Goal: Task Accomplishment & Management: Manage account settings

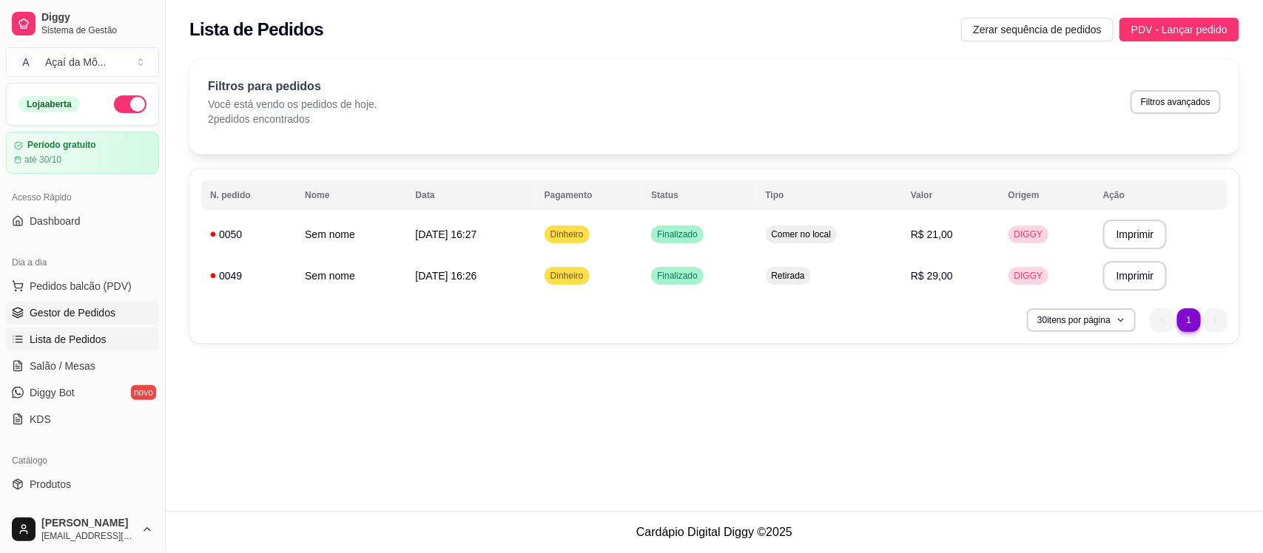
click at [135, 304] on link "Gestor de Pedidos" at bounding box center [82, 313] width 153 height 24
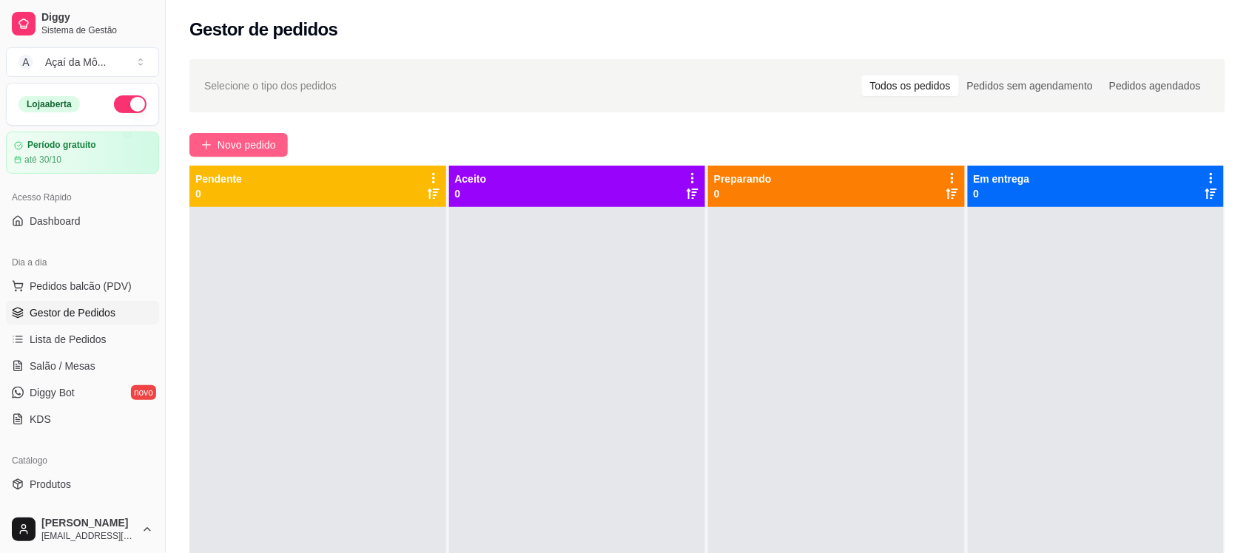
click at [217, 142] on span "Novo pedido" at bounding box center [246, 145] width 58 height 16
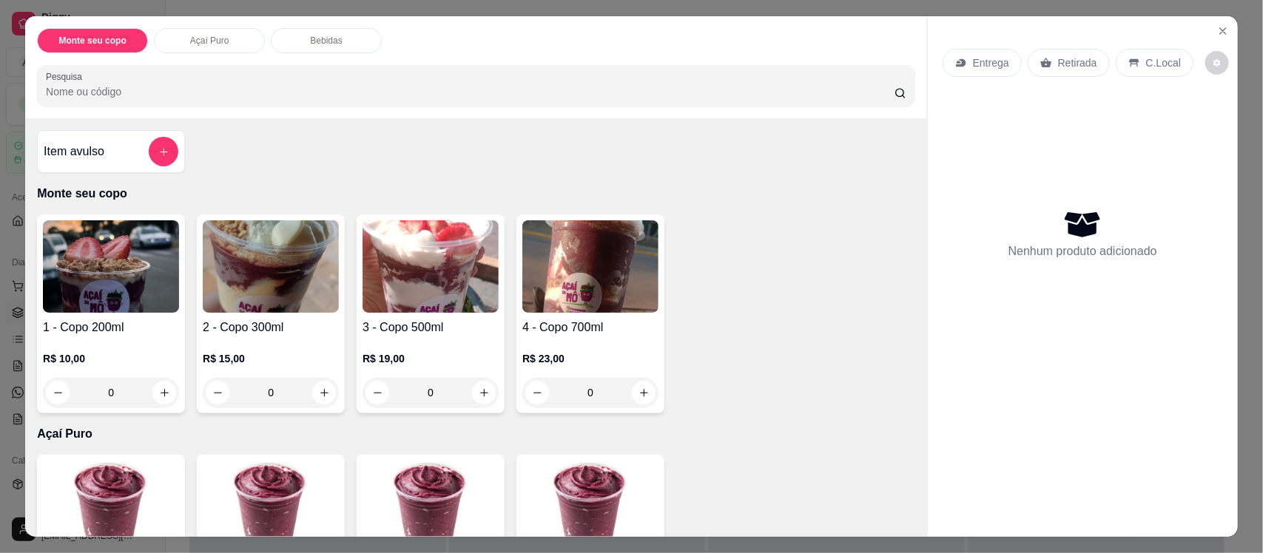
click at [89, 335] on h4 "1 - Copo 200ml" at bounding box center [111, 328] width 136 height 18
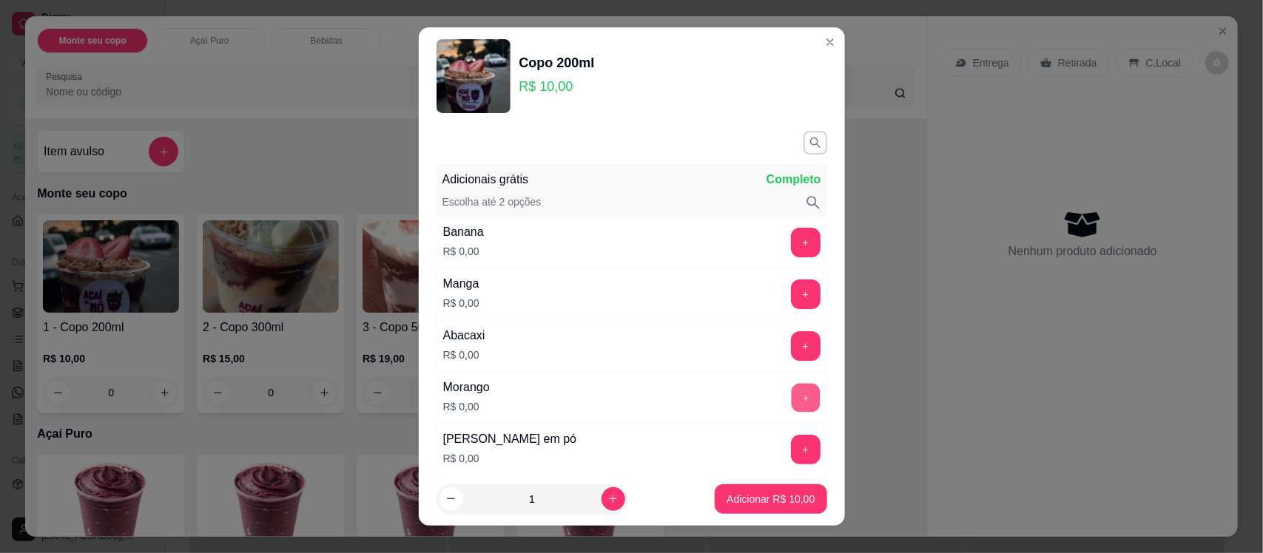
click at [791, 399] on button "+" at bounding box center [805, 398] width 29 height 29
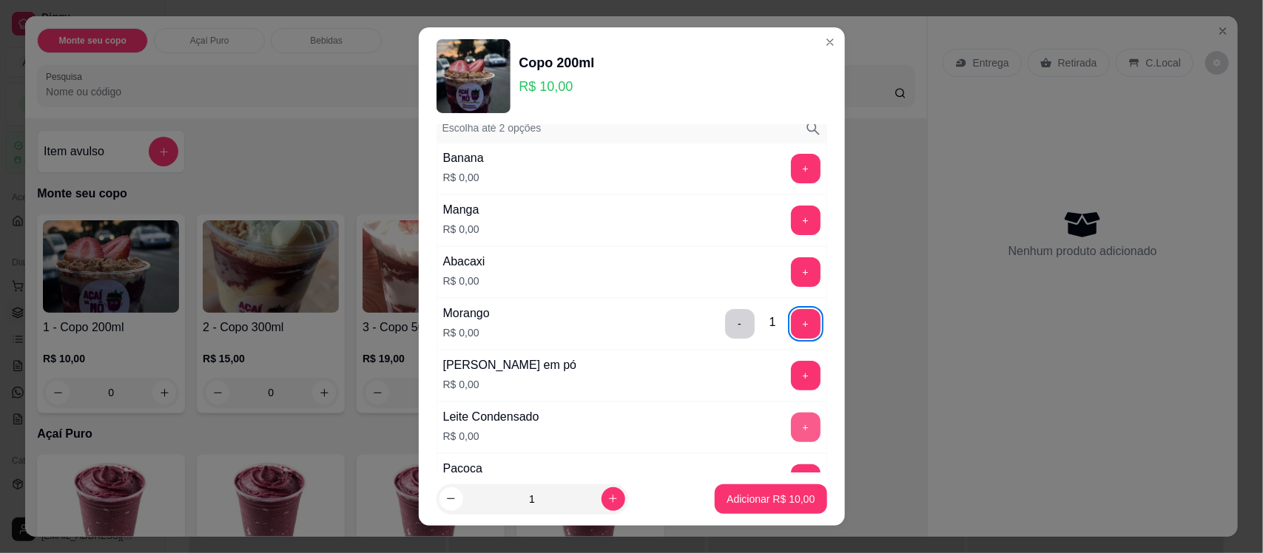
scroll to position [185, 0]
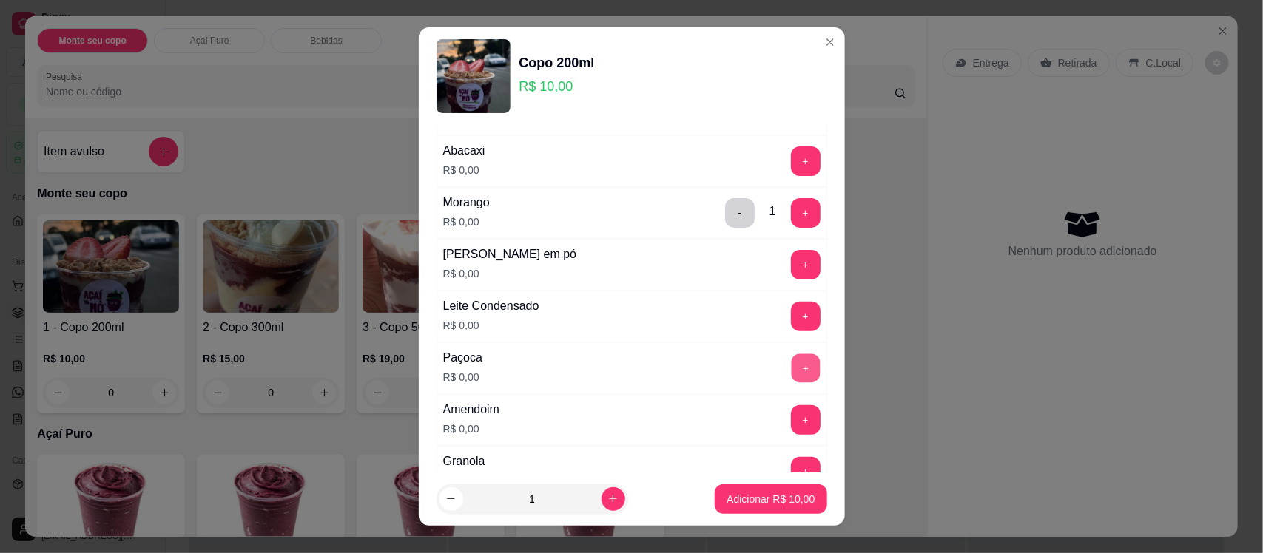
click at [791, 368] on button "+" at bounding box center [805, 368] width 29 height 29
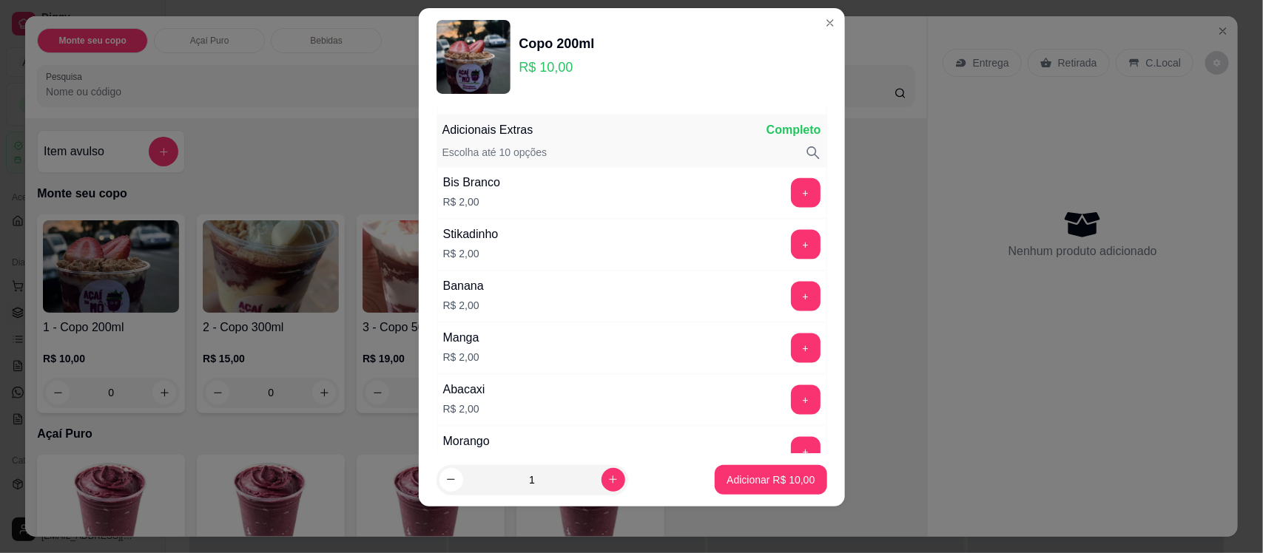
scroll to position [874, 0]
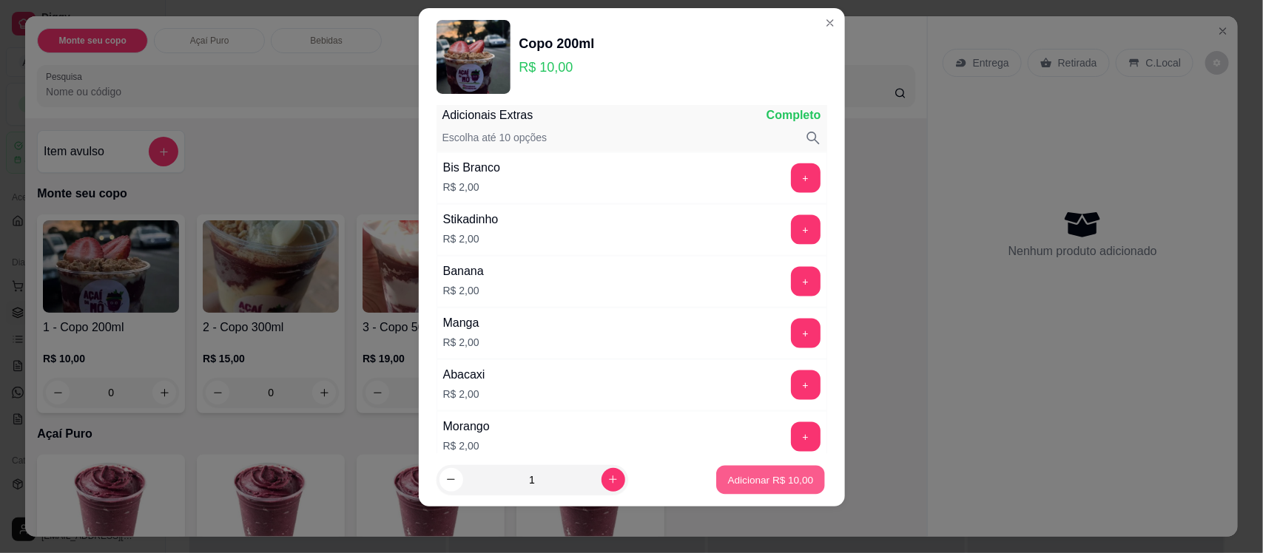
click at [738, 475] on p "Adicionar R$ 10,00" at bounding box center [771, 480] width 86 height 14
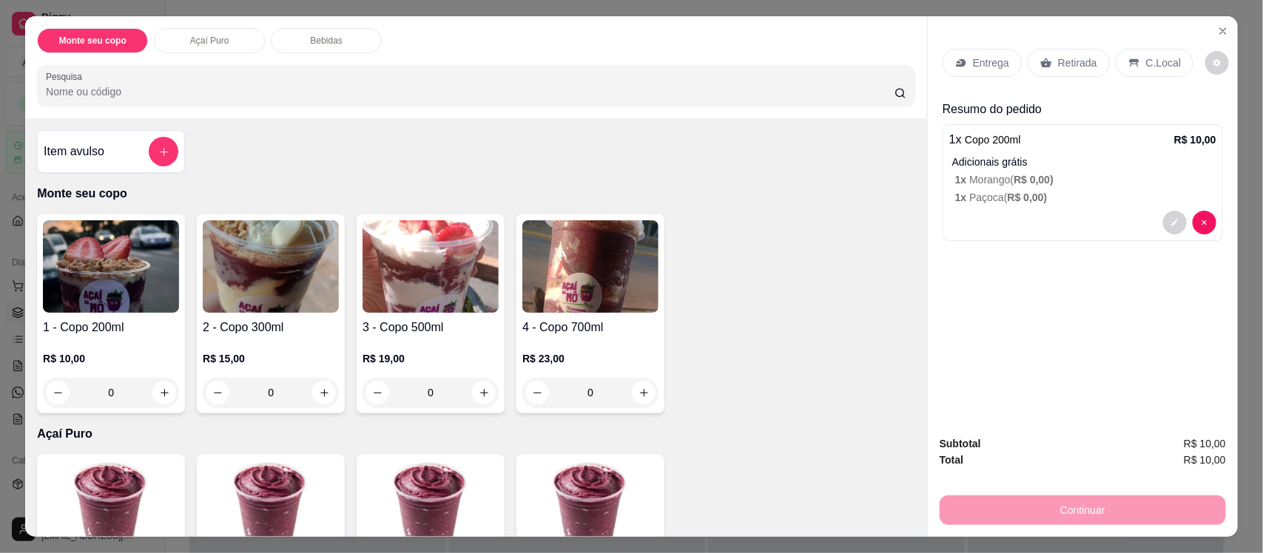
click at [1133, 59] on div "C.Local" at bounding box center [1155, 63] width 78 height 28
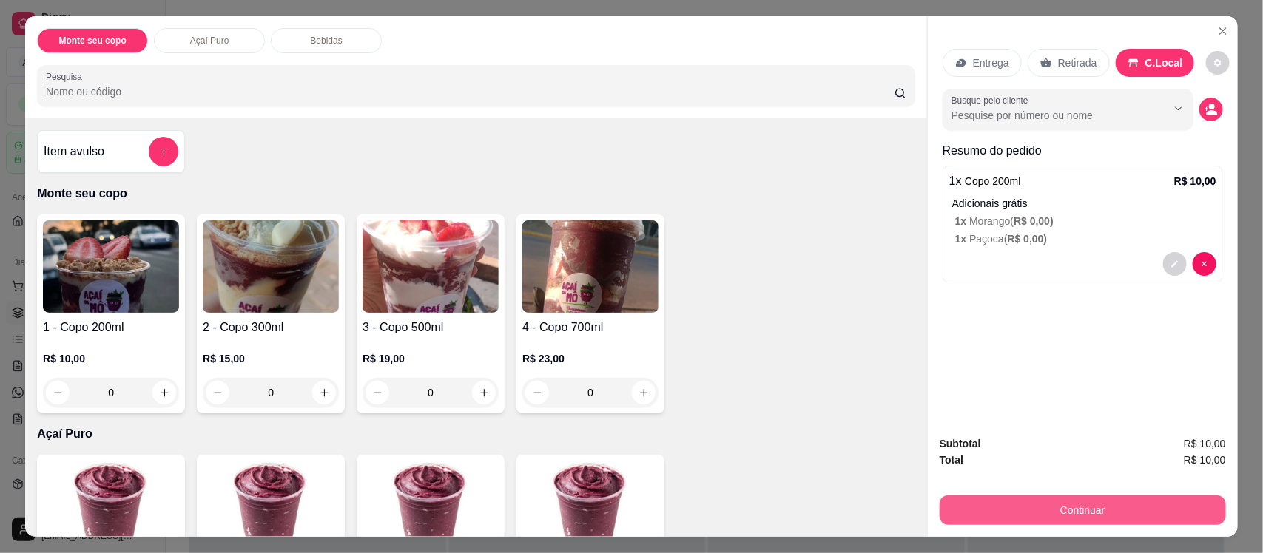
click at [1005, 503] on button "Continuar" at bounding box center [1082, 511] width 286 height 30
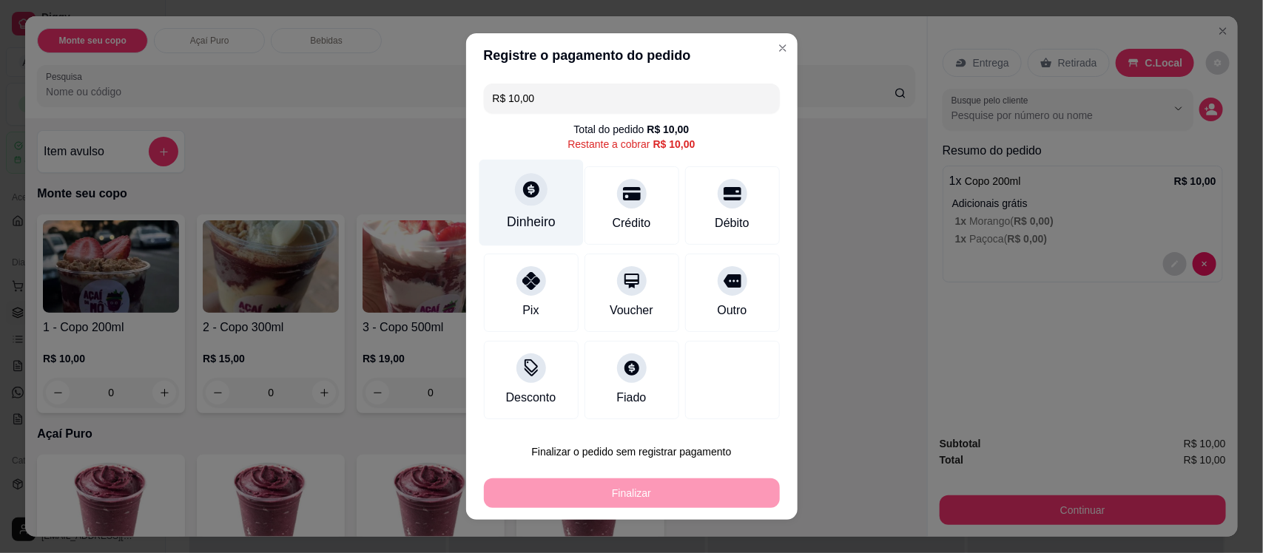
click at [544, 227] on div "Dinheiro" at bounding box center [531, 221] width 49 height 19
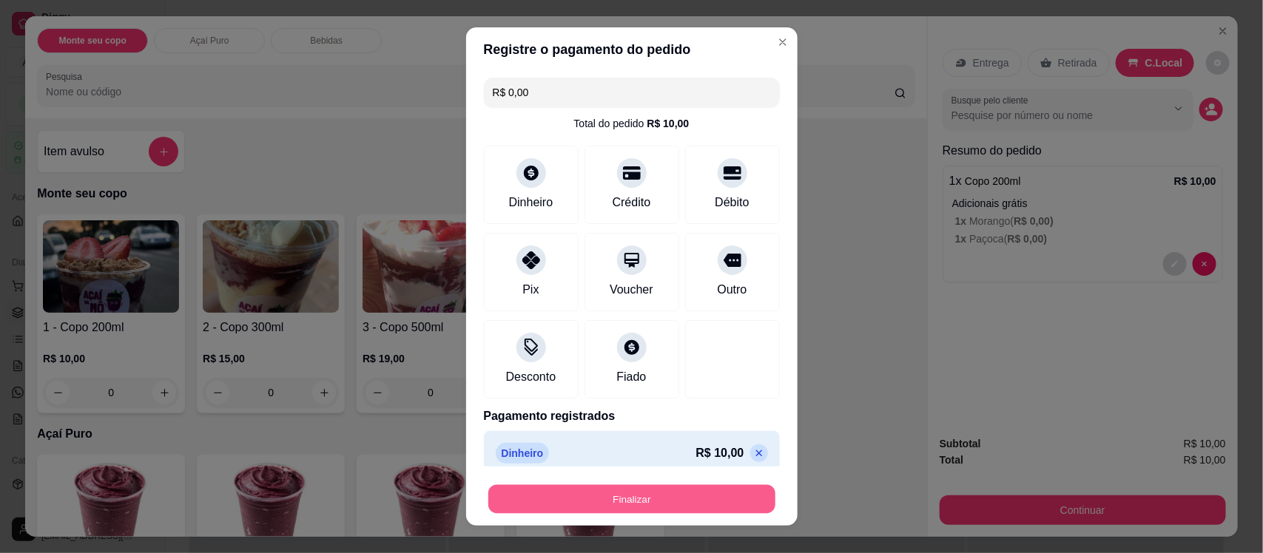
click at [657, 501] on button "Finalizar" at bounding box center [631, 499] width 287 height 29
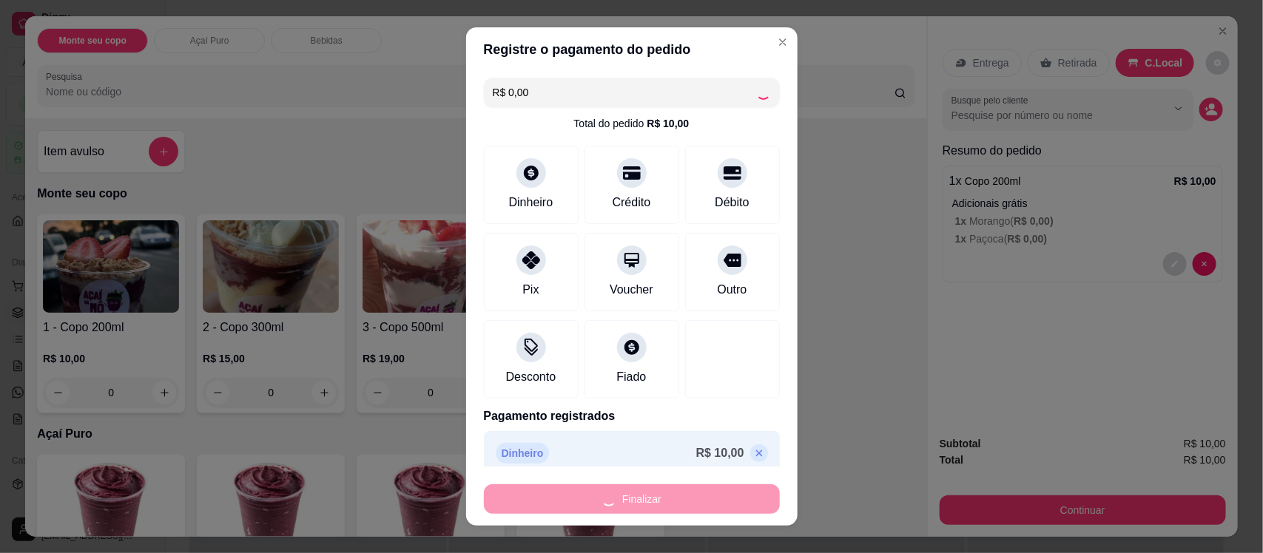
type input "-R$ 10,00"
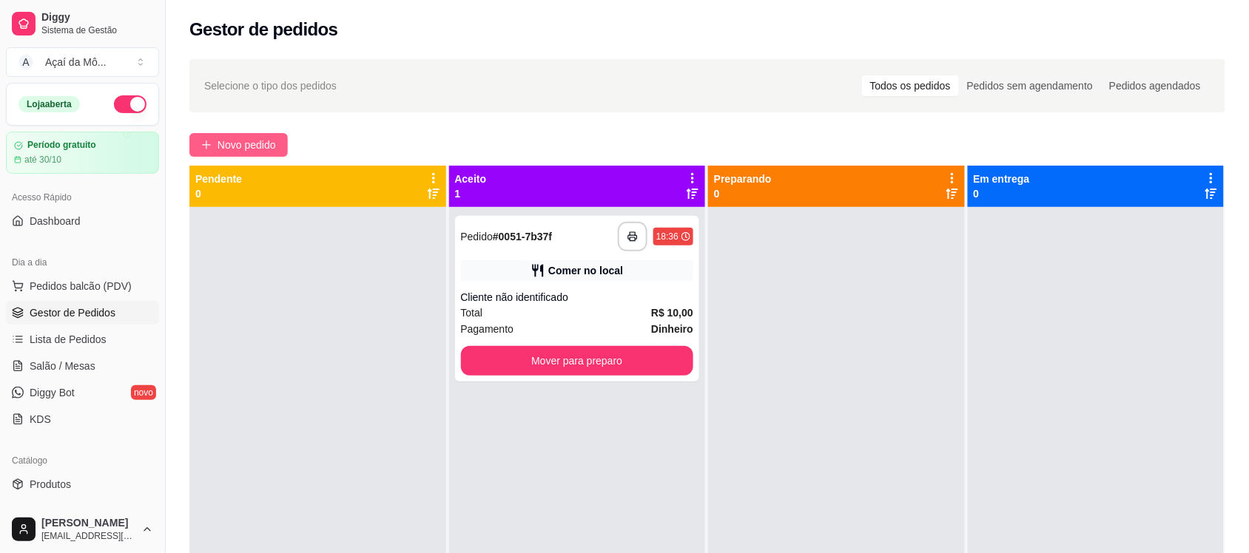
click at [259, 139] on span "Novo pedido" at bounding box center [246, 145] width 58 height 16
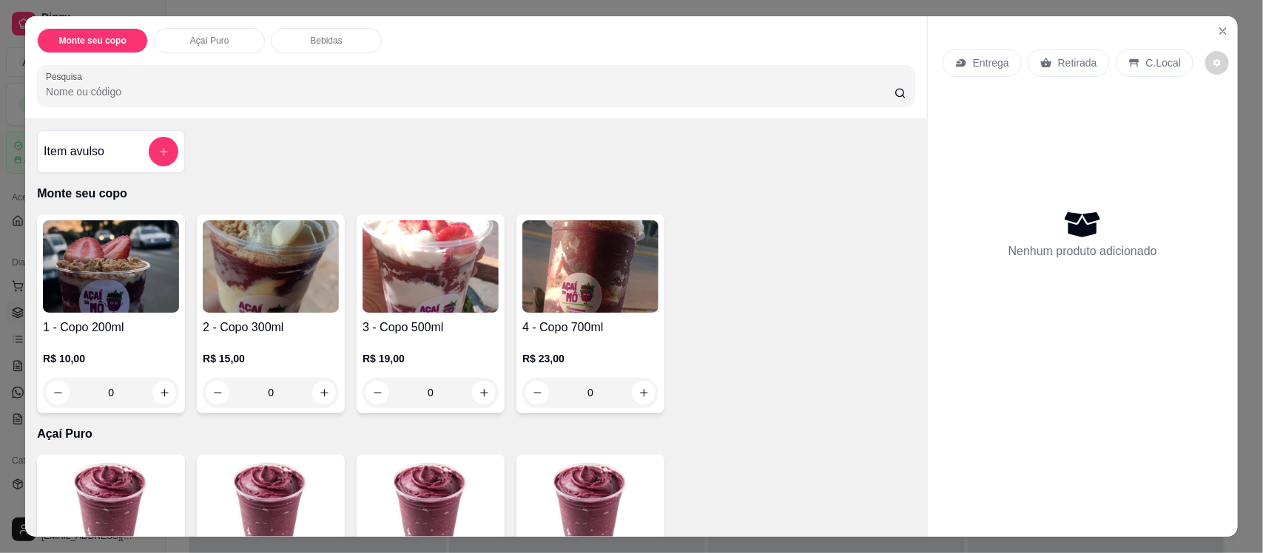
click at [404, 226] on img at bounding box center [430, 266] width 136 height 92
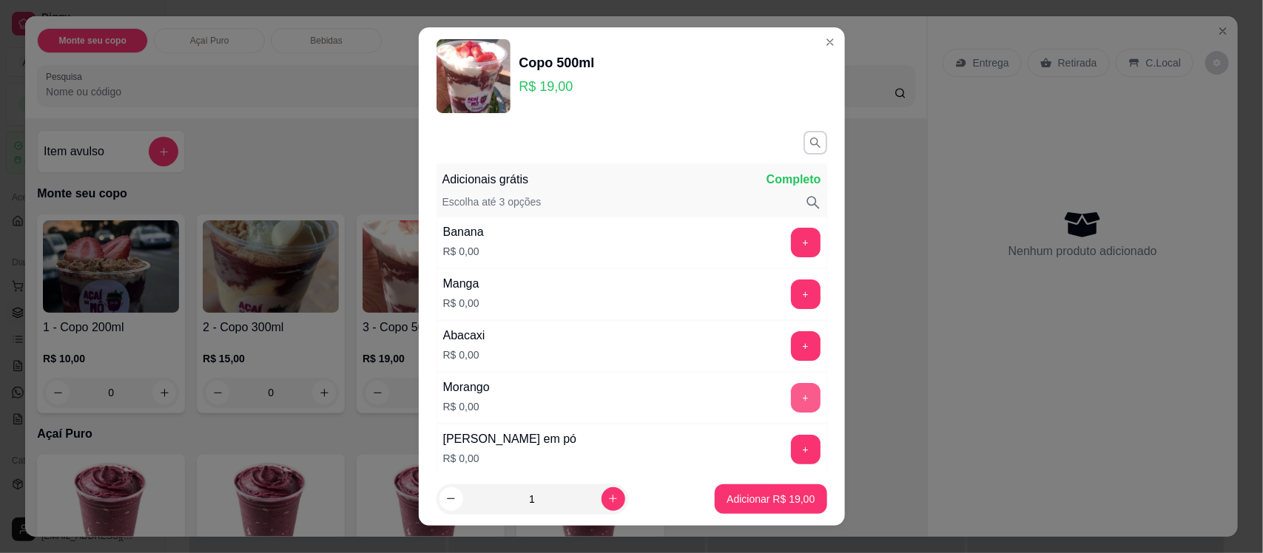
click at [791, 409] on button "+" at bounding box center [806, 398] width 30 height 30
click at [791, 445] on button "+" at bounding box center [805, 450] width 29 height 29
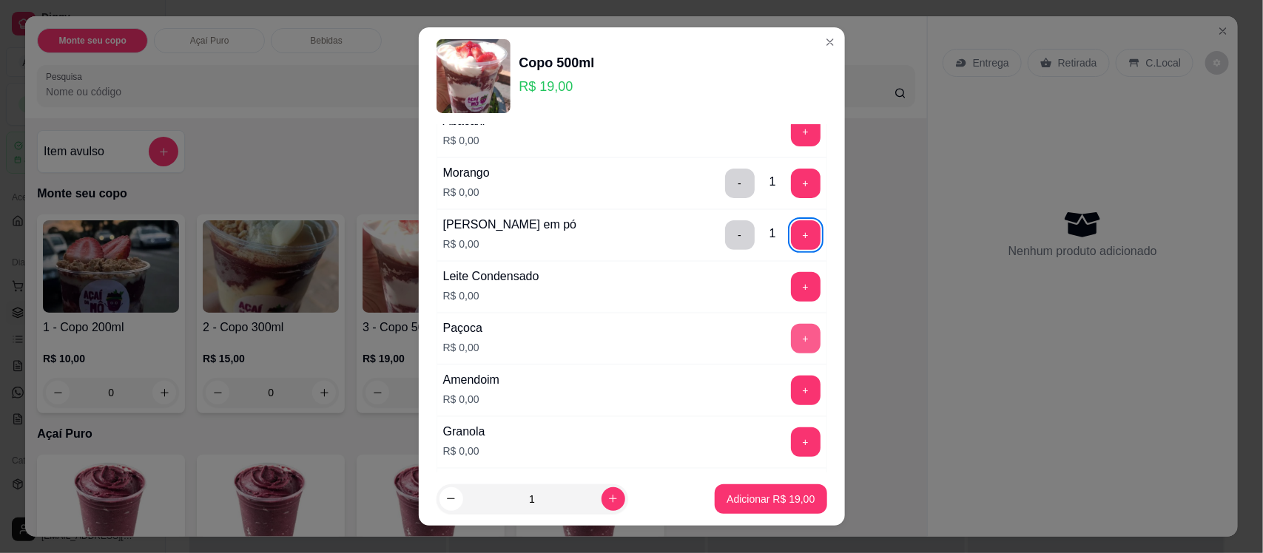
scroll to position [222, 0]
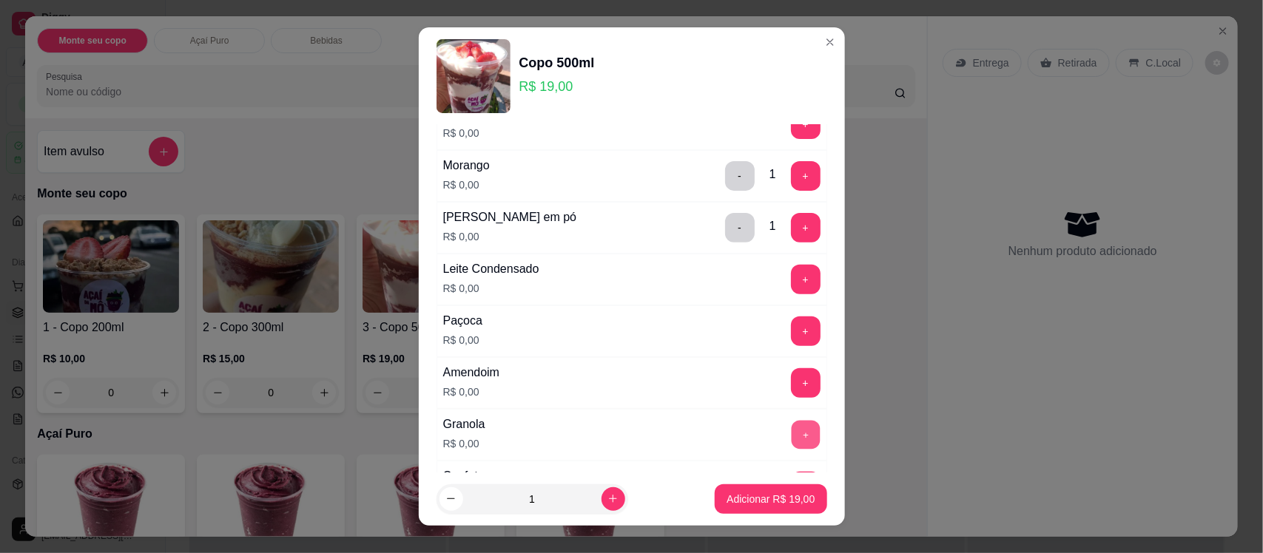
click at [791, 445] on button "+" at bounding box center [805, 435] width 29 height 29
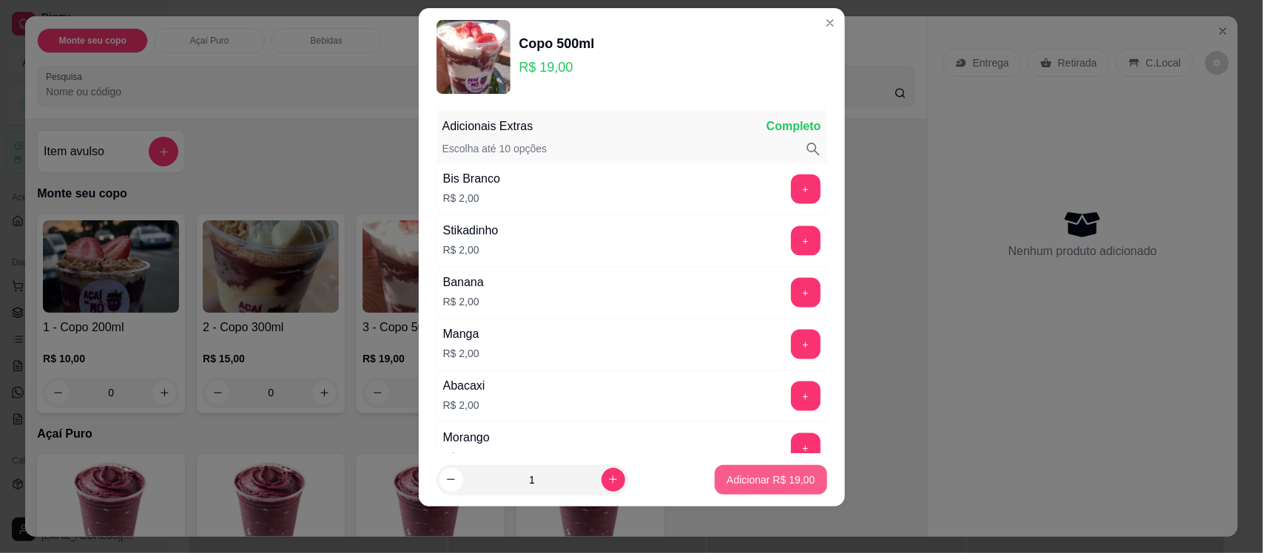
scroll to position [874, 0]
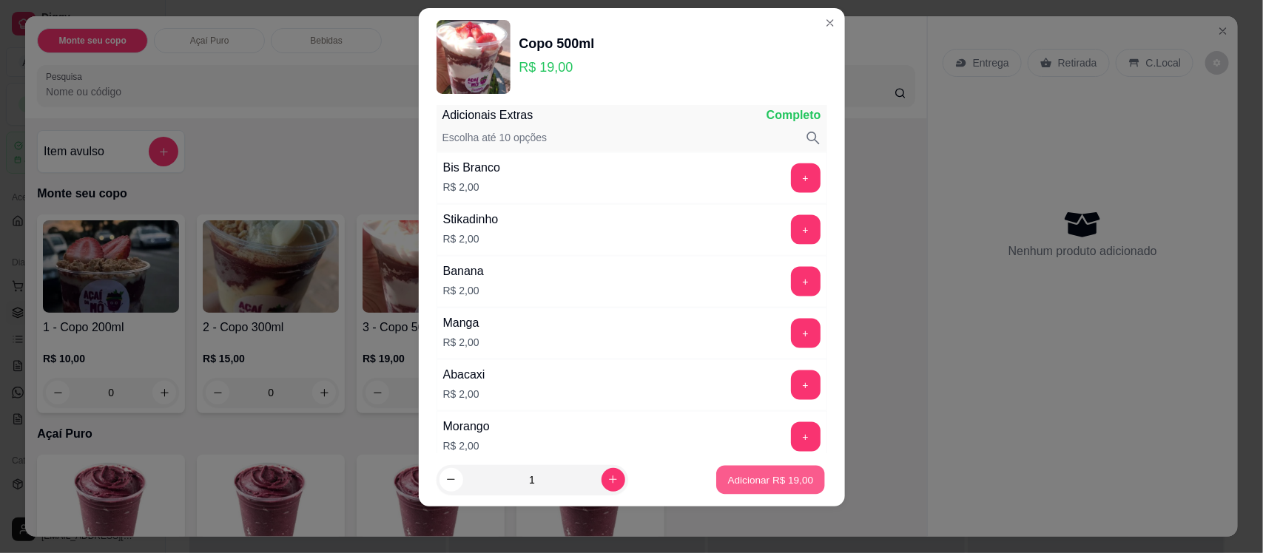
click at [770, 483] on p "Adicionar R$ 19,00" at bounding box center [771, 480] width 86 height 14
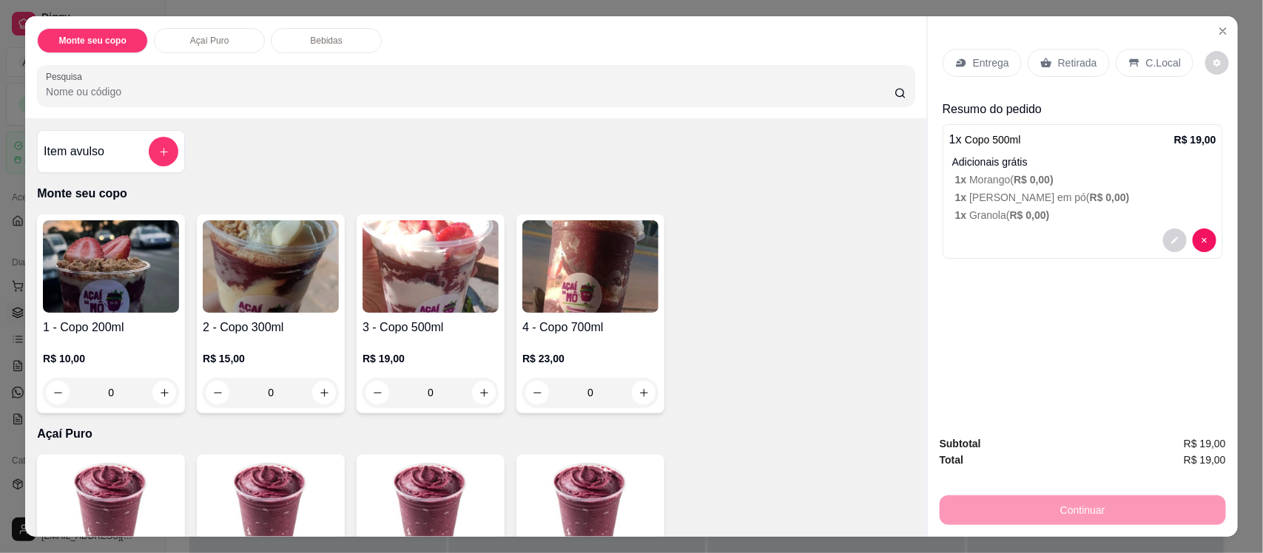
click at [1080, 60] on p "Retirada" at bounding box center [1077, 62] width 39 height 15
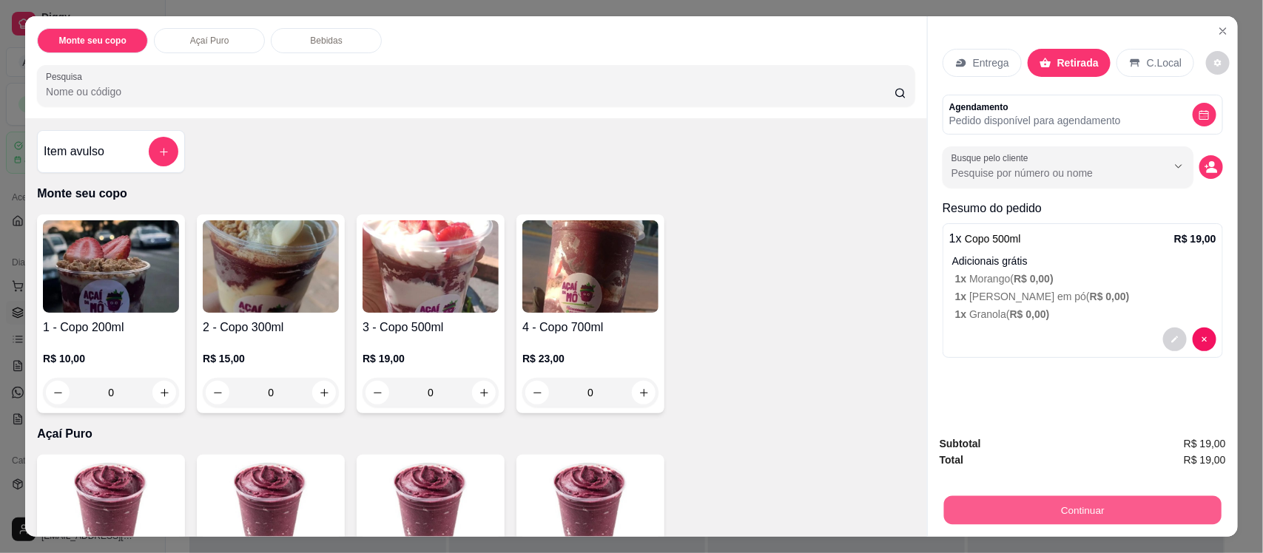
click at [1076, 516] on button "Continuar" at bounding box center [1082, 510] width 277 height 29
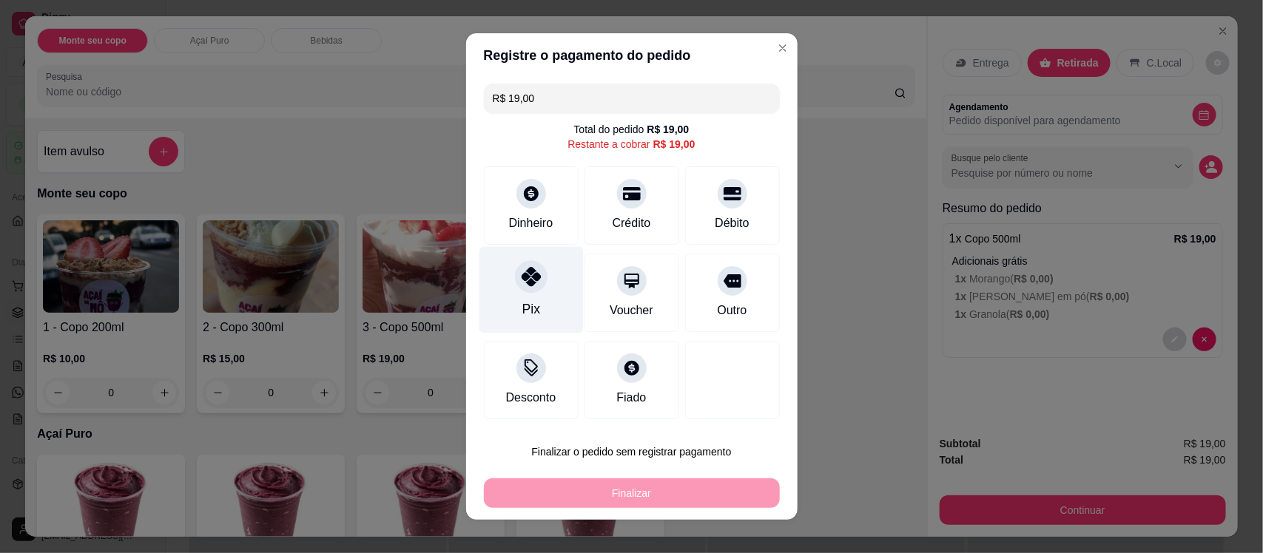
click at [563, 279] on div "Pix" at bounding box center [531, 290] width 104 height 87
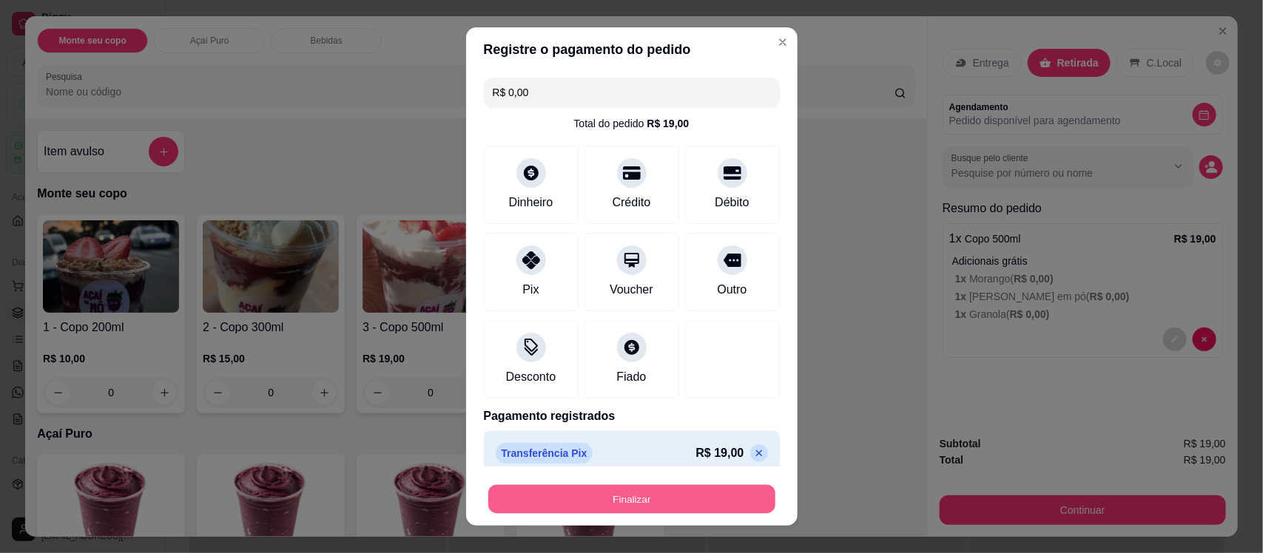
click at [615, 487] on button "Finalizar" at bounding box center [631, 499] width 287 height 29
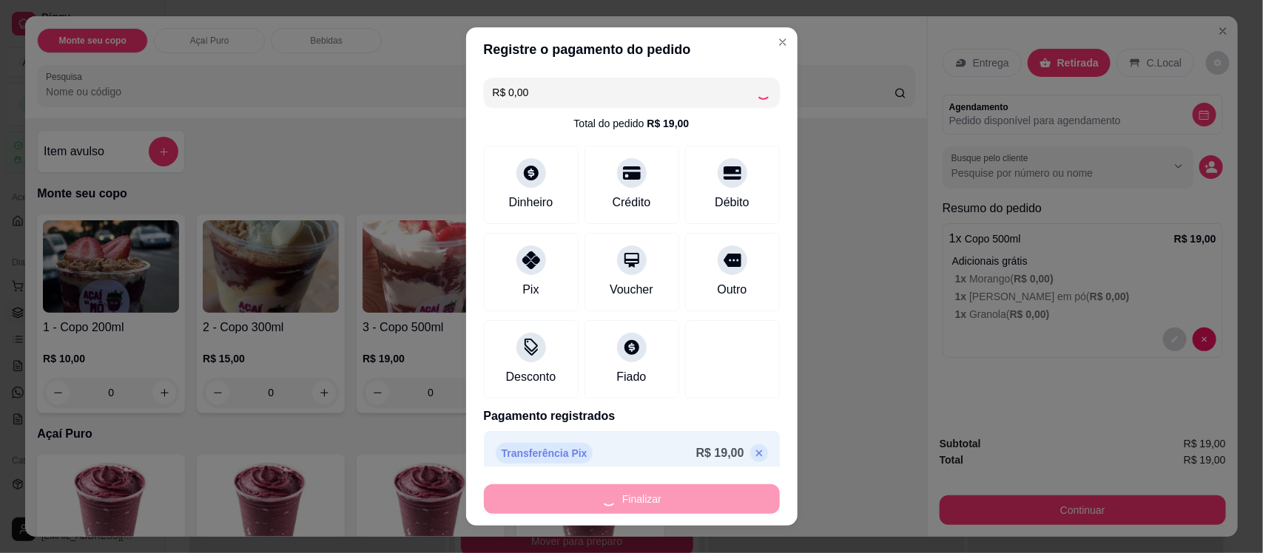
type input "-R$ 19,00"
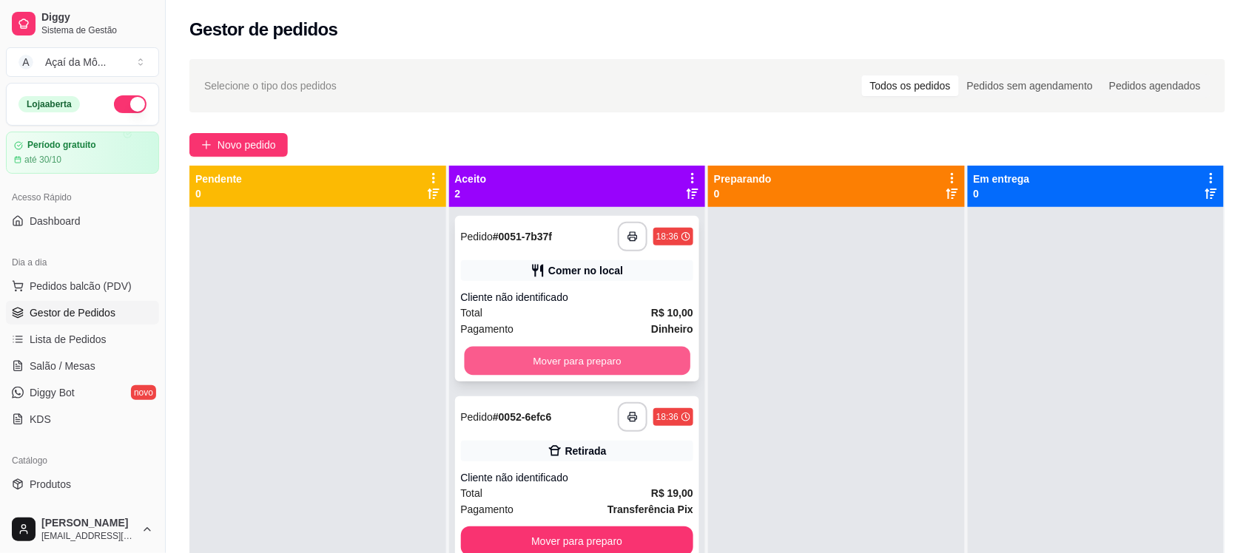
click at [618, 368] on button "Mover para preparo" at bounding box center [577, 361] width 226 height 29
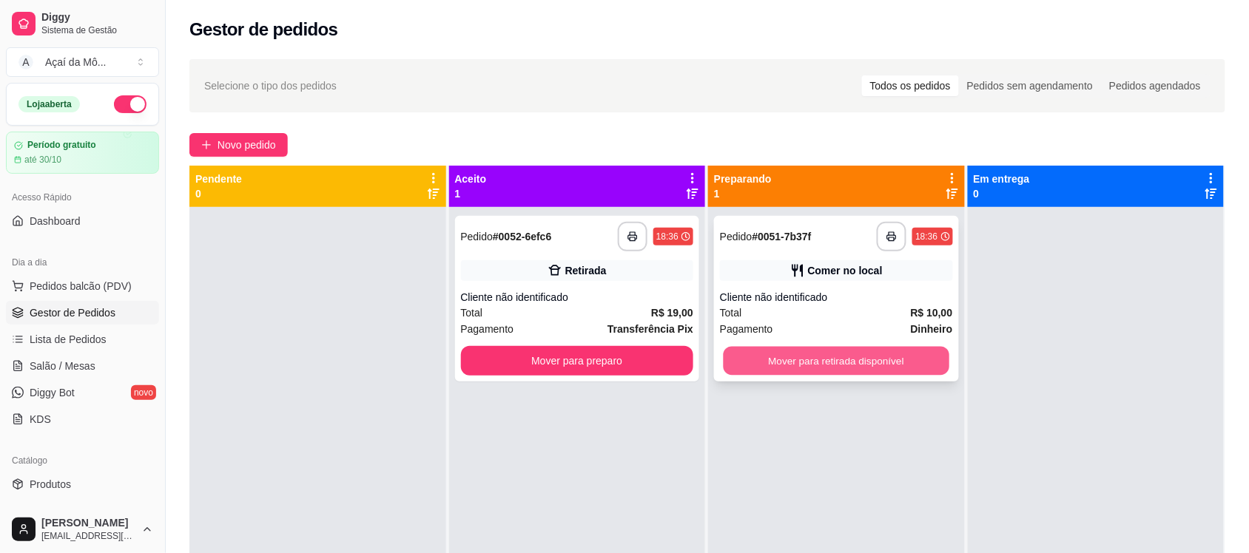
click at [775, 365] on button "Mover para retirada disponível" at bounding box center [836, 361] width 226 height 29
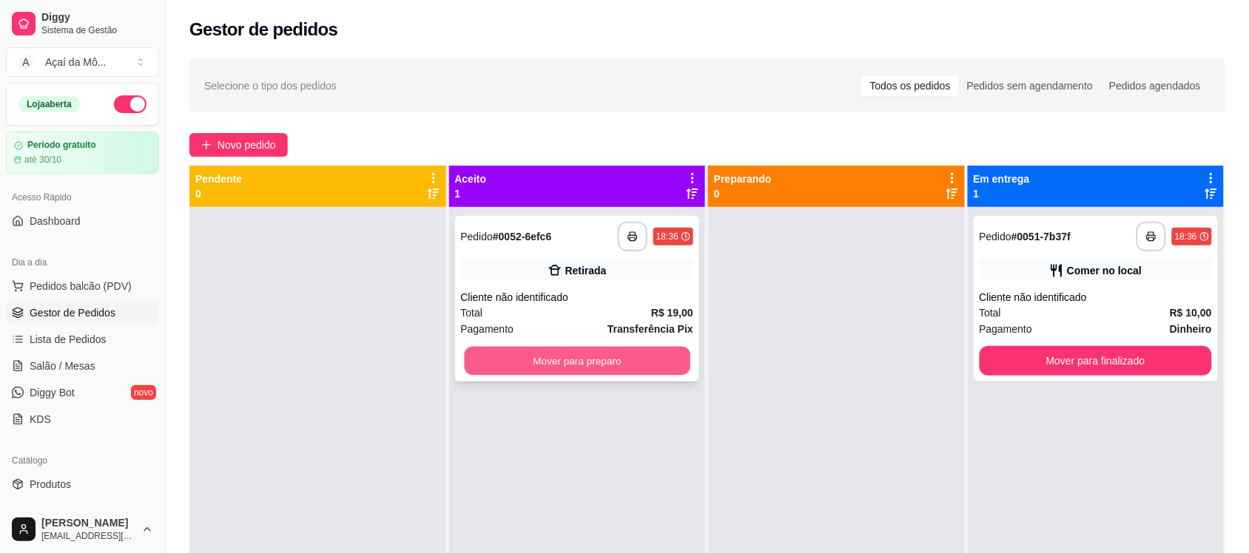
click at [677, 367] on button "Mover para preparo" at bounding box center [577, 361] width 226 height 29
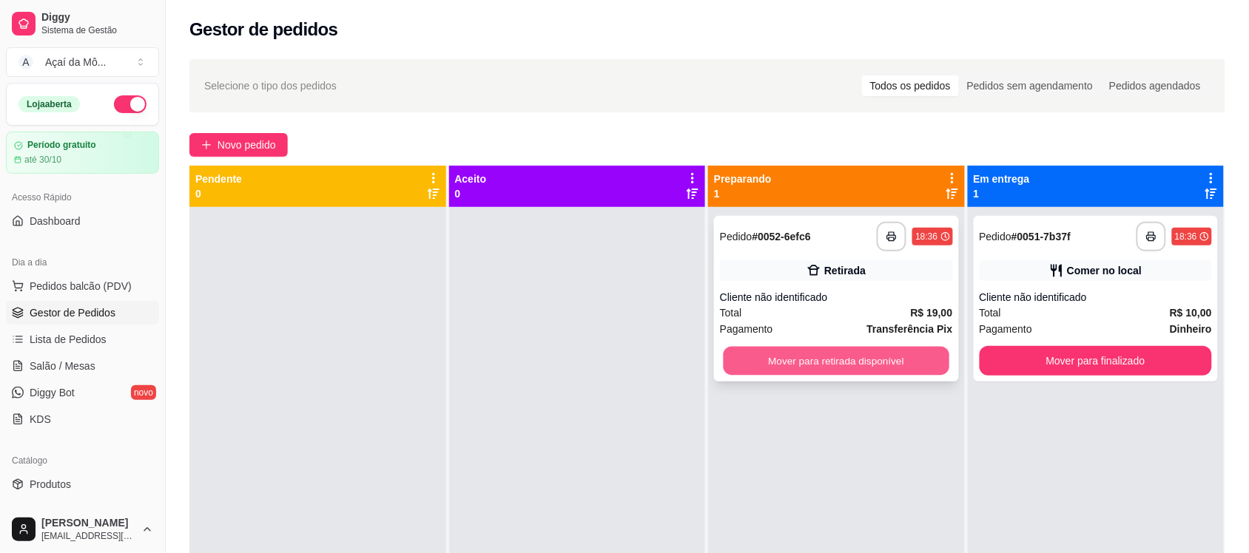
click at [840, 363] on button "Mover para retirada disponível" at bounding box center [836, 361] width 226 height 29
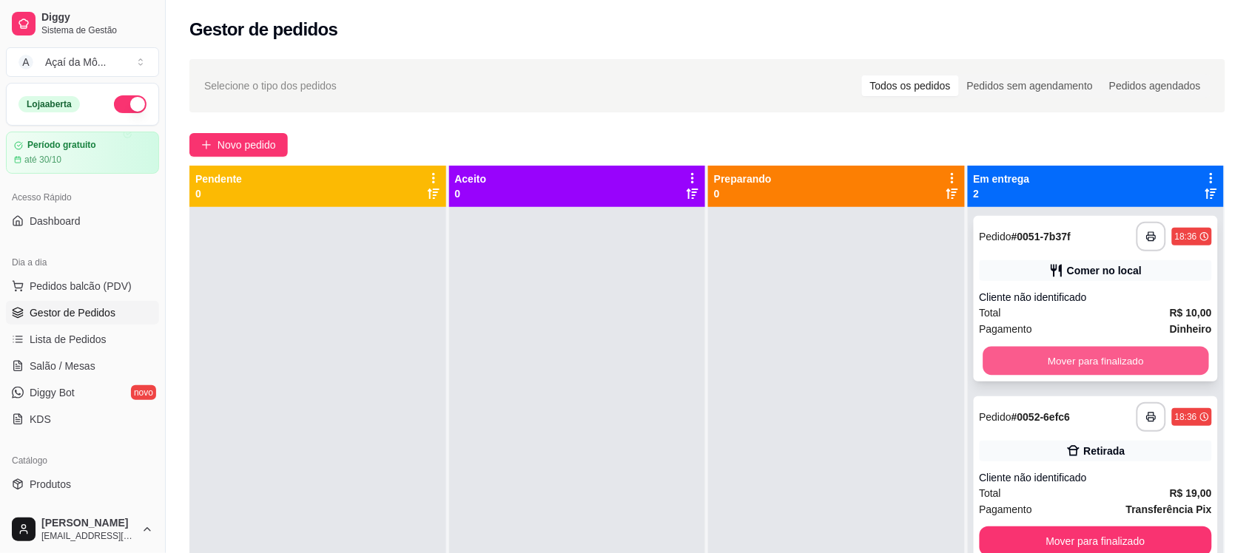
click at [1004, 354] on button "Mover para finalizado" at bounding box center [1095, 361] width 226 height 29
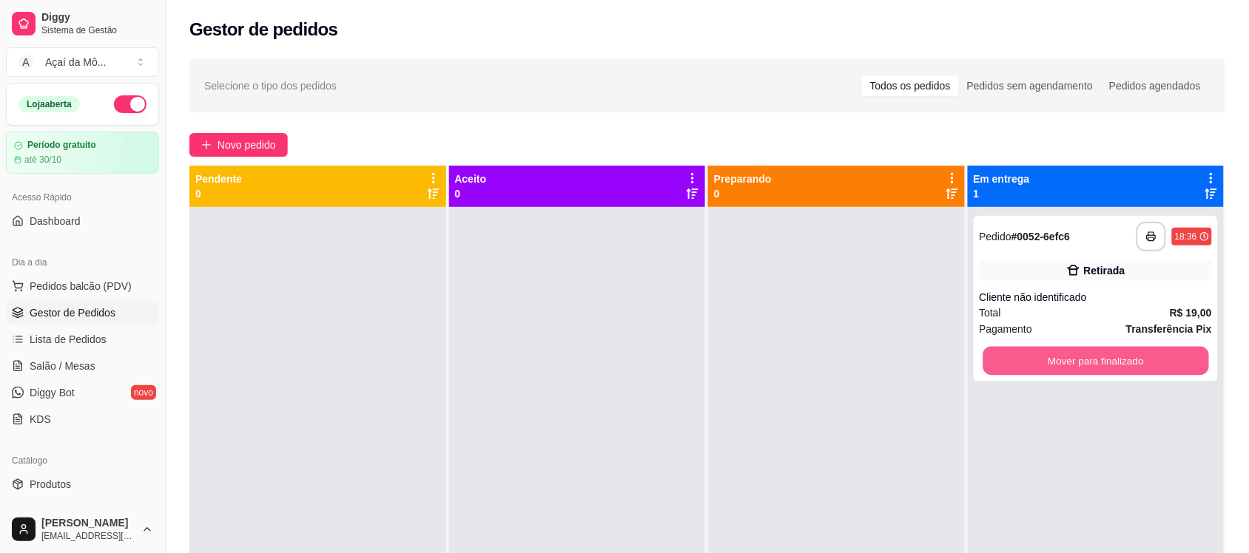
click at [1004, 354] on button "Mover para finalizado" at bounding box center [1095, 361] width 226 height 29
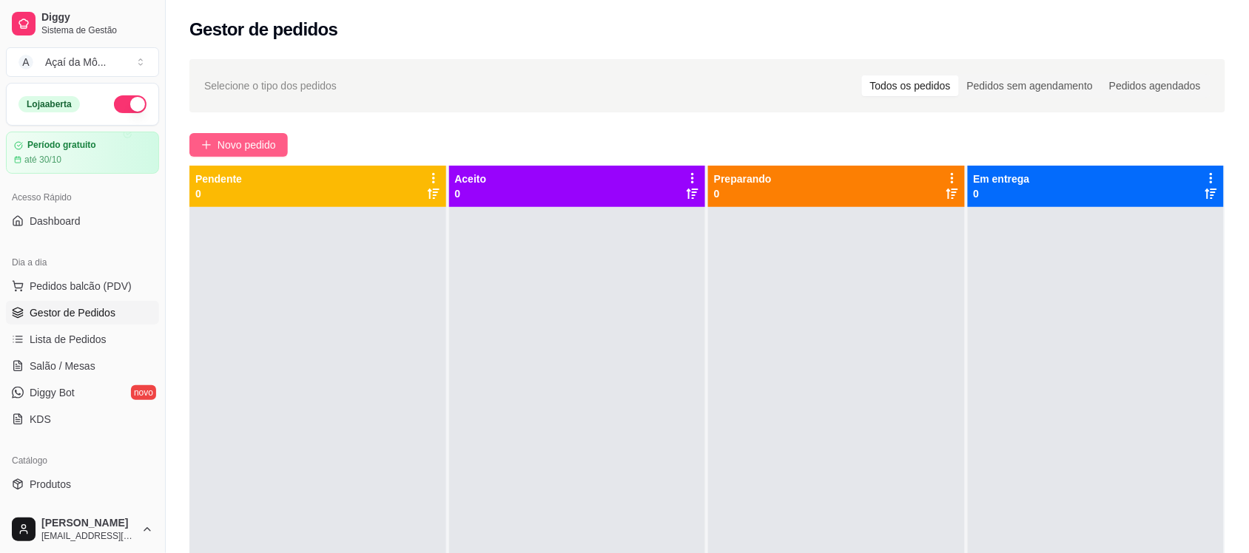
click at [260, 150] on span "Novo pedido" at bounding box center [246, 145] width 58 height 16
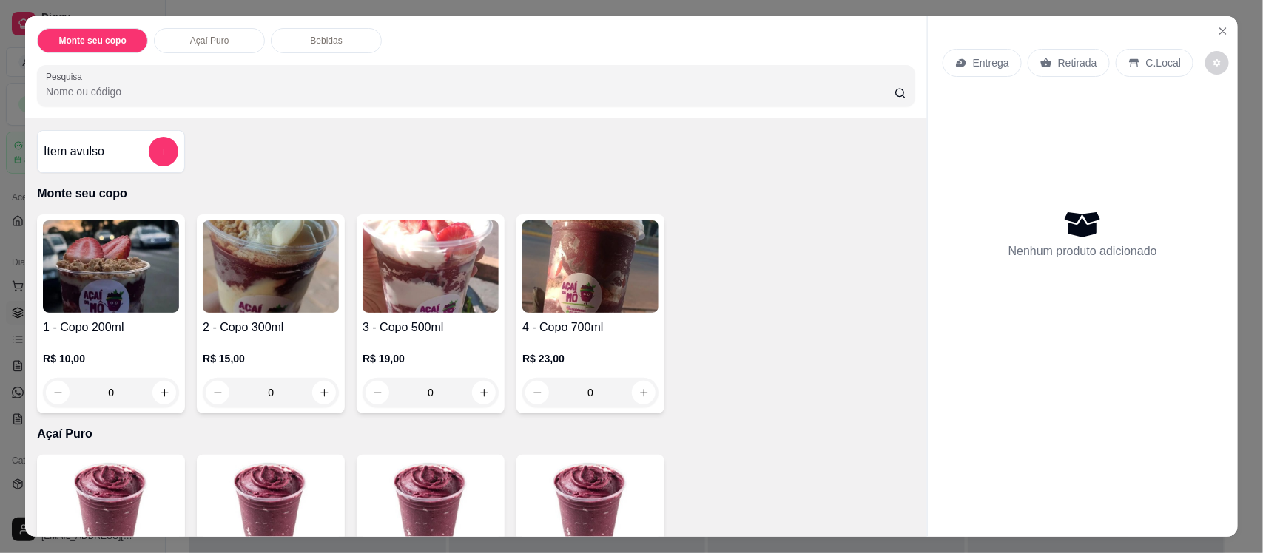
click at [419, 272] on img at bounding box center [430, 266] width 136 height 92
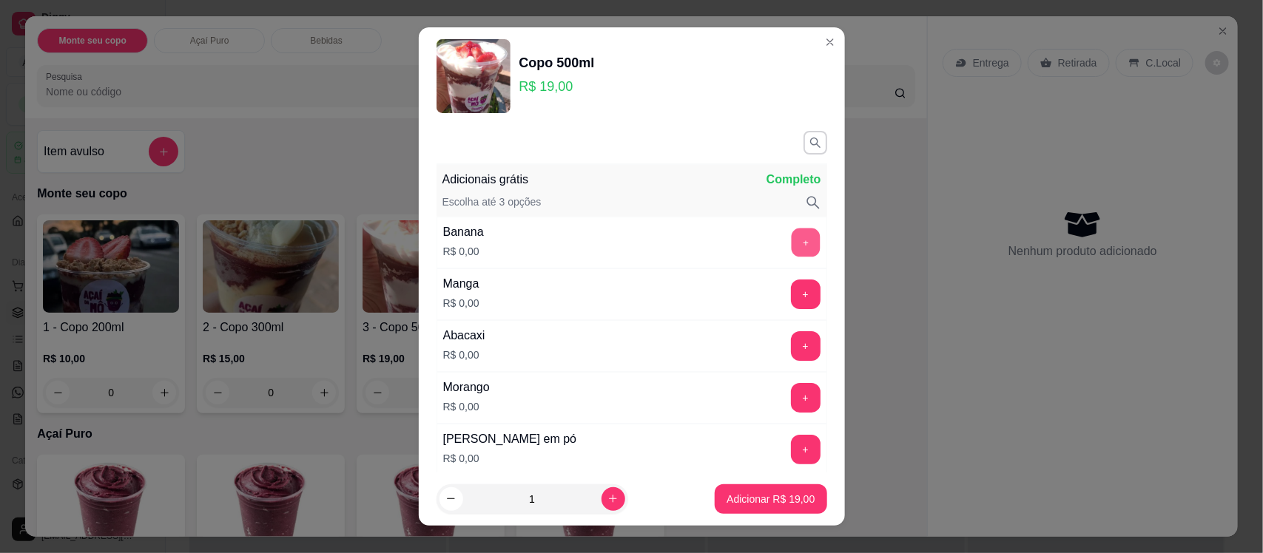
click at [791, 237] on button "+" at bounding box center [805, 243] width 29 height 29
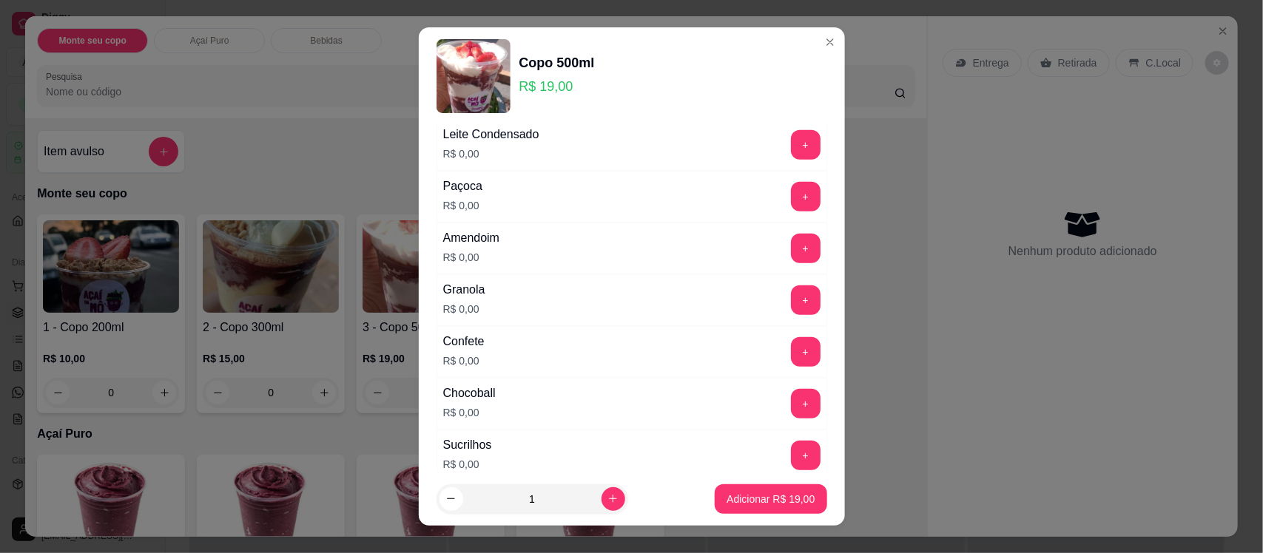
scroll to position [370, 0]
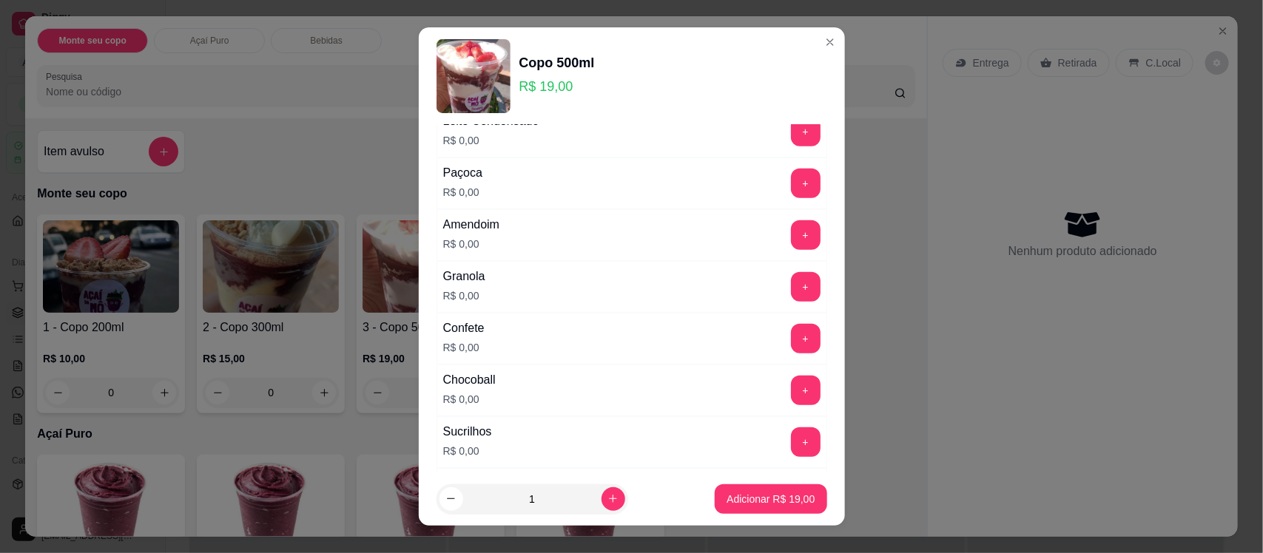
click at [759, 170] on div "Paçoca R$ 0,00 +" at bounding box center [631, 184] width 391 height 52
click at [791, 186] on button "+" at bounding box center [805, 183] width 29 height 29
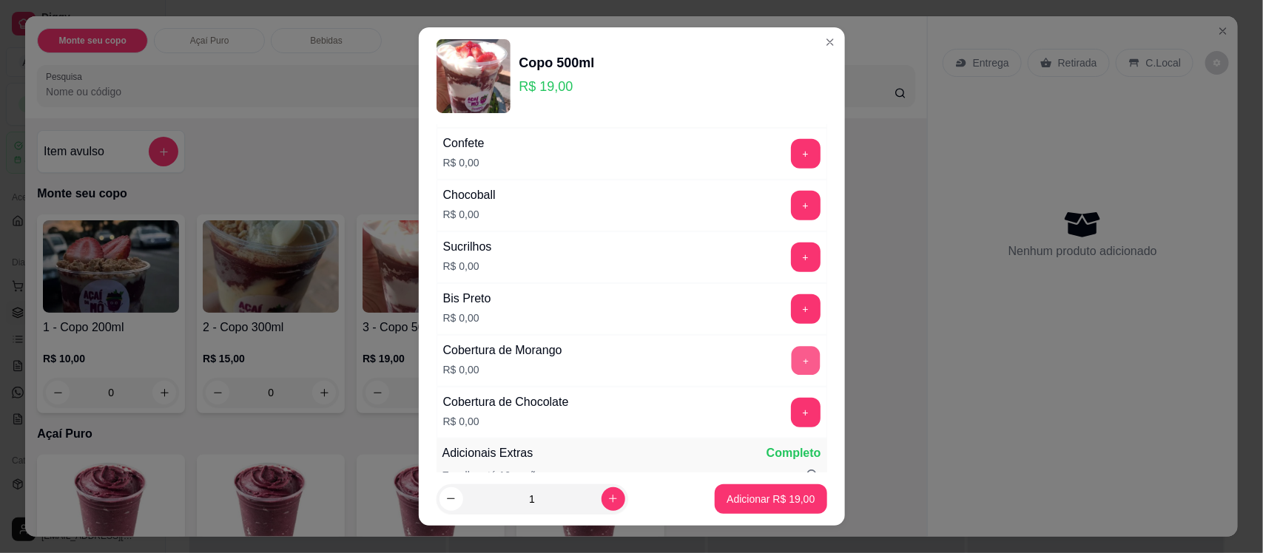
click at [791, 374] on button "+" at bounding box center [805, 361] width 29 height 29
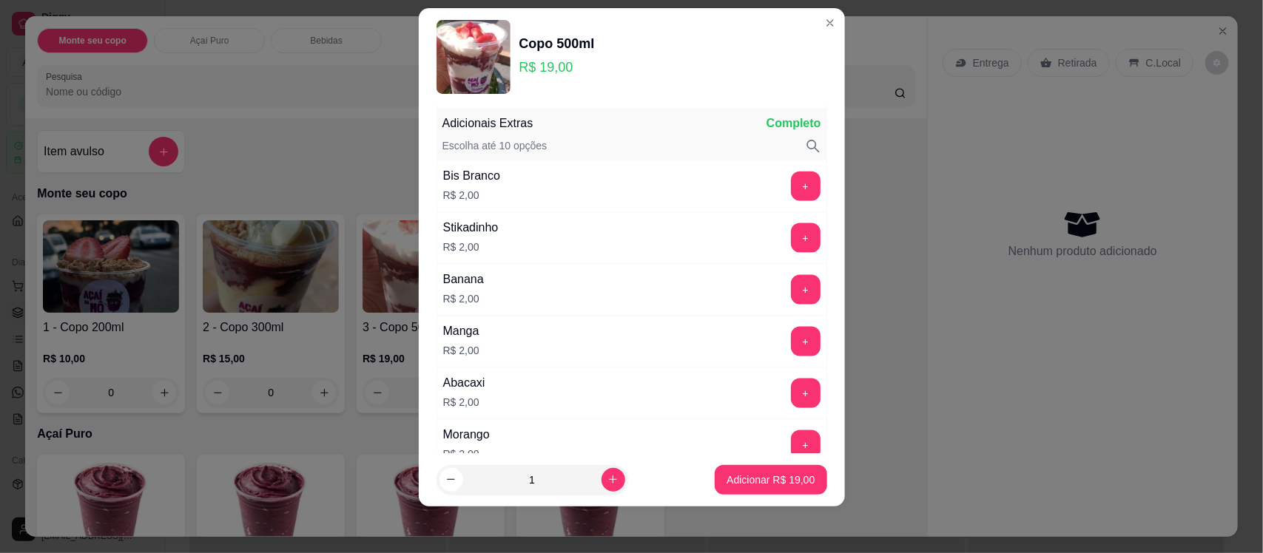
scroll to position [874, 0]
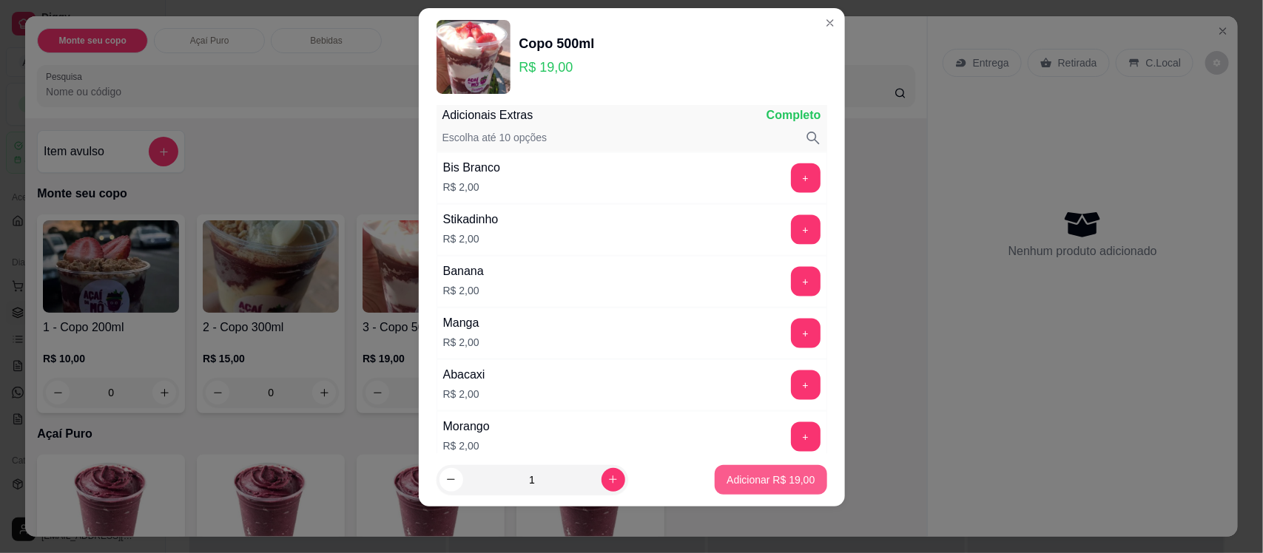
click at [741, 485] on p "Adicionar R$ 19,00" at bounding box center [770, 480] width 88 height 15
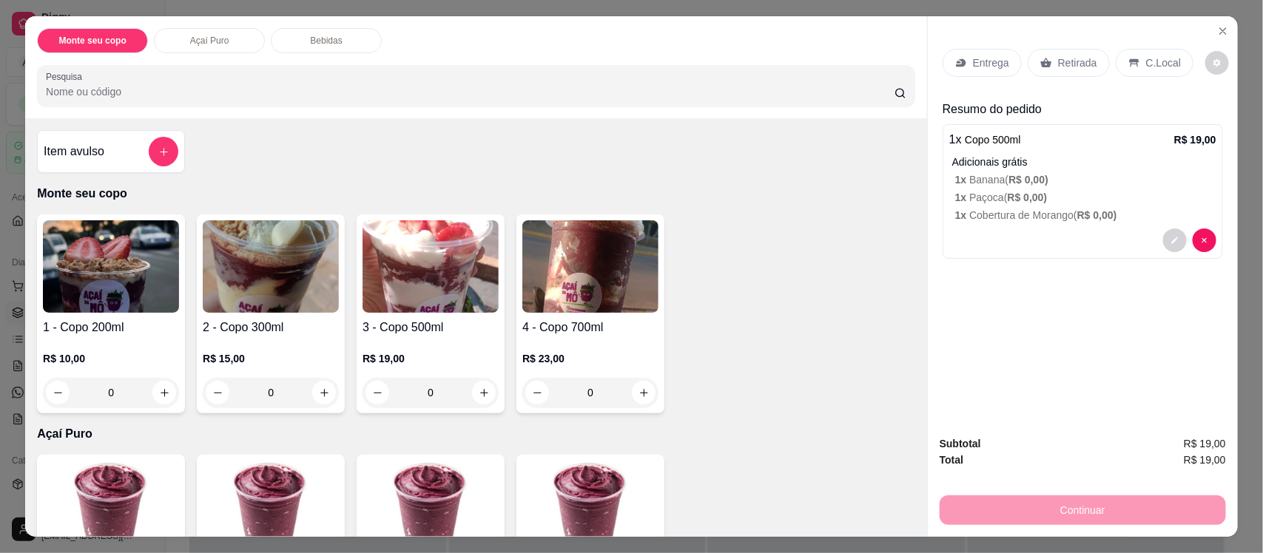
click at [1087, 59] on p "Retirada" at bounding box center [1077, 62] width 39 height 15
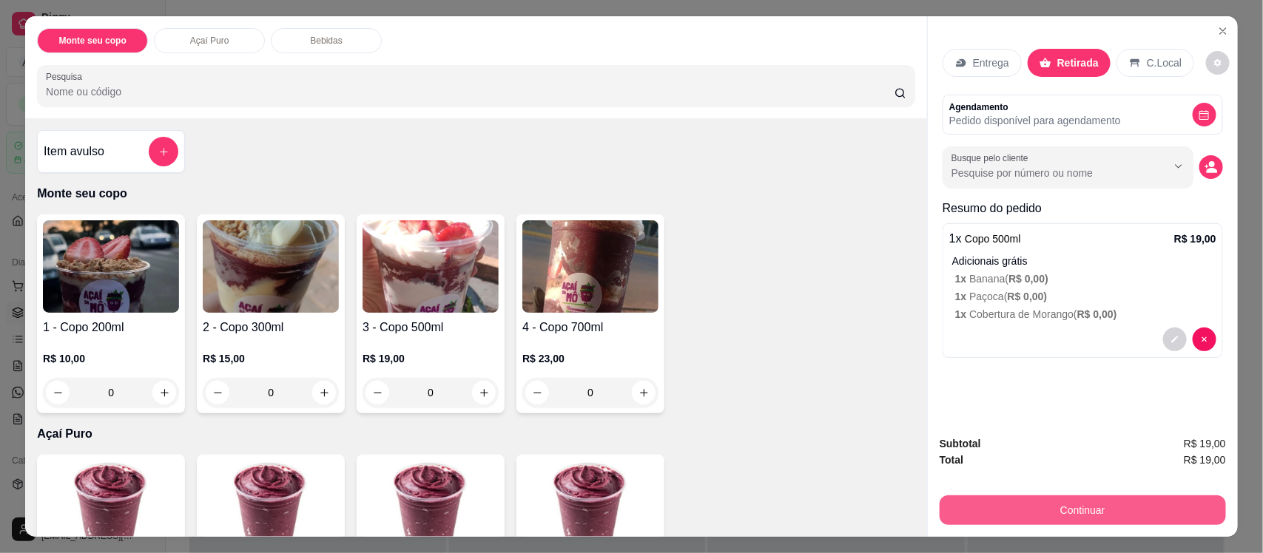
click at [1059, 504] on button "Continuar" at bounding box center [1082, 511] width 286 height 30
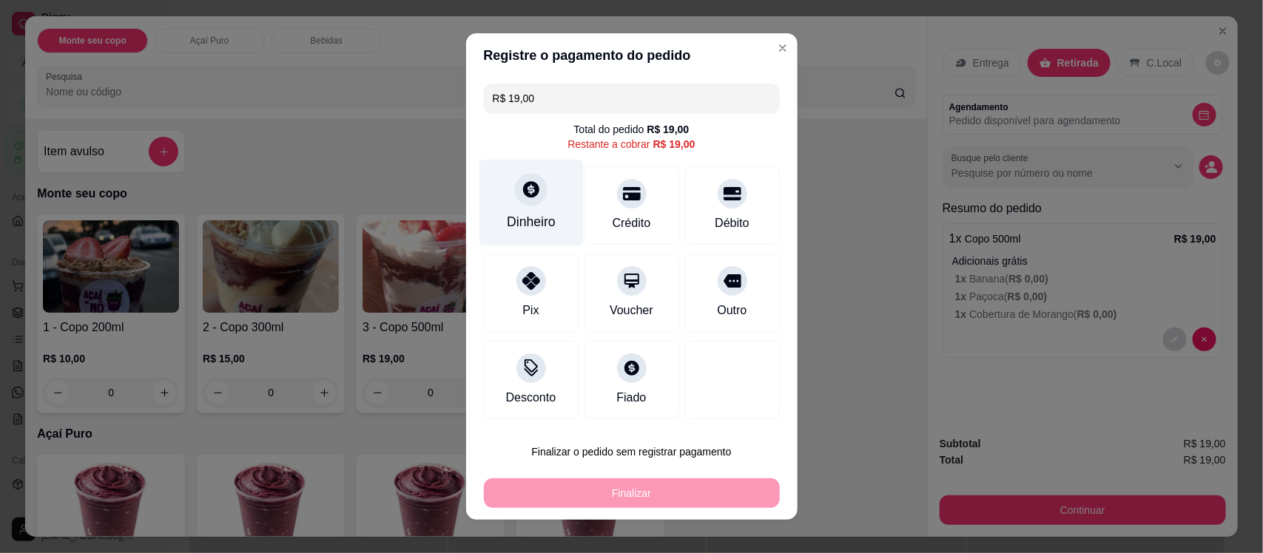
click at [533, 227] on div "Dinheiro" at bounding box center [531, 221] width 49 height 19
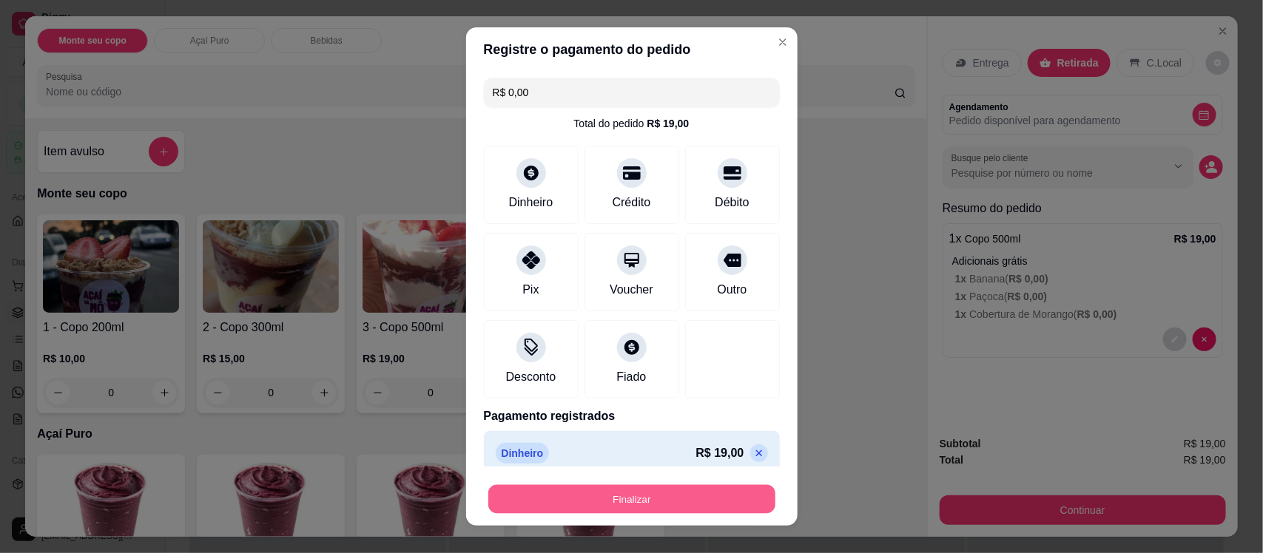
click at [697, 489] on button "Finalizar" at bounding box center [631, 499] width 287 height 29
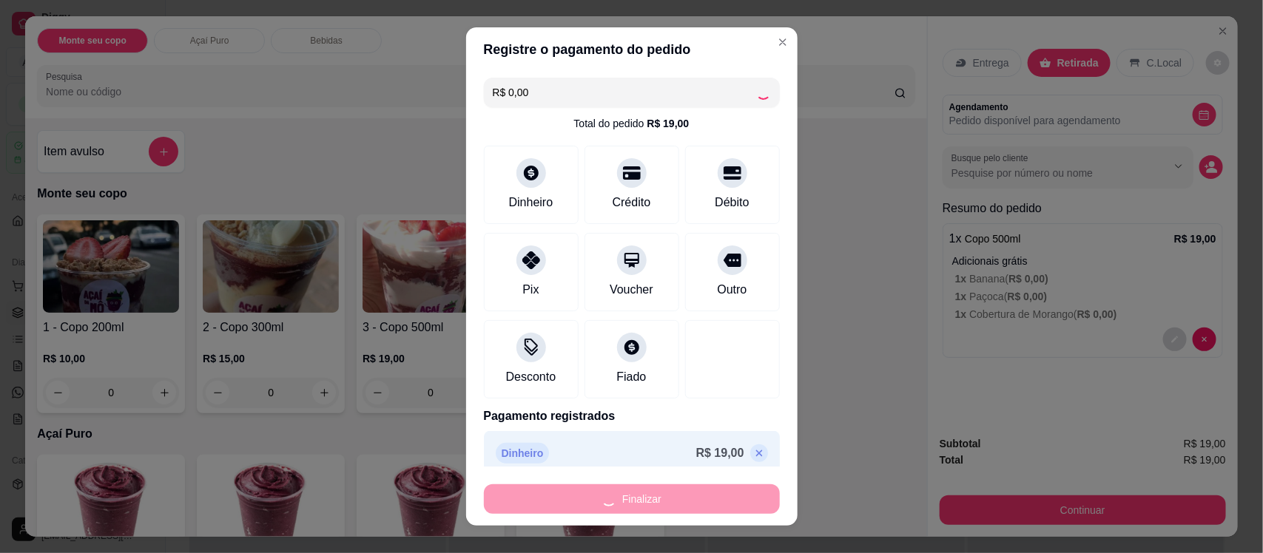
type input "-R$ 19,00"
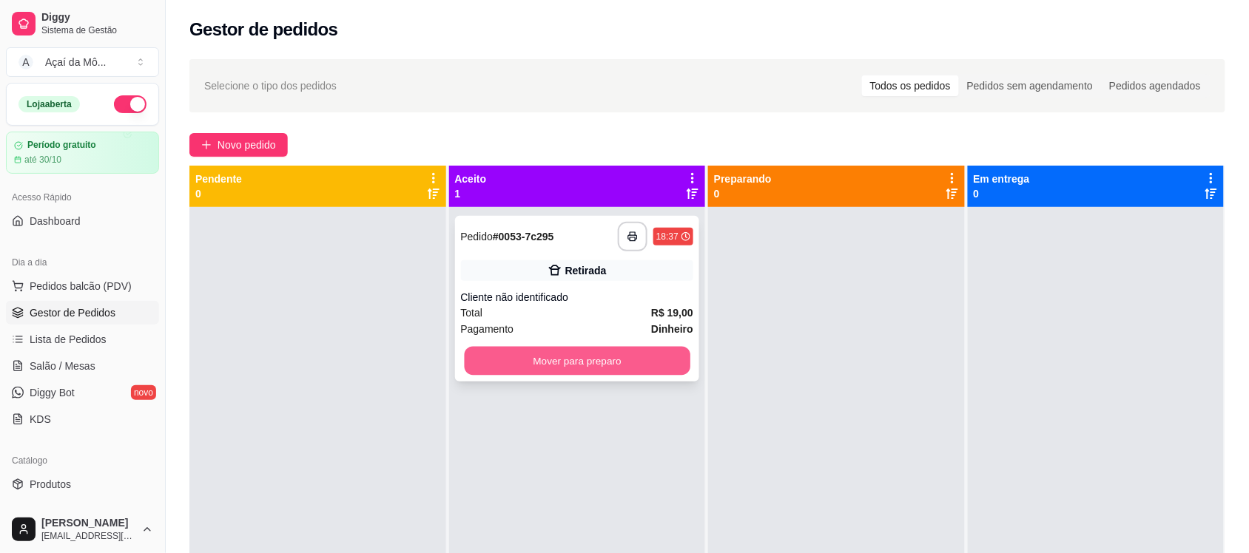
click at [570, 357] on button "Mover para preparo" at bounding box center [577, 361] width 226 height 29
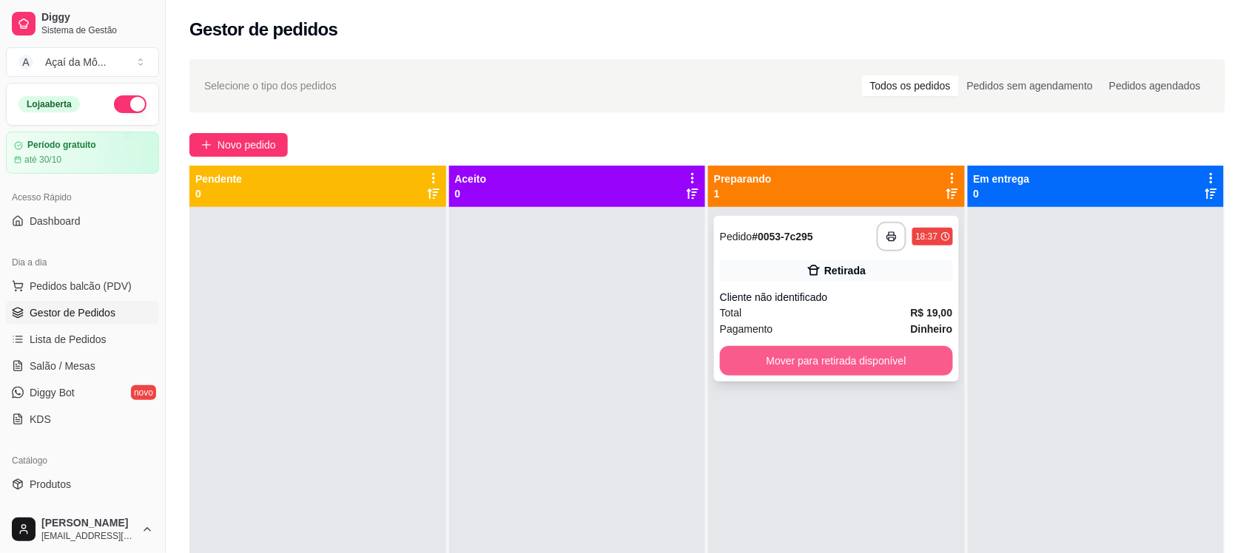
click at [796, 363] on button "Mover para retirada disponível" at bounding box center [836, 361] width 233 height 30
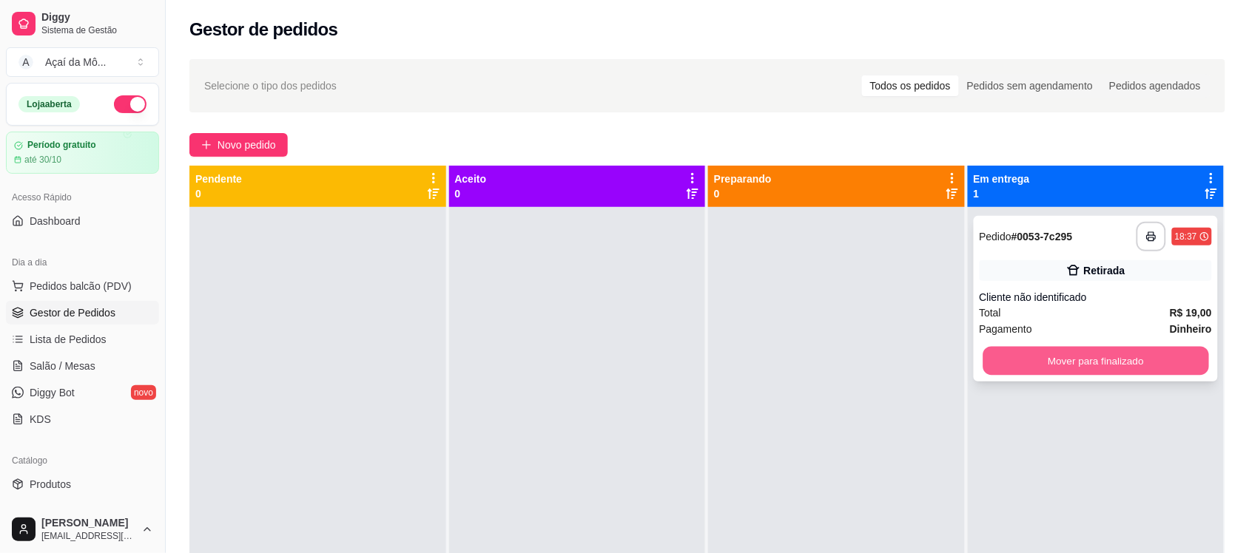
click at [1066, 360] on button "Mover para finalizado" at bounding box center [1095, 361] width 226 height 29
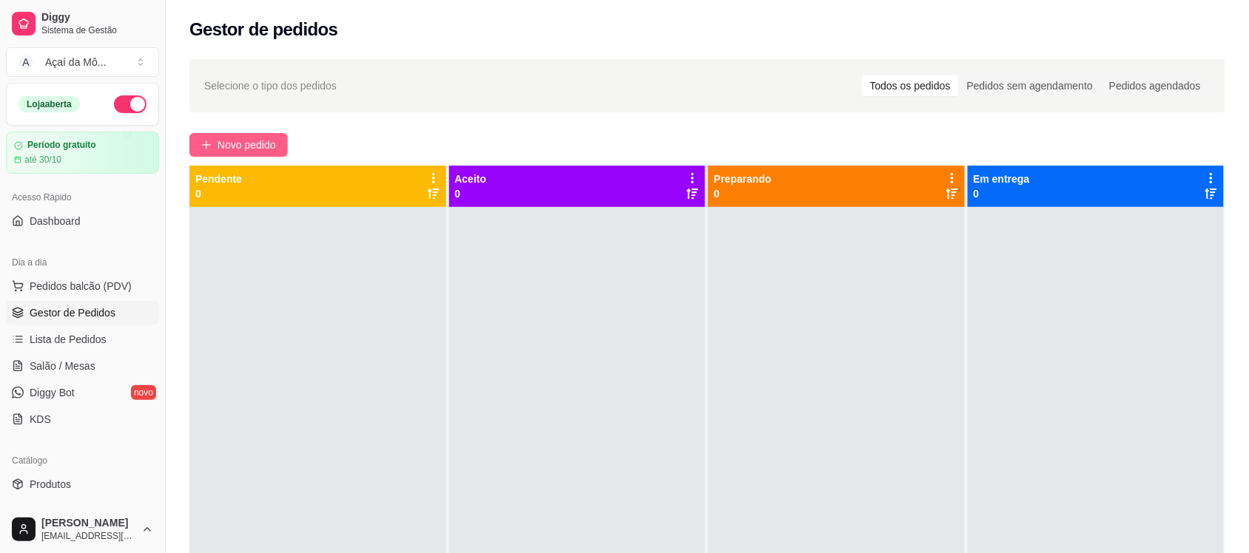
click at [257, 146] on span "Novo pedido" at bounding box center [246, 145] width 58 height 16
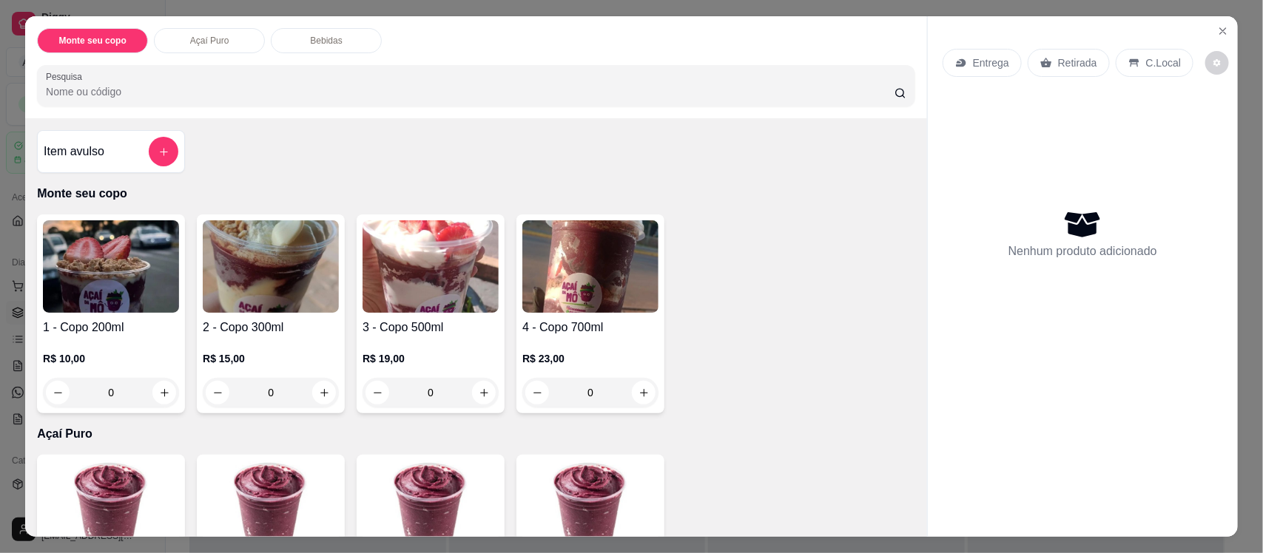
click at [209, 282] on img at bounding box center [271, 266] width 136 height 92
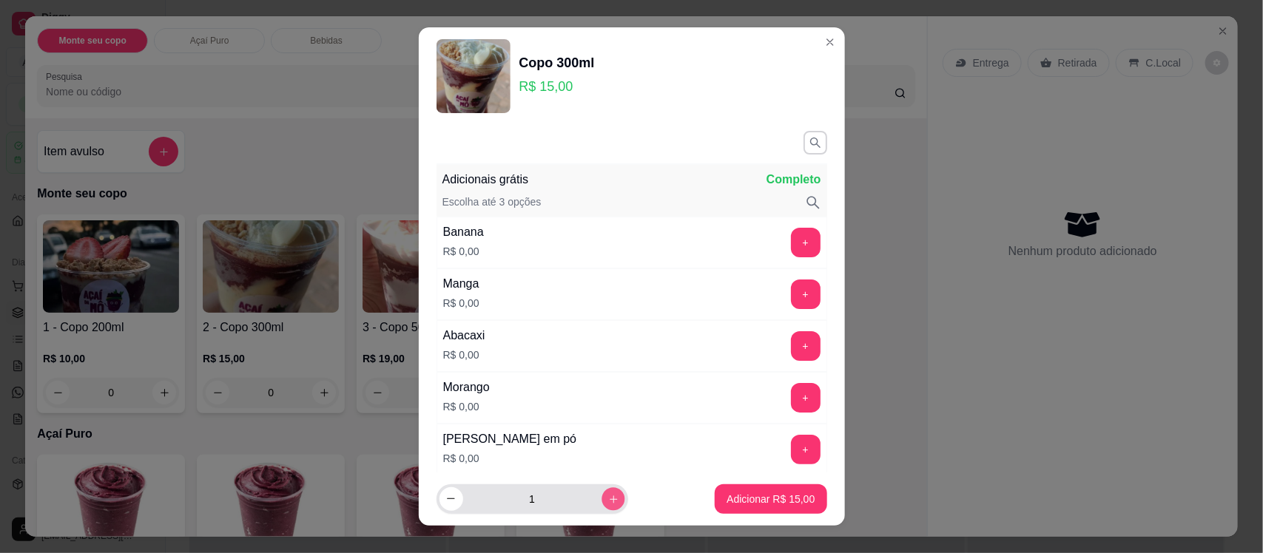
click at [607, 498] on icon "increase-product-quantity" at bounding box center [612, 498] width 11 height 11
type input "2"
click at [791, 453] on button "+" at bounding box center [806, 450] width 30 height 30
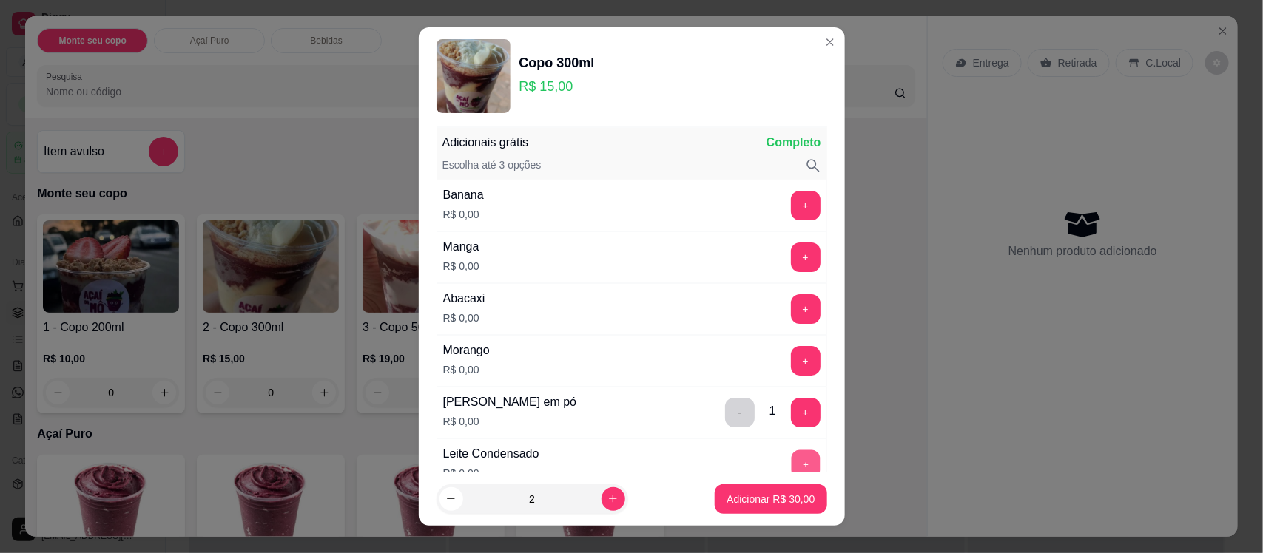
click at [791, 453] on button "+" at bounding box center [805, 464] width 29 height 29
click at [772, 512] on button "Adicionar R$ 30,00" at bounding box center [771, 499] width 109 height 29
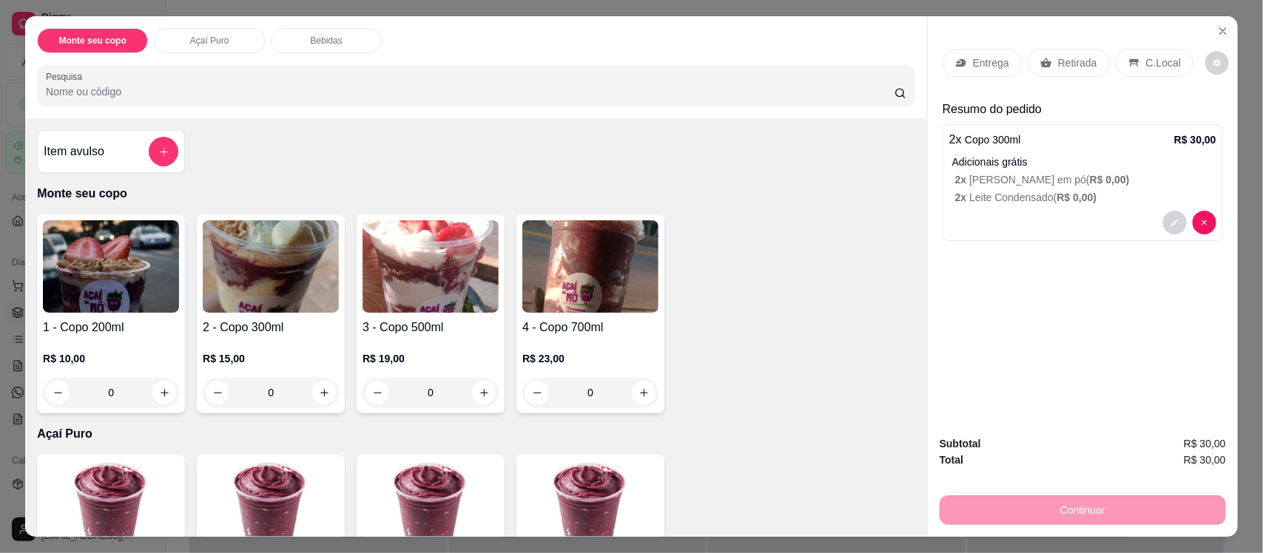
click at [1155, 64] on p "C.Local" at bounding box center [1163, 62] width 35 height 15
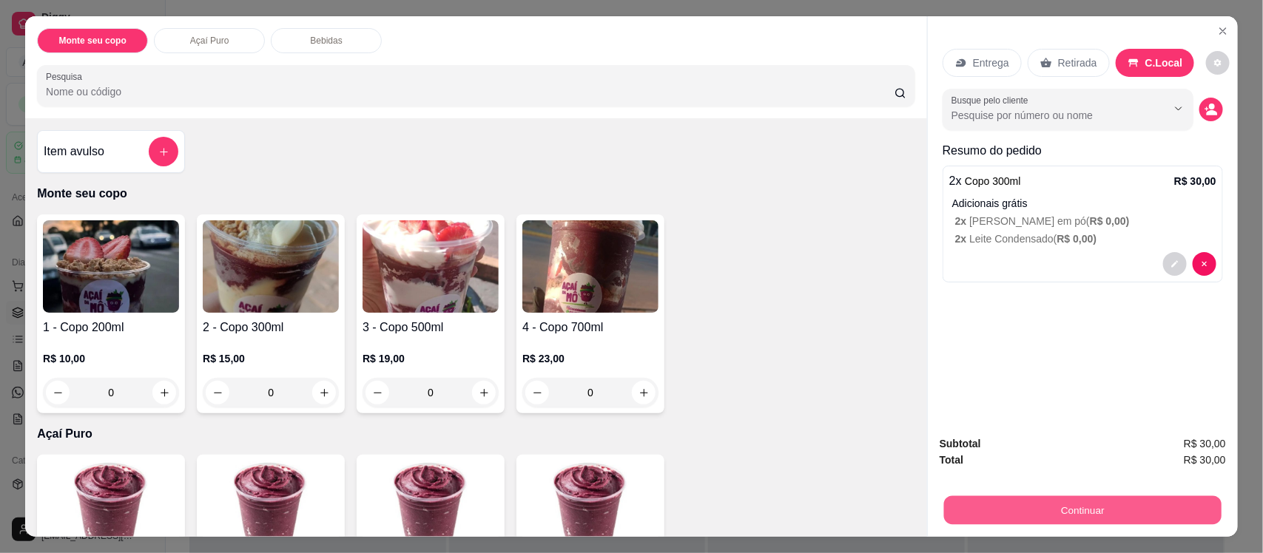
click at [1097, 523] on button "Continuar" at bounding box center [1082, 510] width 277 height 29
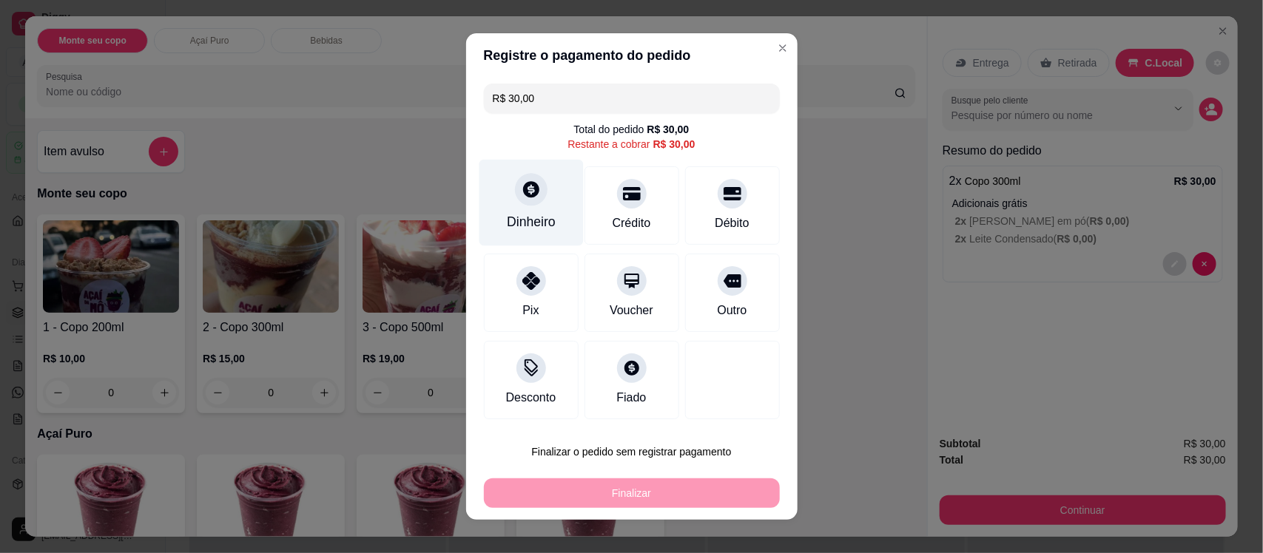
click at [519, 208] on div "Dinheiro" at bounding box center [531, 203] width 104 height 87
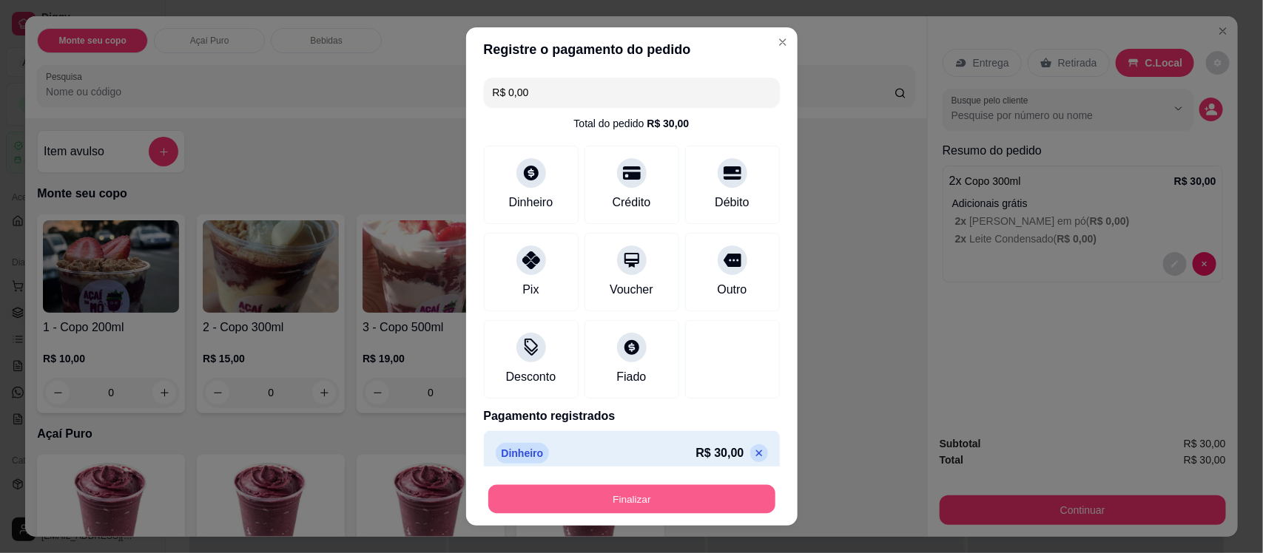
click at [710, 492] on button "Finalizar" at bounding box center [631, 499] width 287 height 29
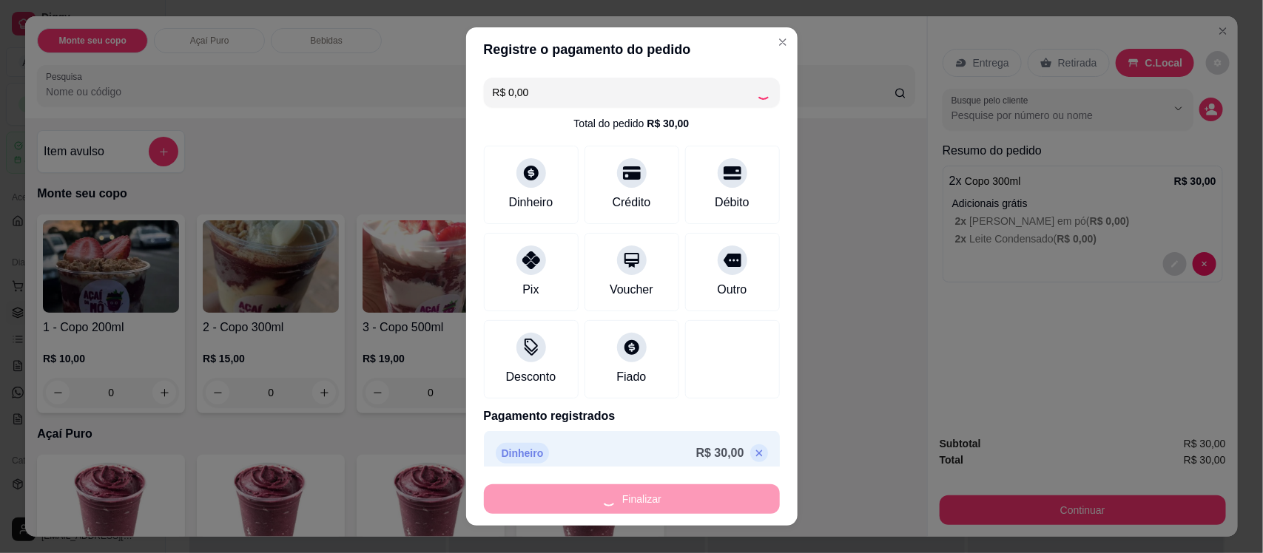
type input "-R$ 30,00"
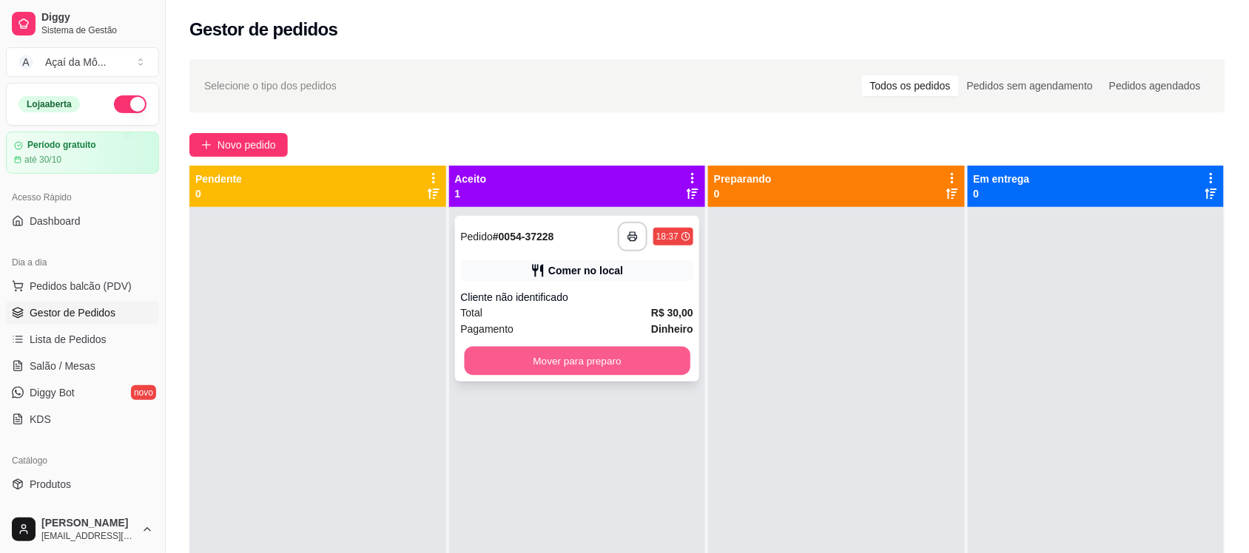
click at [589, 350] on button "Mover para preparo" at bounding box center [577, 361] width 226 height 29
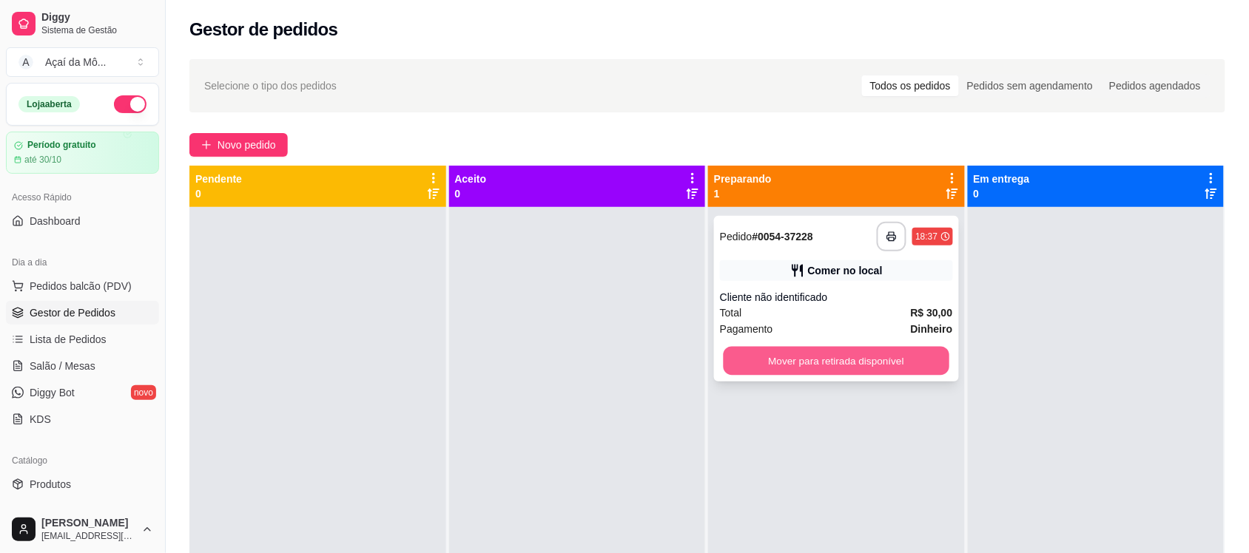
click at [841, 356] on button "Mover para retirada disponível" at bounding box center [836, 361] width 226 height 29
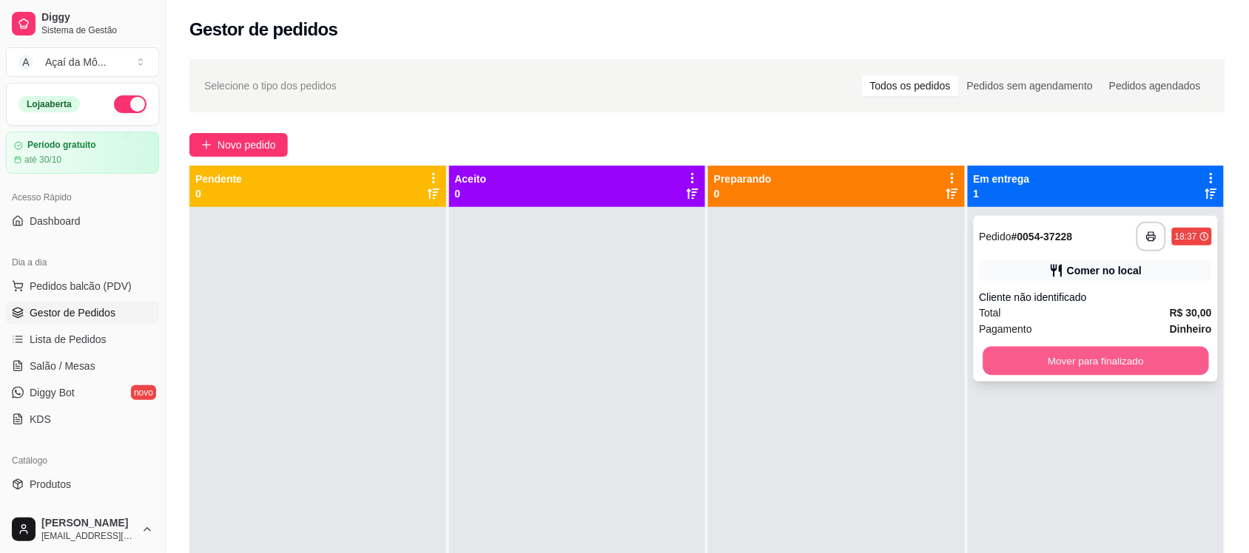
click at [1047, 361] on button "Mover para finalizado" at bounding box center [1095, 361] width 226 height 29
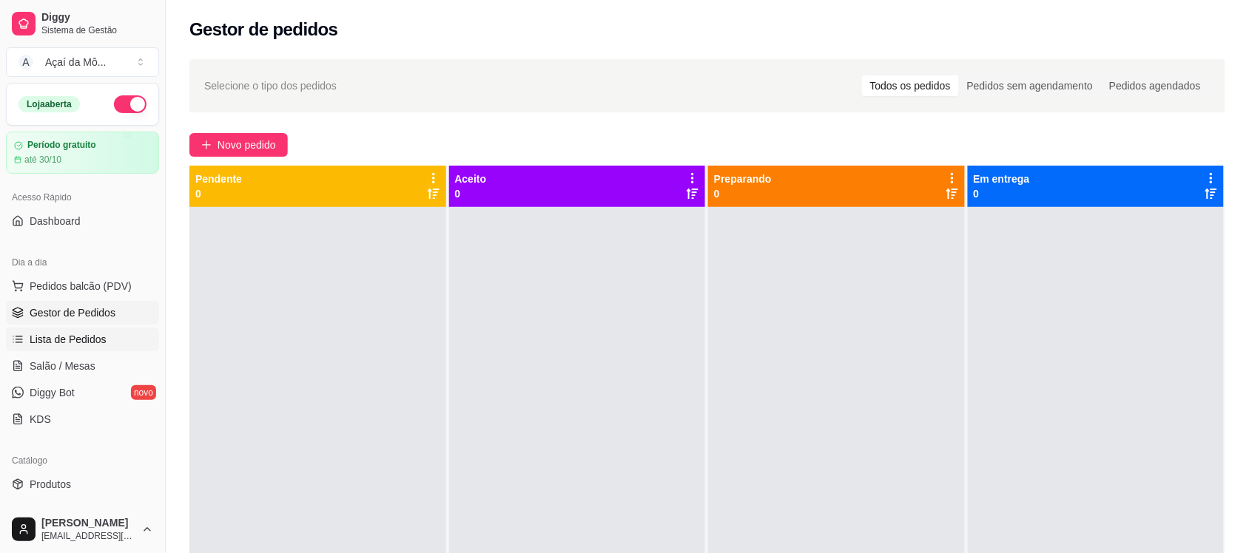
click at [98, 338] on span "Lista de Pedidos" at bounding box center [68, 339] width 77 height 15
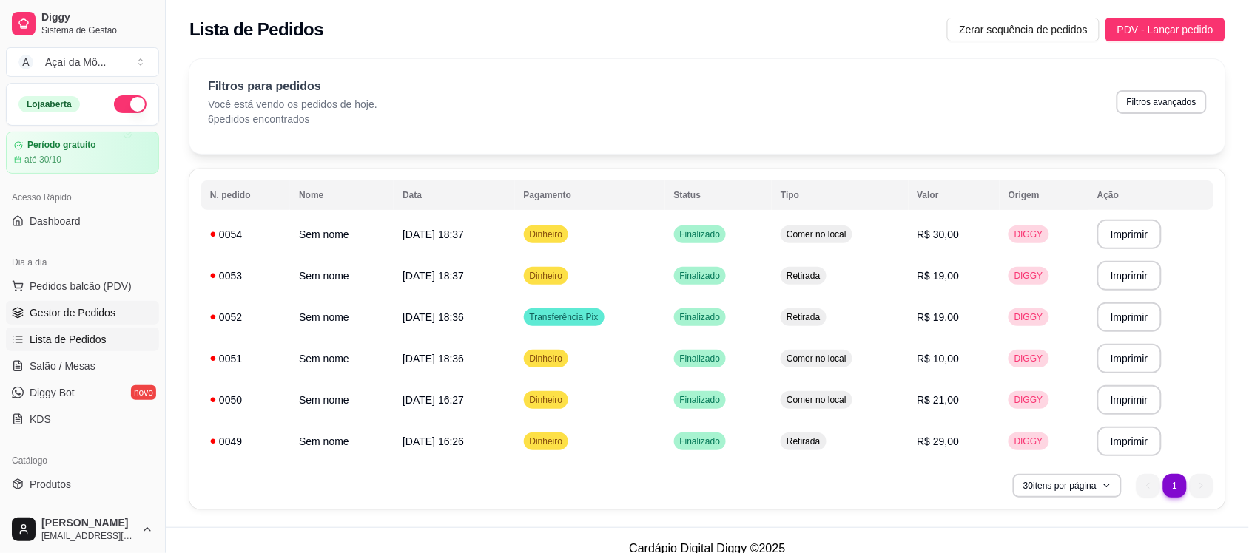
click at [93, 314] on span "Gestor de Pedidos" at bounding box center [73, 313] width 86 height 15
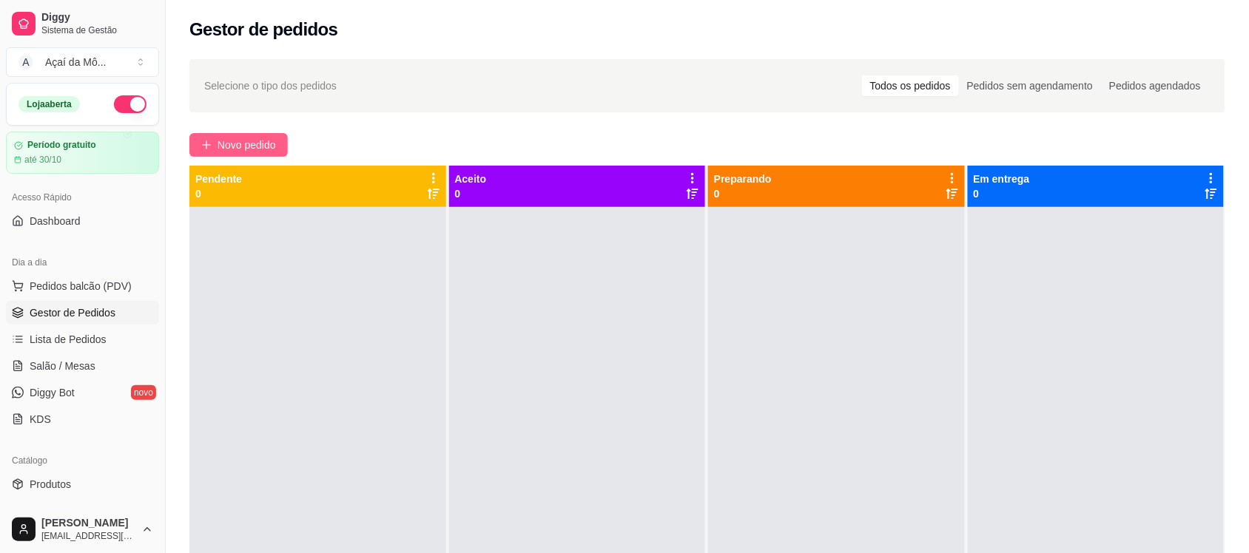
click at [246, 141] on span "Novo pedido" at bounding box center [246, 145] width 58 height 16
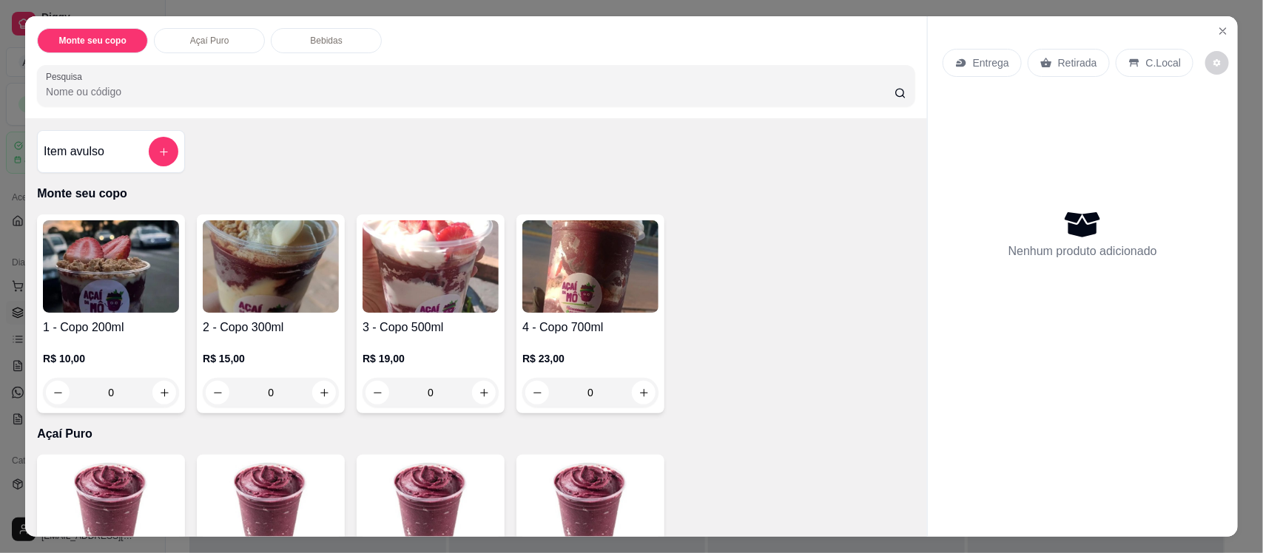
click at [426, 269] on img at bounding box center [430, 266] width 136 height 92
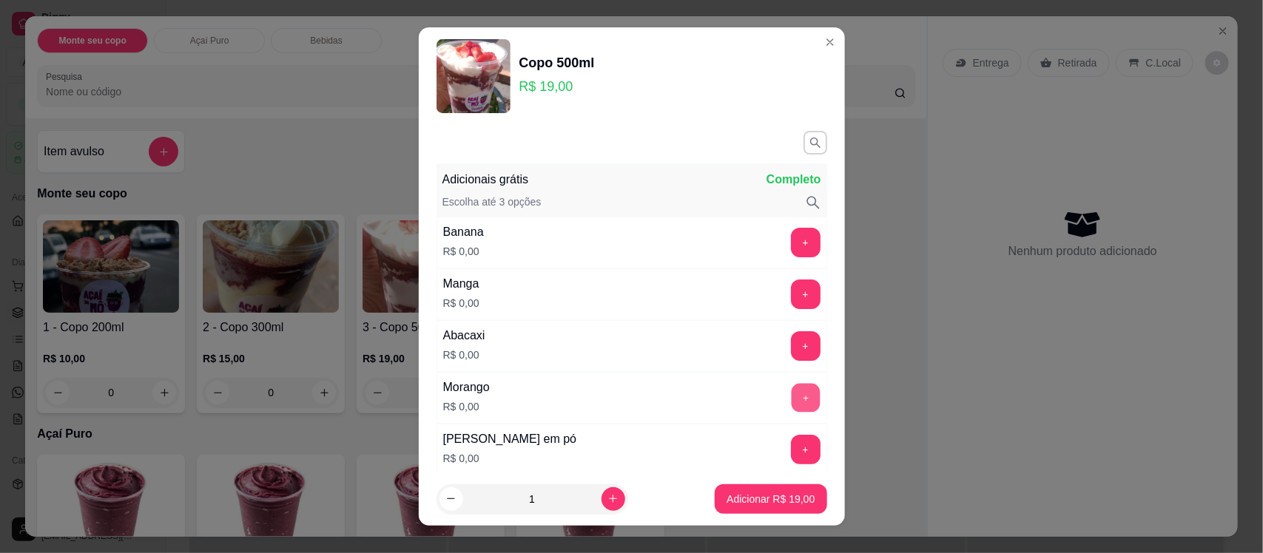
click at [791, 394] on button "+" at bounding box center [805, 398] width 29 height 29
click at [791, 452] on button "+" at bounding box center [805, 450] width 29 height 29
click at [791, 234] on button "+" at bounding box center [805, 243] width 29 height 29
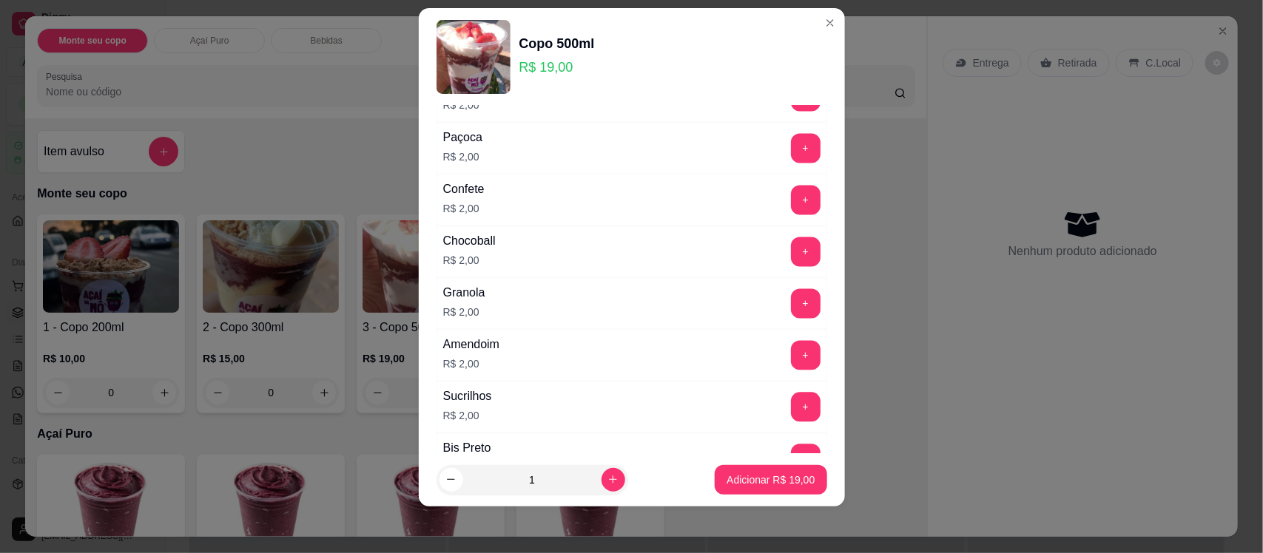
scroll to position [1297, 0]
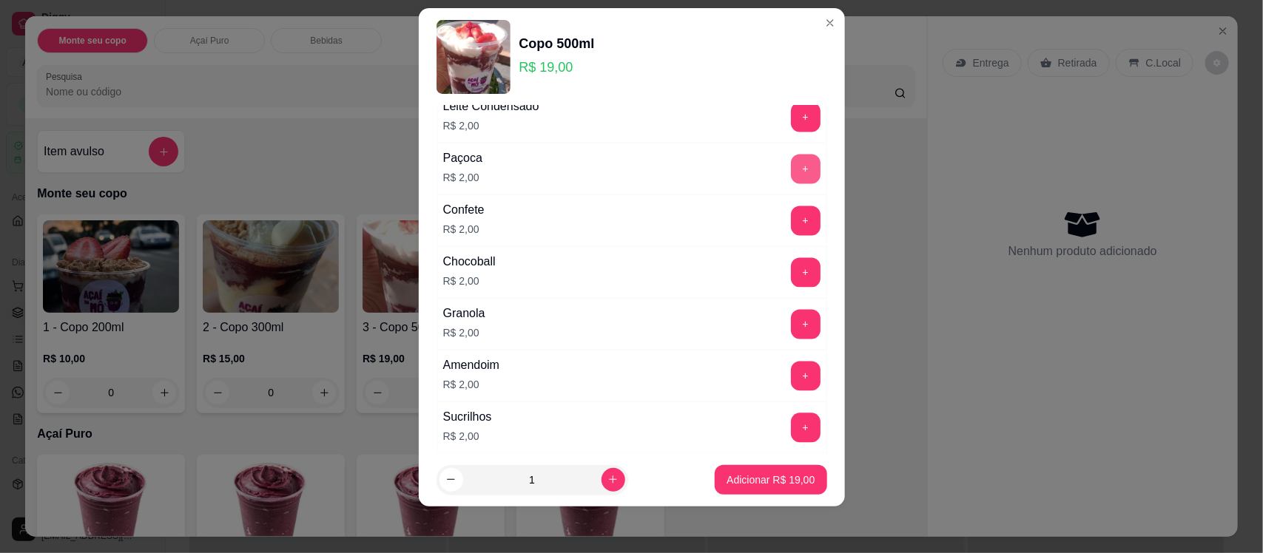
click at [791, 175] on button "+" at bounding box center [806, 170] width 30 height 30
click at [762, 479] on p "Adicionar R$ 21,00" at bounding box center [771, 480] width 86 height 14
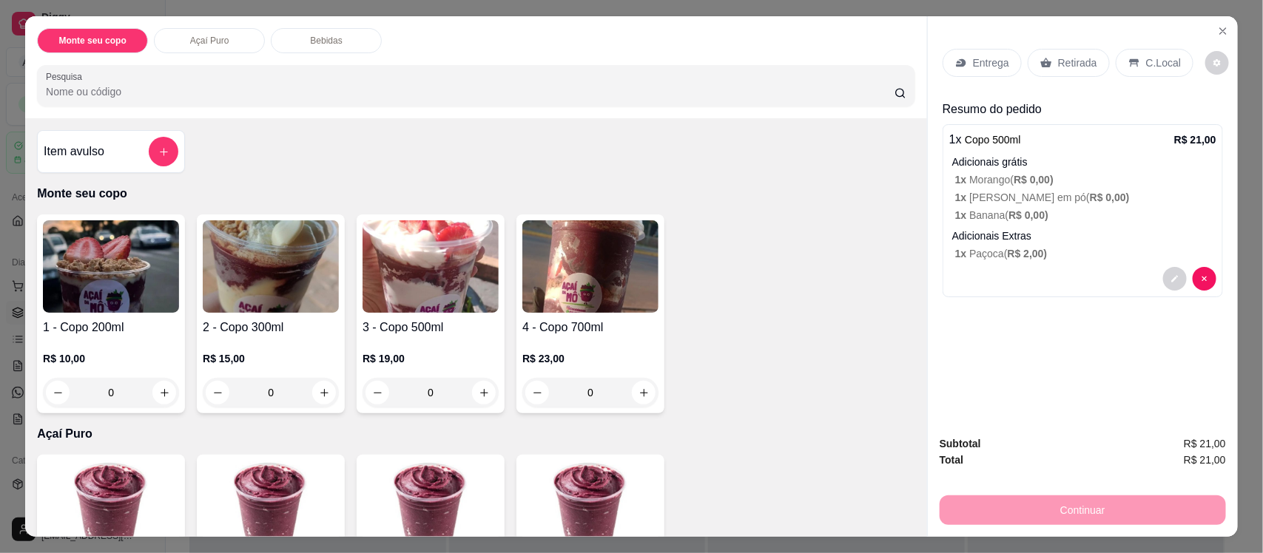
click at [470, 274] on img at bounding box center [430, 266] width 136 height 92
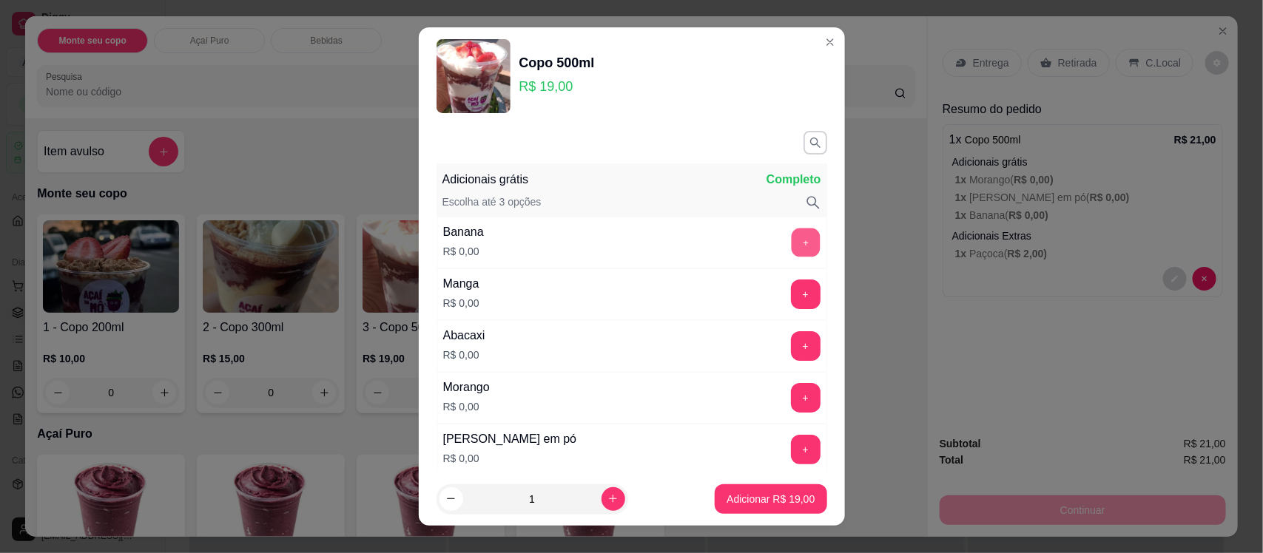
click at [791, 245] on button "+" at bounding box center [805, 243] width 29 height 29
click at [791, 286] on button "+" at bounding box center [805, 294] width 29 height 29
click at [791, 457] on button "+" at bounding box center [805, 450] width 29 height 29
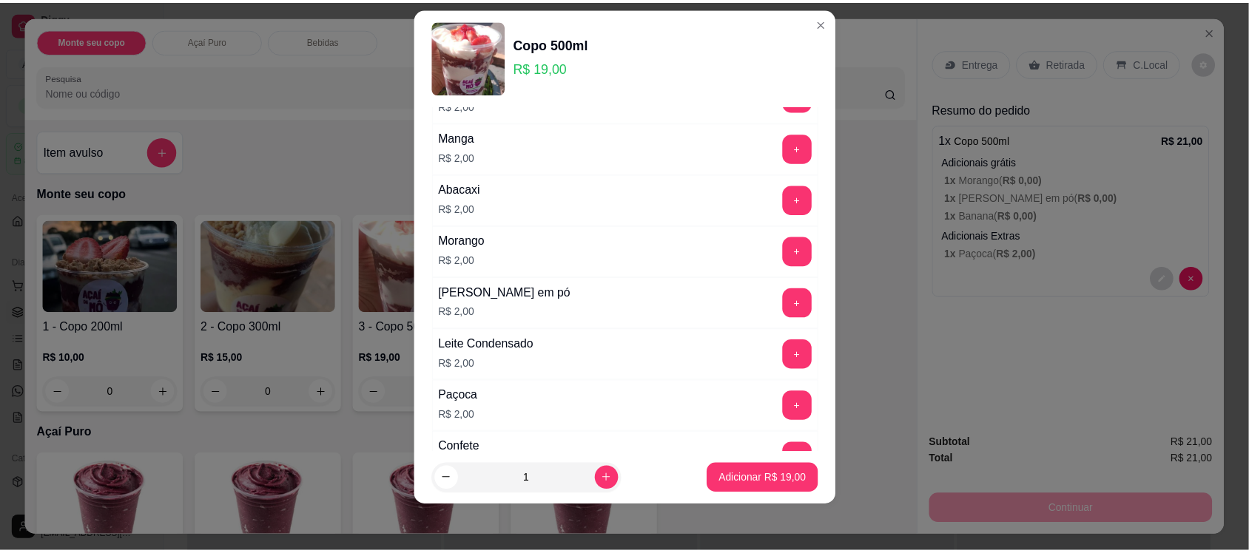
scroll to position [1096, 0]
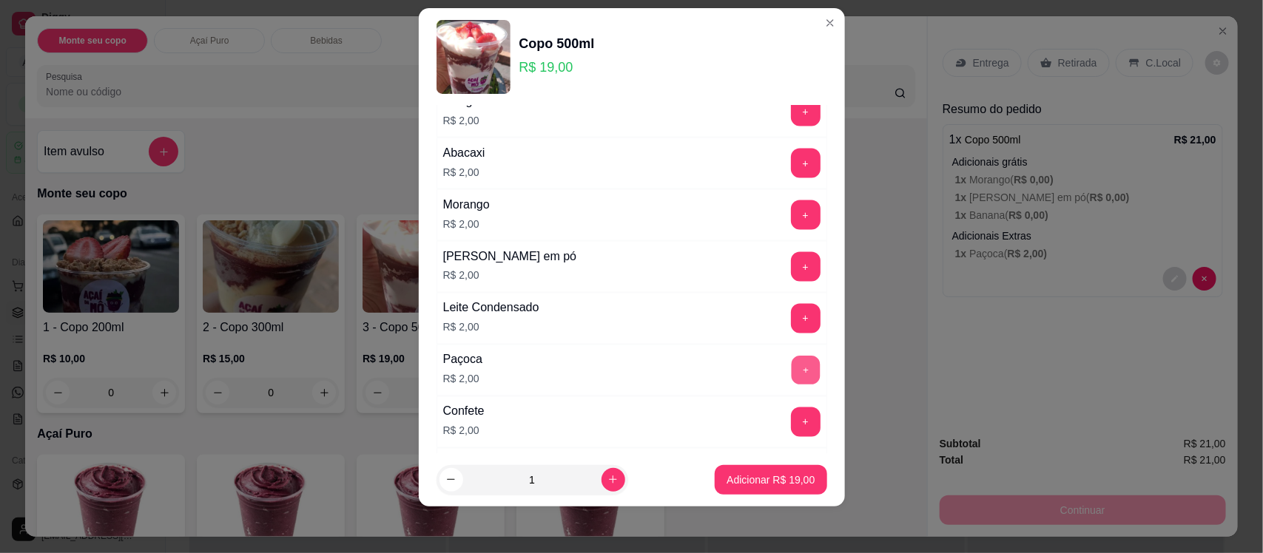
click at [791, 385] on button "+" at bounding box center [805, 371] width 29 height 29
click at [770, 481] on p "Adicionar R$ 21,00" at bounding box center [771, 480] width 86 height 14
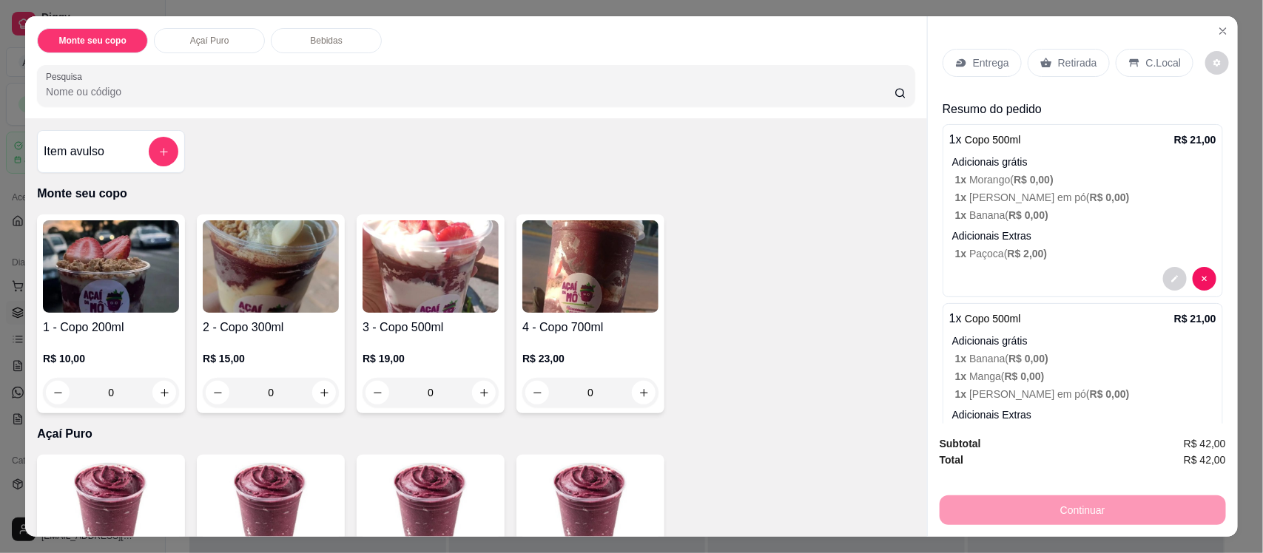
click at [1092, 64] on div "Retirada" at bounding box center [1068, 63] width 82 height 28
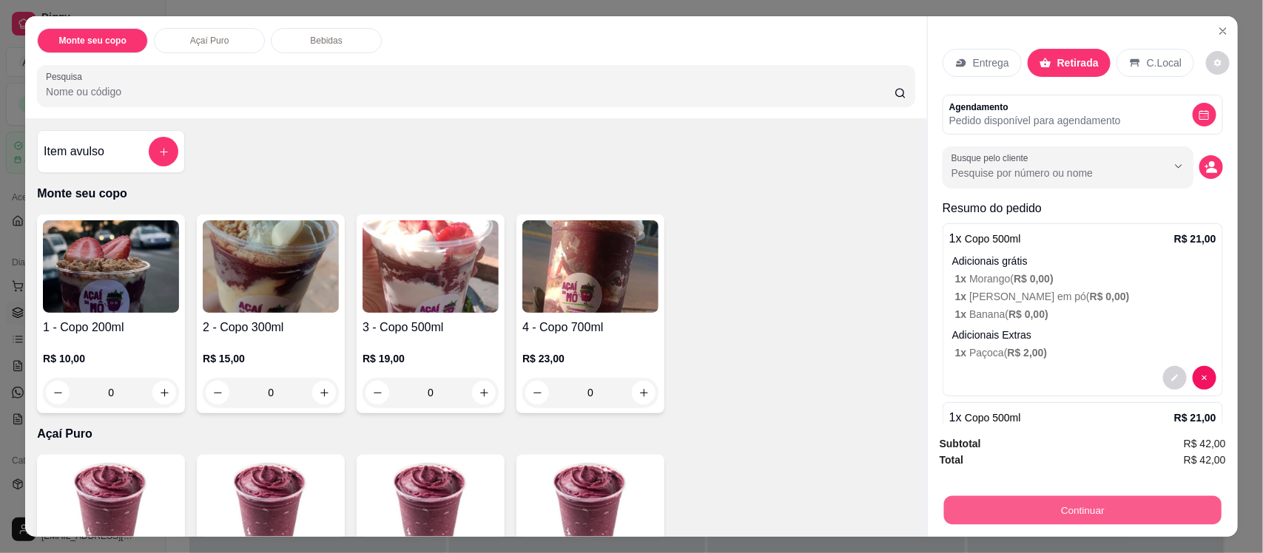
click at [1060, 510] on button "Continuar" at bounding box center [1082, 510] width 277 height 29
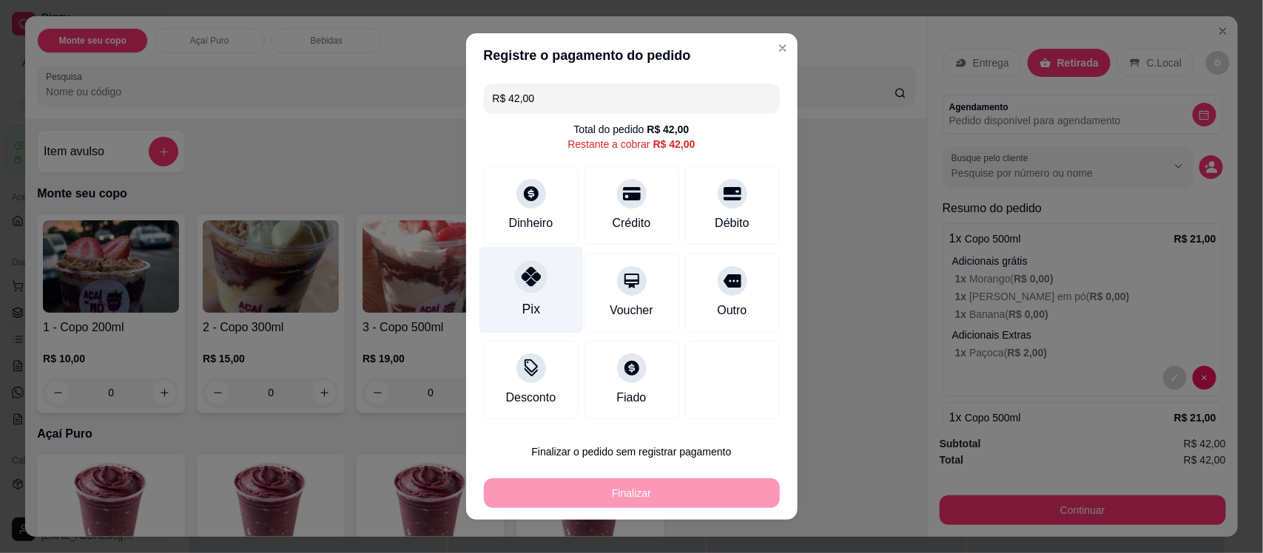
click at [501, 290] on div "Pix" at bounding box center [531, 290] width 104 height 87
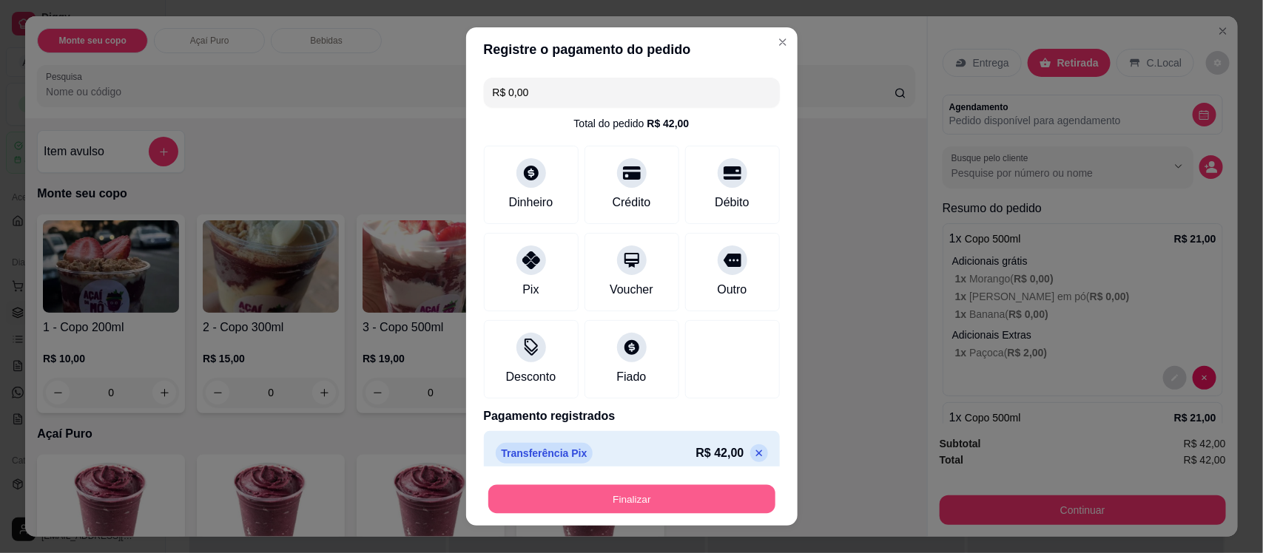
click at [669, 504] on button "Finalizar" at bounding box center [631, 499] width 287 height 29
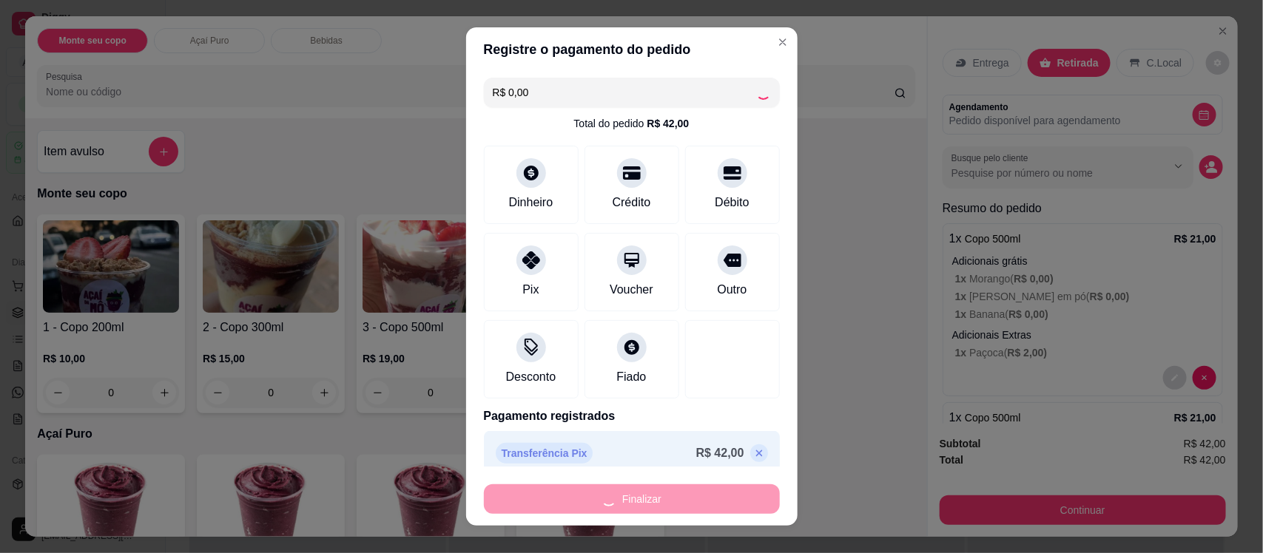
type input "-R$ 42,00"
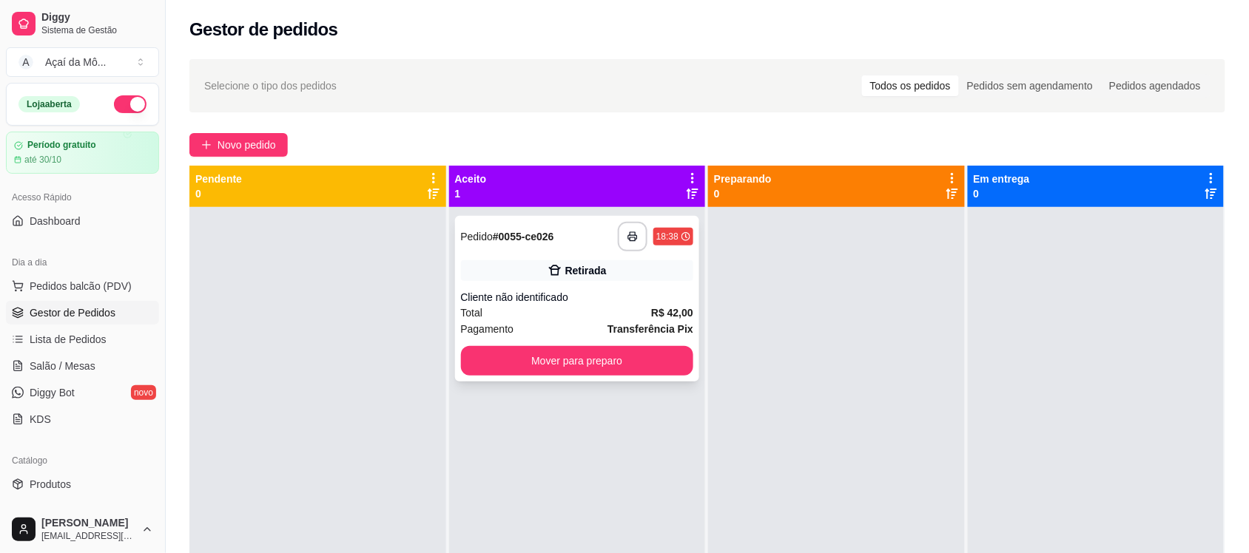
click at [520, 342] on div "**********" at bounding box center [577, 299] width 245 height 166
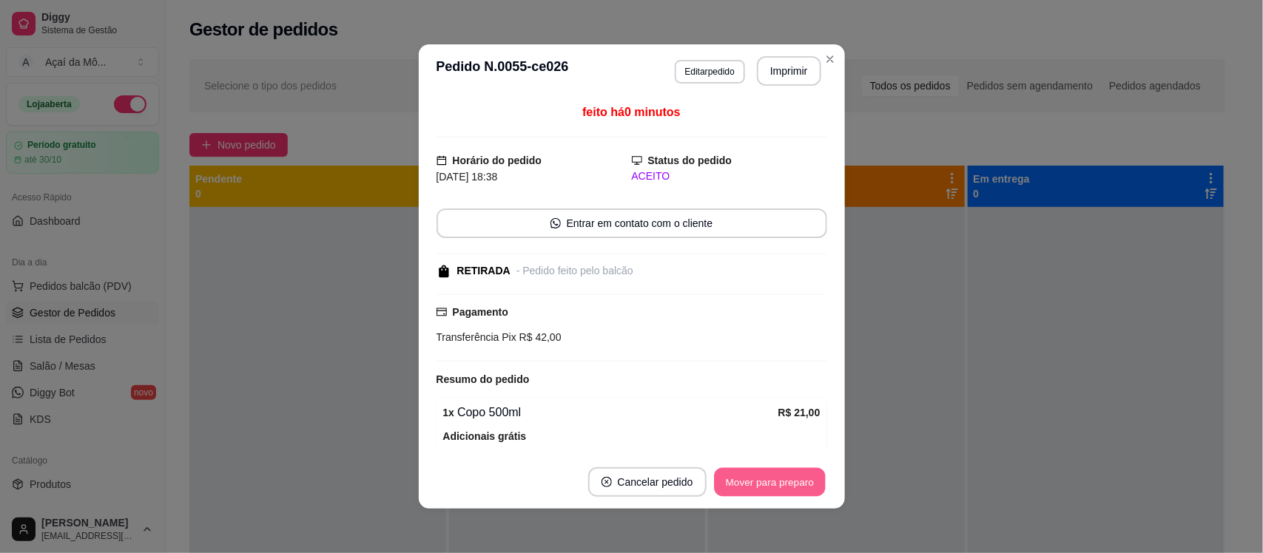
click at [745, 479] on button "Mover para preparo" at bounding box center [769, 482] width 111 height 29
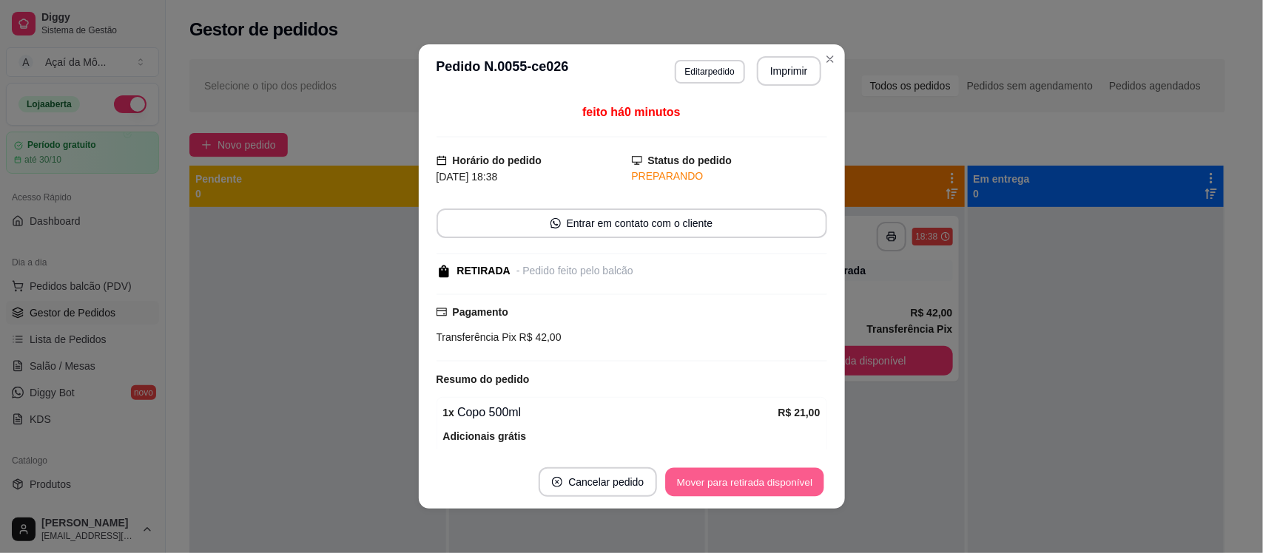
click at [745, 479] on button "Mover para retirada disponível" at bounding box center [745, 482] width 158 height 29
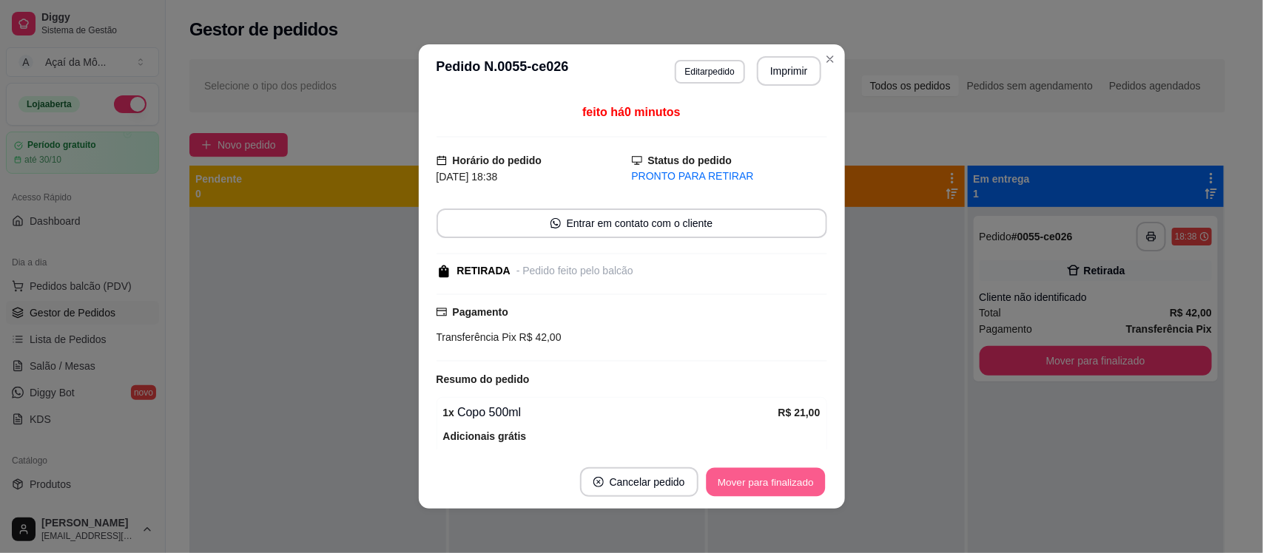
click at [745, 479] on button "Mover para finalizado" at bounding box center [765, 482] width 119 height 29
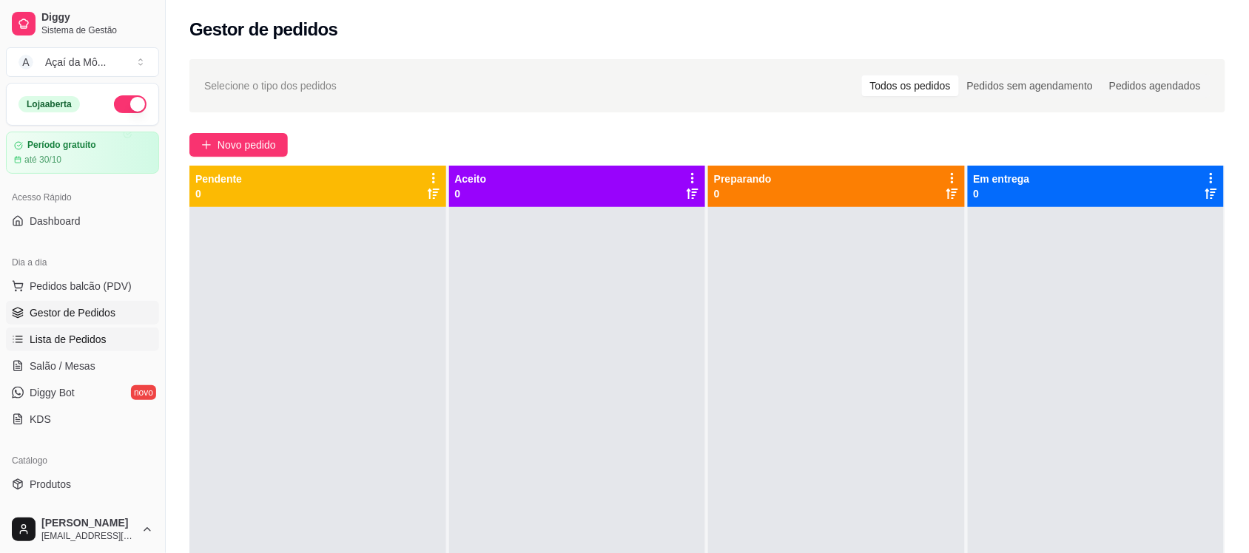
click at [71, 341] on span "Lista de Pedidos" at bounding box center [68, 339] width 77 height 15
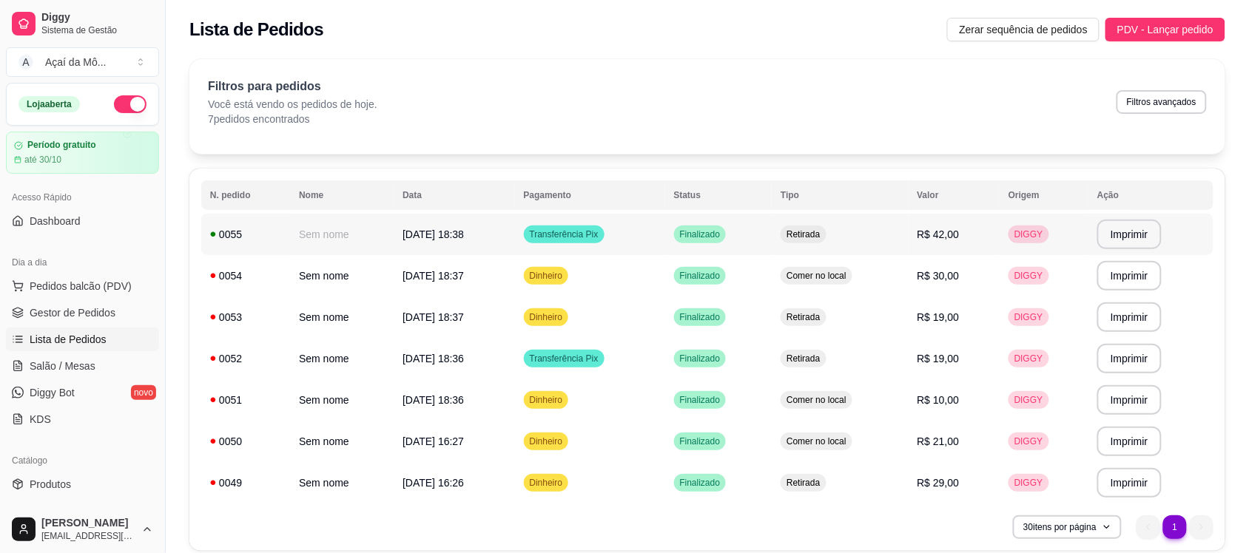
click at [208, 237] on td "0055" at bounding box center [245, 234] width 89 height 41
click at [156, 272] on div "Diggy Sistema de Gestão A Açaí da Mô ... Loja aberta Período gratuito até 30/10…" at bounding box center [82, 276] width 165 height 553
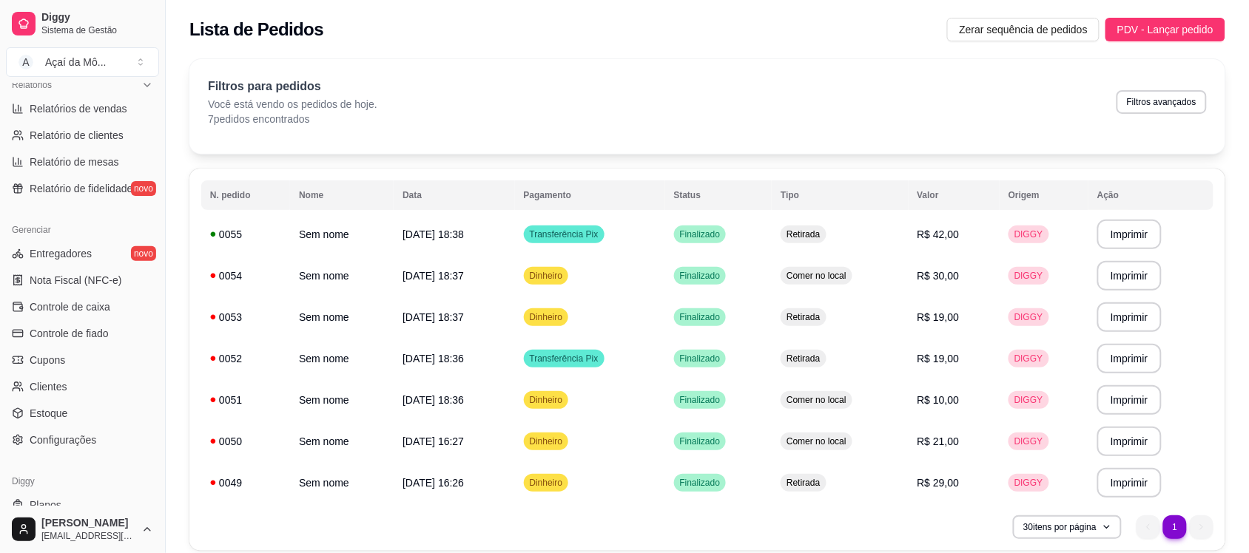
scroll to position [471, 0]
click at [126, 308] on link "Controle de caixa" at bounding box center [82, 303] width 153 height 24
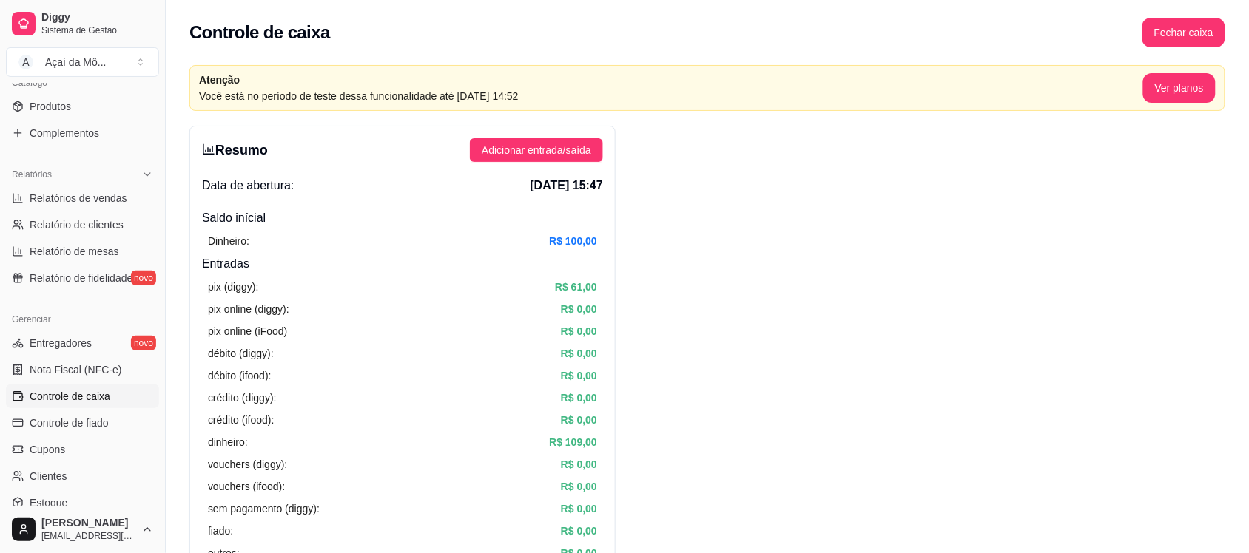
scroll to position [374, 0]
click at [53, 282] on span "Relatório de fidelidade" at bounding box center [81, 281] width 103 height 15
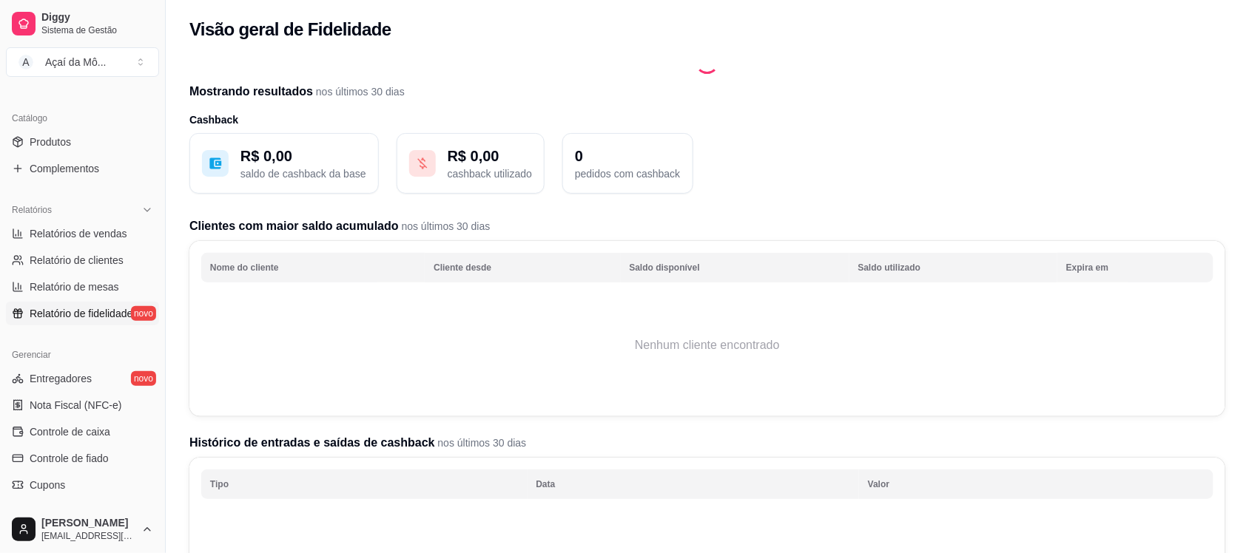
scroll to position [338, 0]
click at [95, 254] on link "Relatório de clientes" at bounding box center [82, 265] width 153 height 24
select select "30"
select select "HIGHEST_TOTAL_SPENT_WITH_ORDERS"
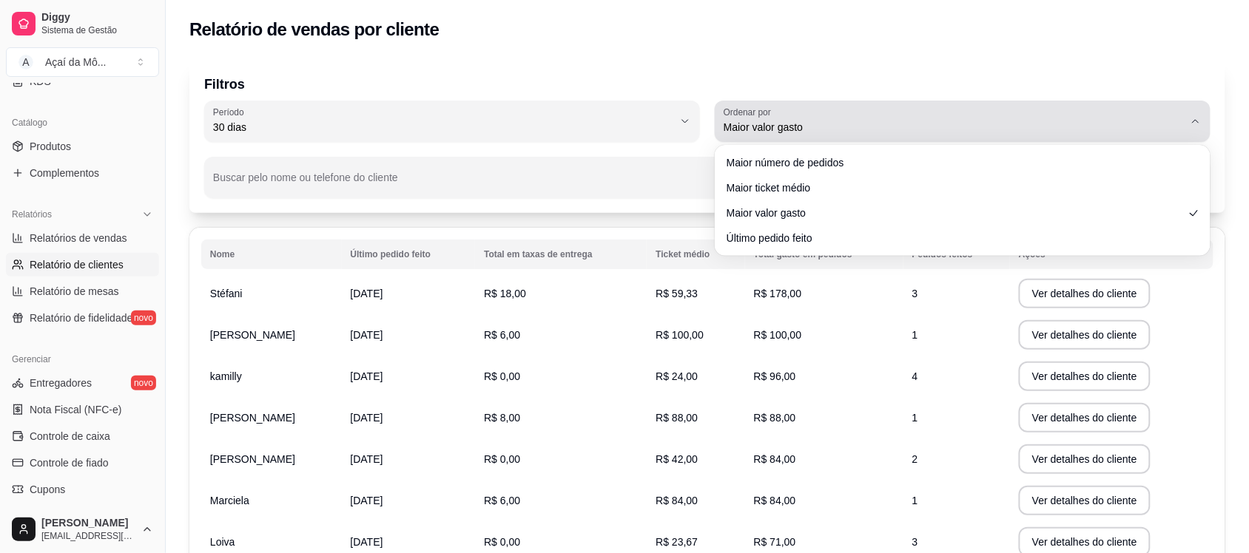
click at [1172, 137] on button "Ordenar por Maior valor gasto" at bounding box center [963, 121] width 496 height 41
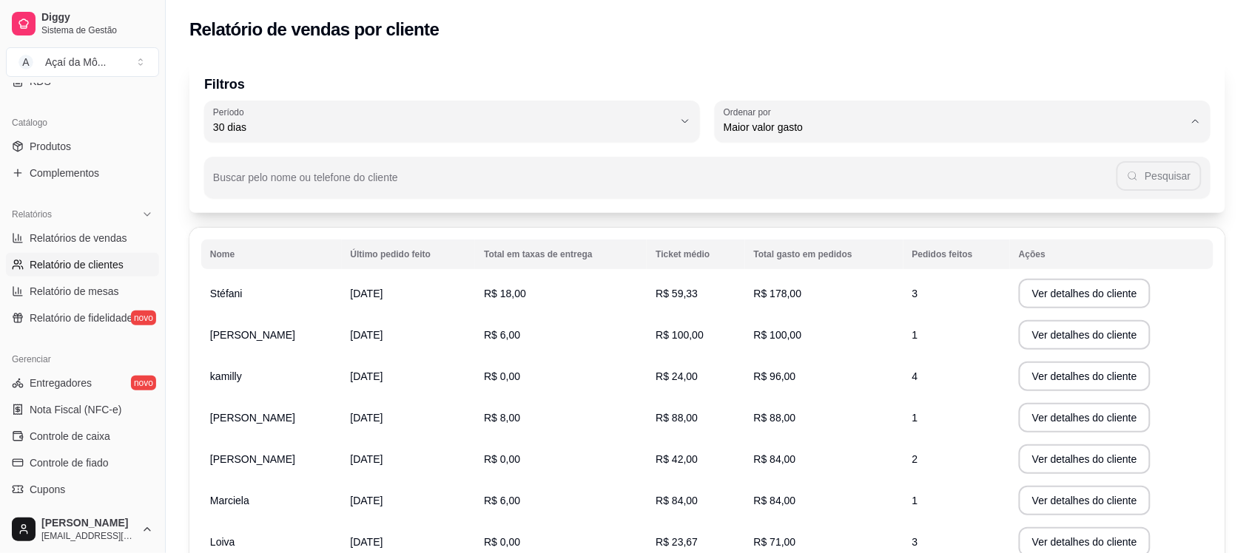
click at [894, 193] on span "Maior ticket médio" at bounding box center [955, 186] width 439 height 14
type input "HIGHEST_AVERAGE_TICKET"
select select "HIGHEST_AVERAGE_TICKET"
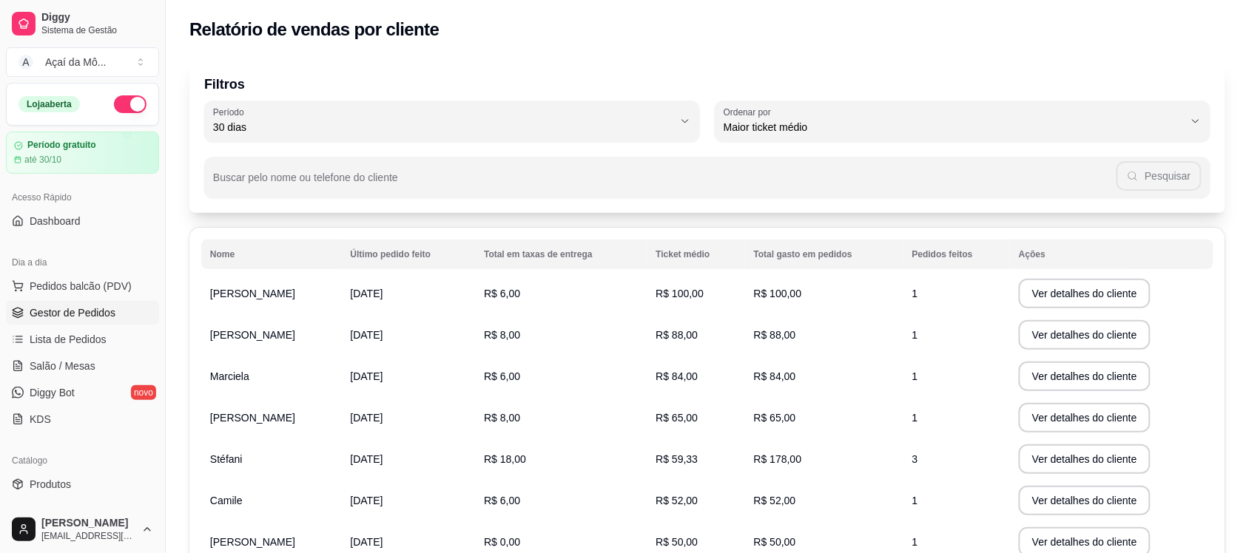
click at [79, 308] on span "Gestor de Pedidos" at bounding box center [73, 313] width 86 height 15
click at [120, 308] on link "Gestor de Pedidos" at bounding box center [82, 313] width 153 height 24
click at [53, 223] on span "Dashboard" at bounding box center [55, 221] width 51 height 15
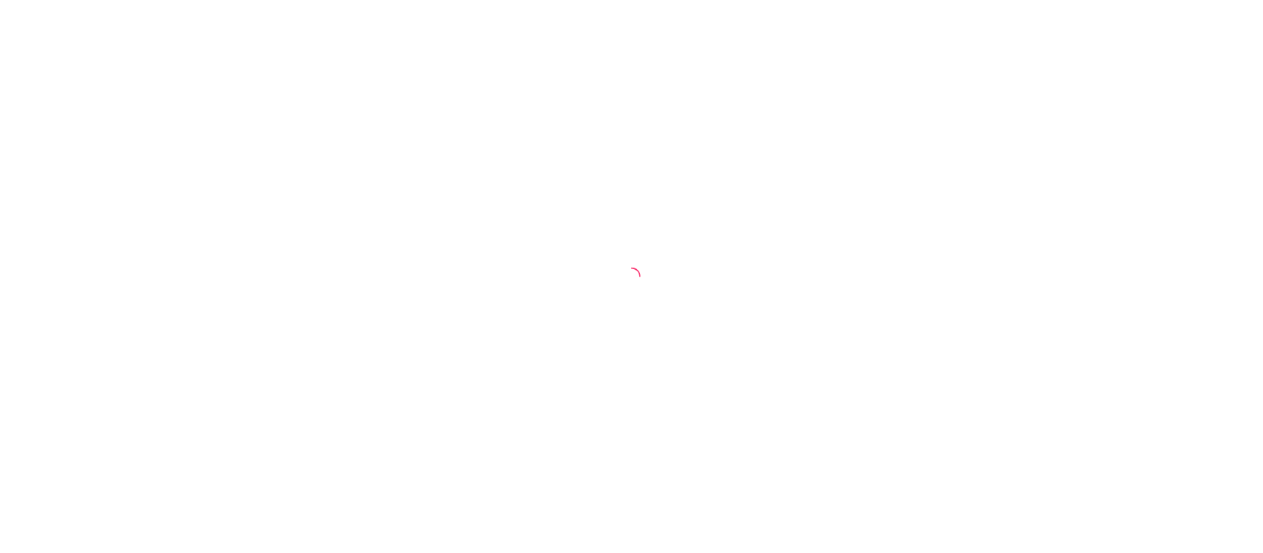
select select "30"
select select "HIGHEST_TOTAL_SPENT_WITH_ORDERS"
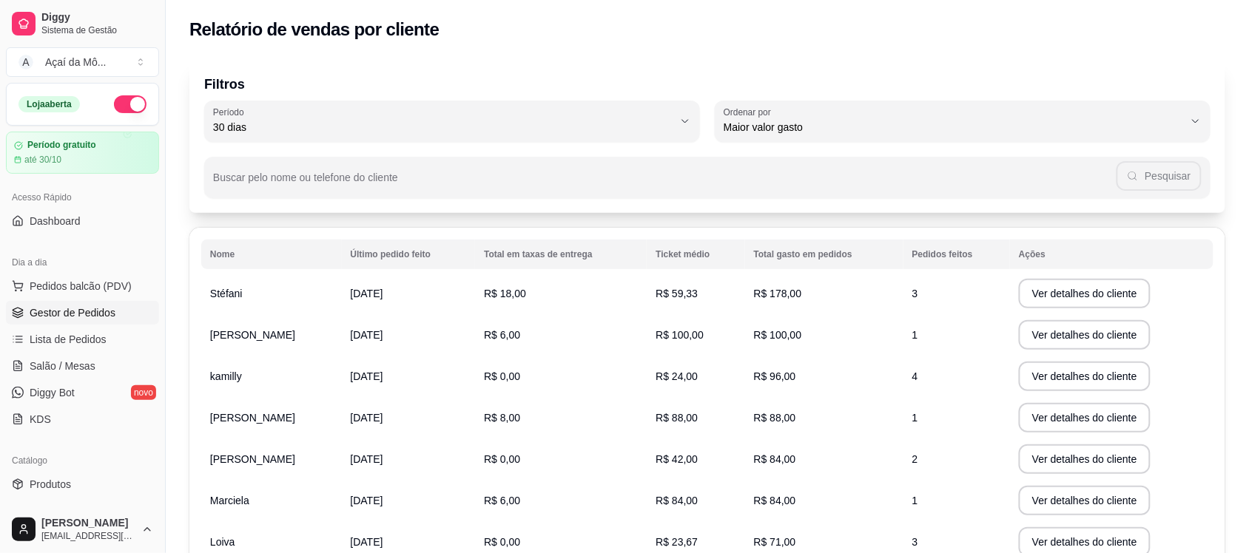
click at [57, 322] on link "Gestor de Pedidos" at bounding box center [82, 313] width 153 height 24
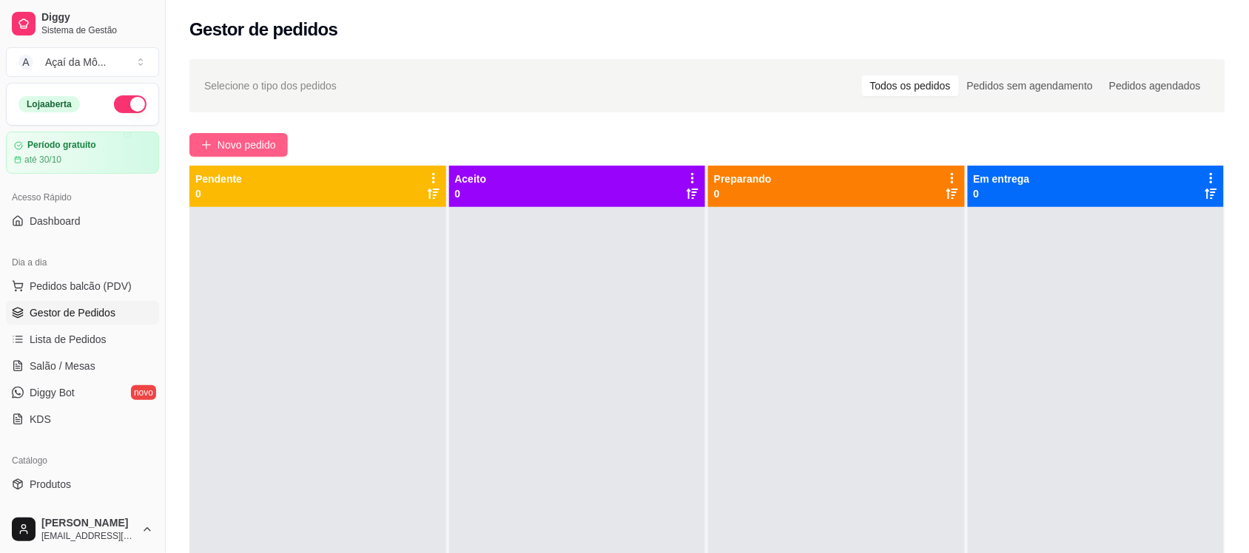
click at [217, 153] on button "Novo pedido" at bounding box center [238, 145] width 98 height 24
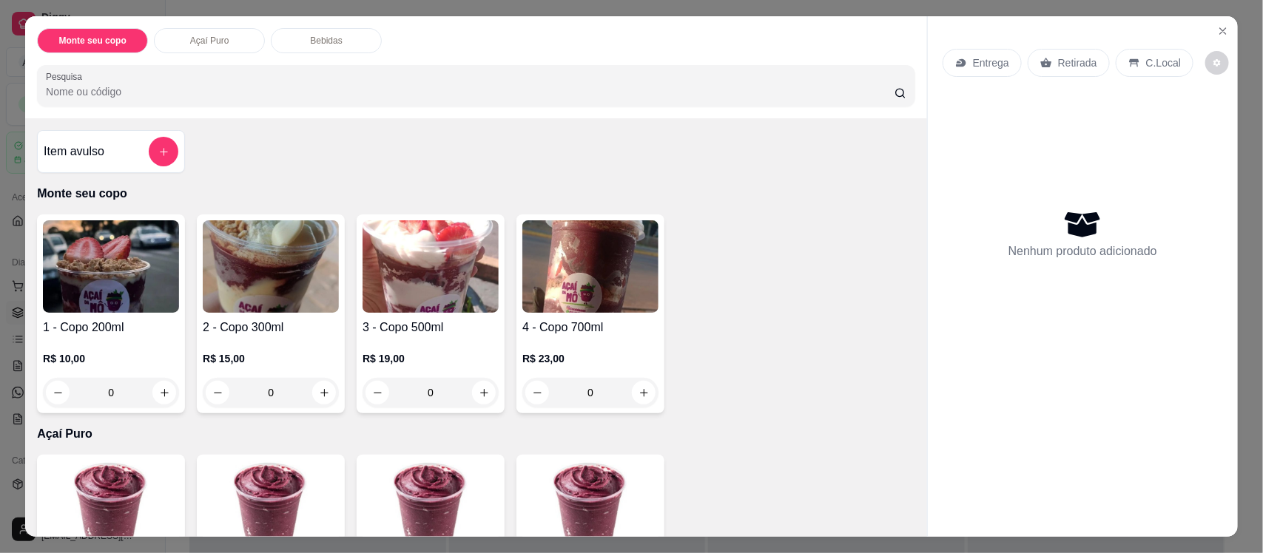
click at [277, 286] on img at bounding box center [271, 266] width 136 height 92
click at [135, 217] on div "1 - Copo 200ml R$ 10,00 0" at bounding box center [111, 314] width 148 height 199
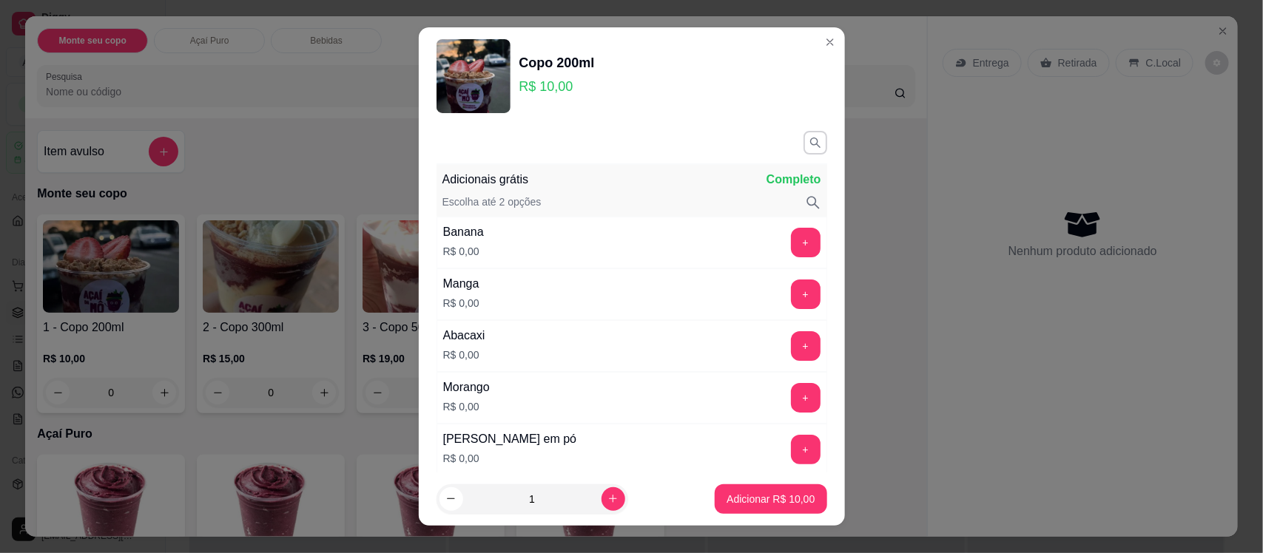
click at [634, 238] on div "Banana R$ 0,00 +" at bounding box center [631, 243] width 391 height 52
click at [791, 246] on button "+" at bounding box center [805, 243] width 29 height 29
click at [791, 442] on button "+" at bounding box center [805, 450] width 29 height 29
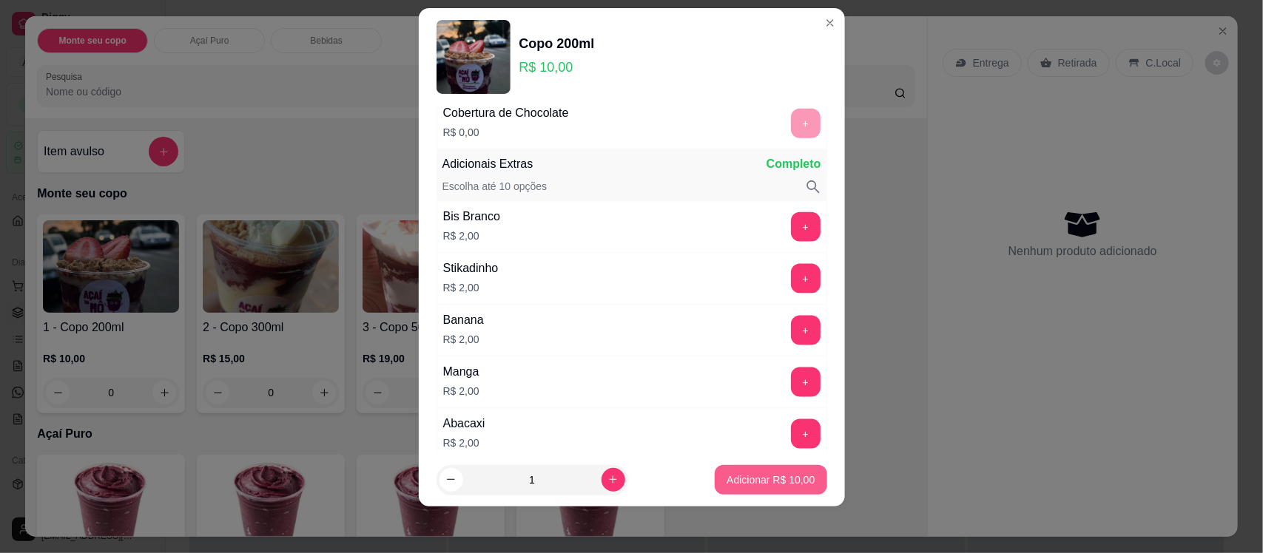
scroll to position [874, 0]
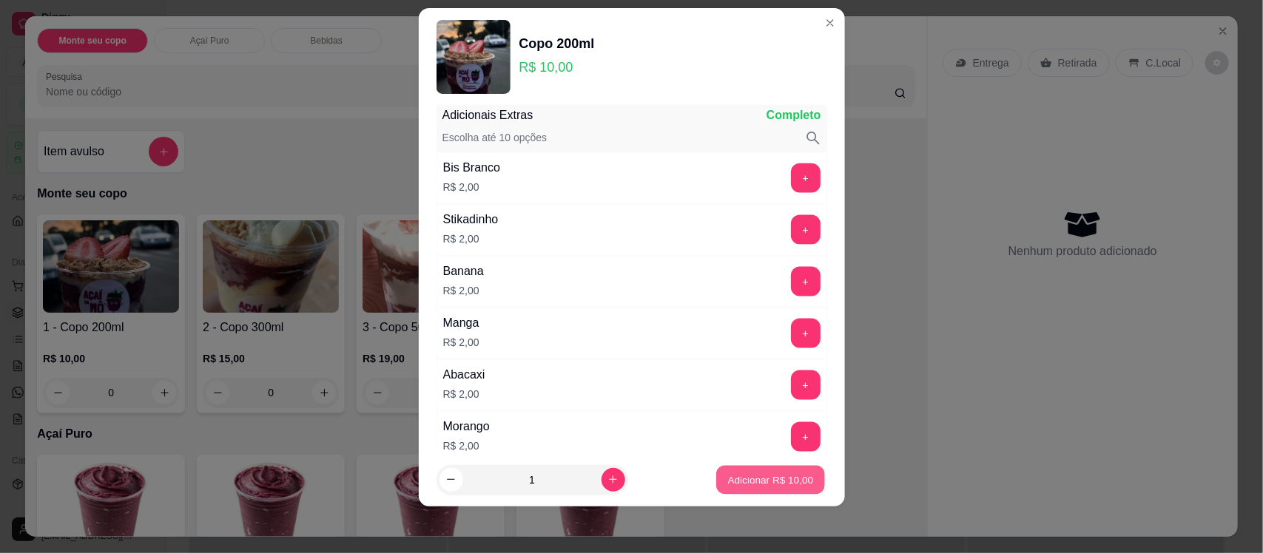
click at [764, 473] on p "Adicionar R$ 10,00" at bounding box center [771, 480] width 86 height 14
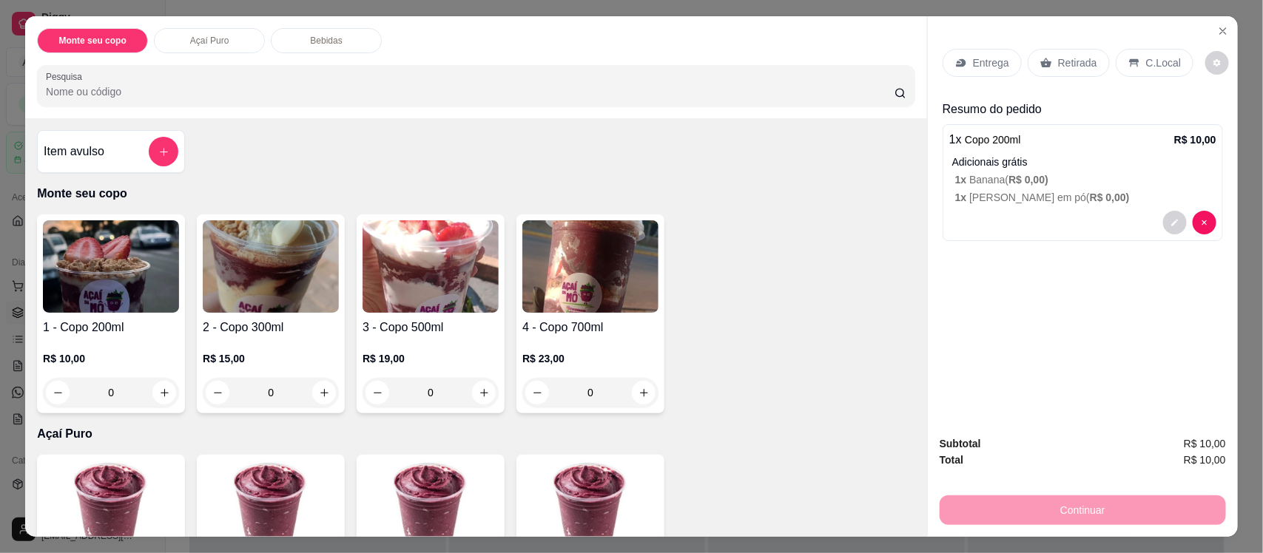
click at [134, 333] on h4 "1 - Copo 200ml" at bounding box center [111, 328] width 136 height 18
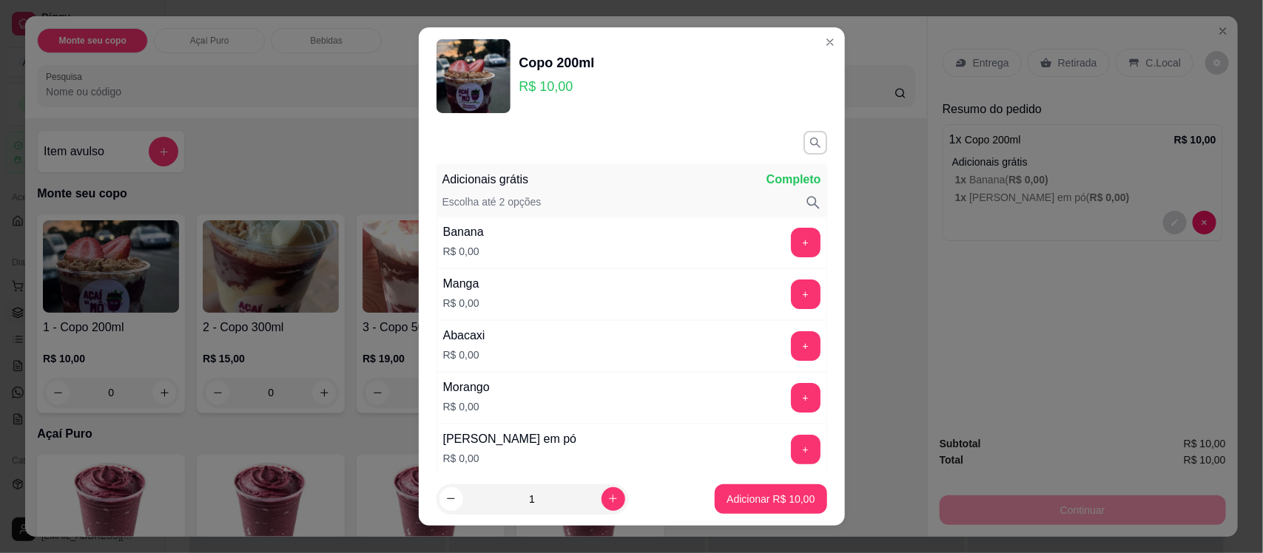
drag, startPoint x: 790, startPoint y: 405, endPoint x: 769, endPoint y: 392, distance: 24.2
click at [785, 392] on div "+" at bounding box center [805, 398] width 41 height 30
click at [791, 392] on button "+" at bounding box center [805, 398] width 29 height 29
click at [791, 448] on button "+" at bounding box center [805, 450] width 29 height 29
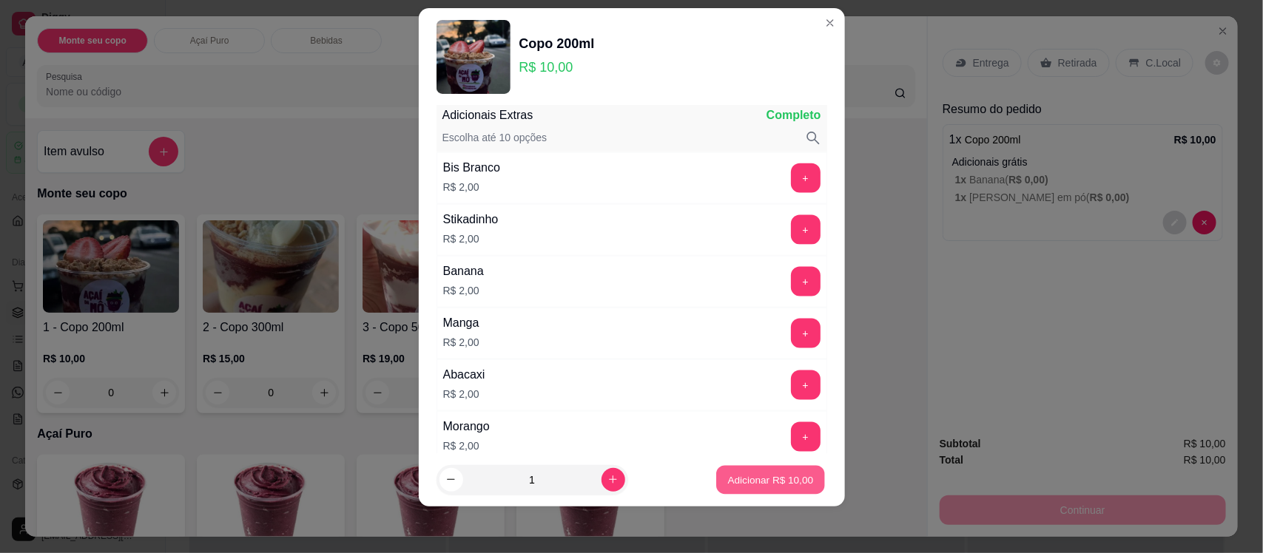
click at [771, 481] on p "Adicionar R$ 10,00" at bounding box center [771, 480] width 86 height 14
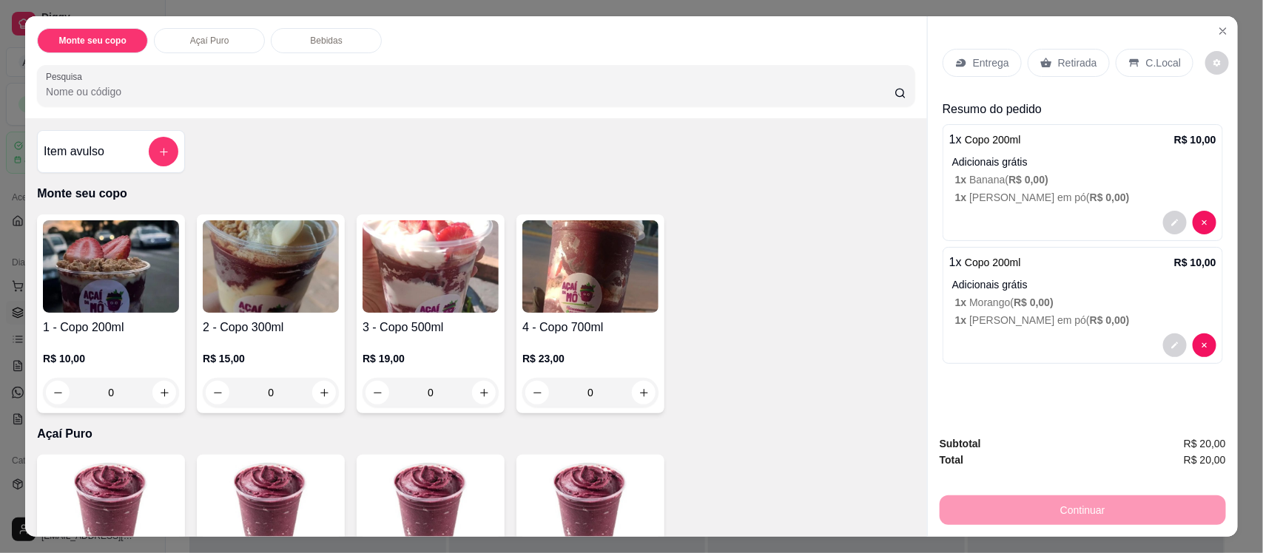
click at [82, 320] on h4 "1 - Copo 200ml" at bounding box center [111, 328] width 136 height 18
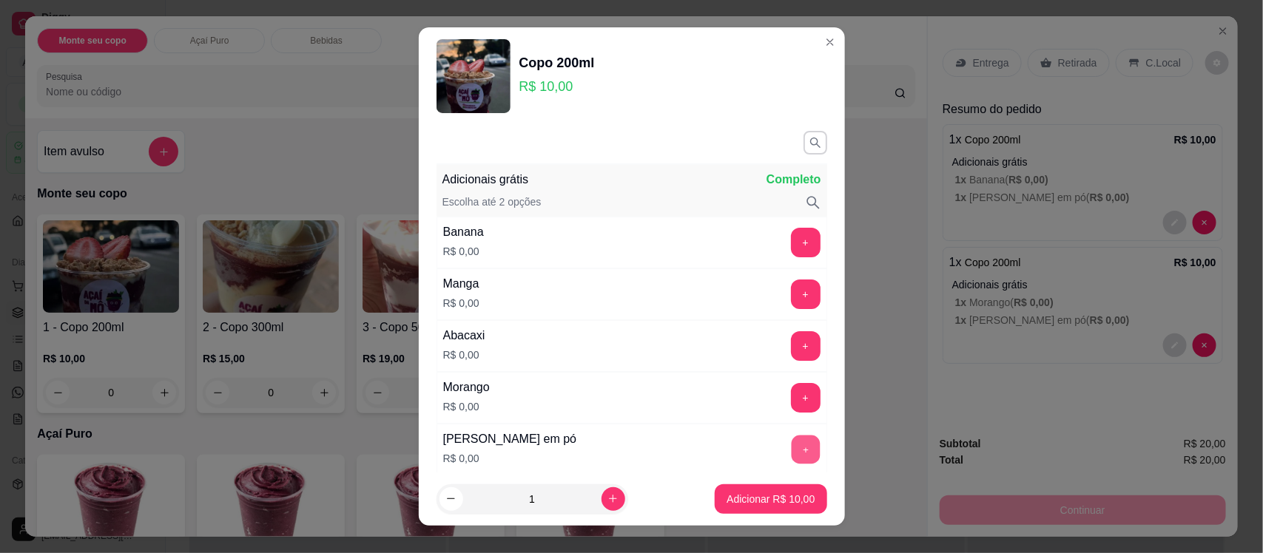
click at [791, 461] on button "+" at bounding box center [805, 450] width 29 height 29
click at [725, 456] on button "-" at bounding box center [739, 450] width 29 height 29
click at [791, 405] on button "+" at bounding box center [805, 398] width 29 height 29
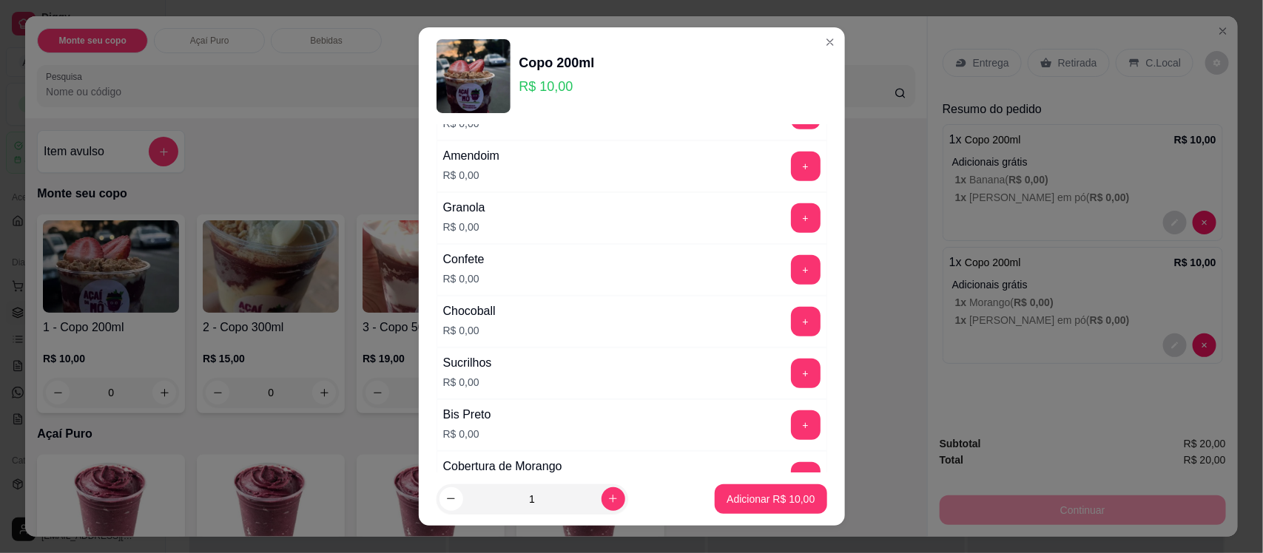
scroll to position [405, 0]
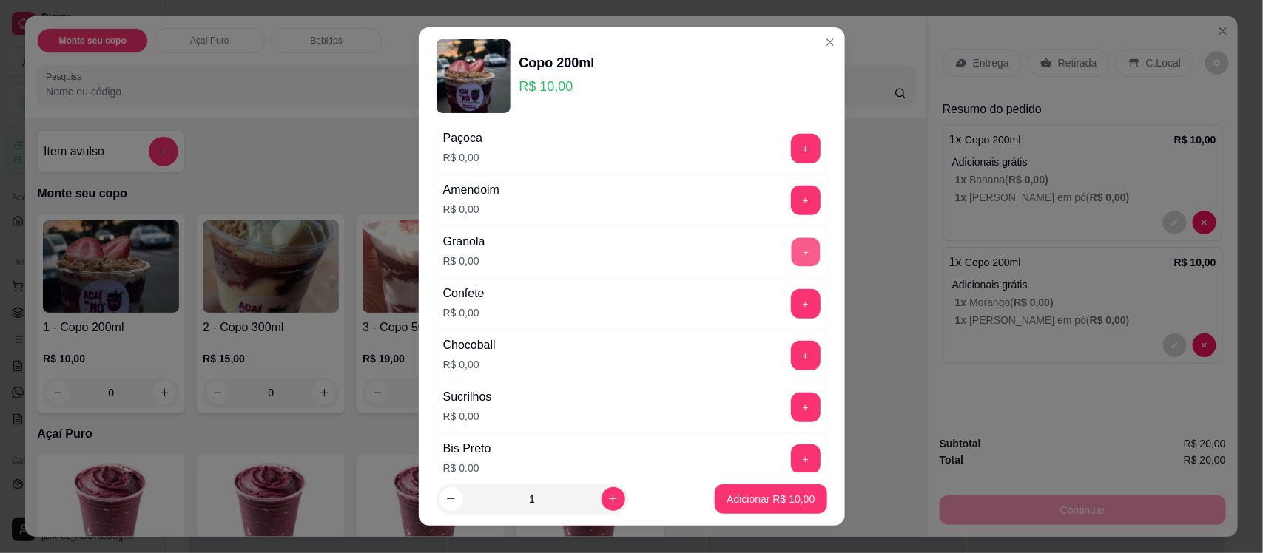
click at [791, 255] on button "+" at bounding box center [805, 252] width 29 height 29
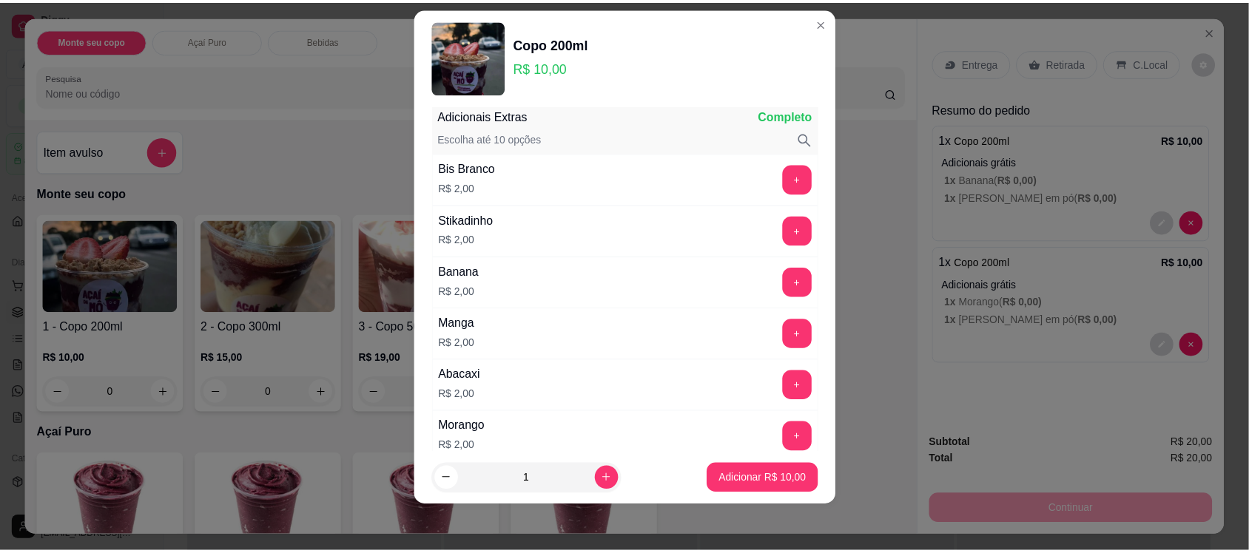
scroll to position [874, 0]
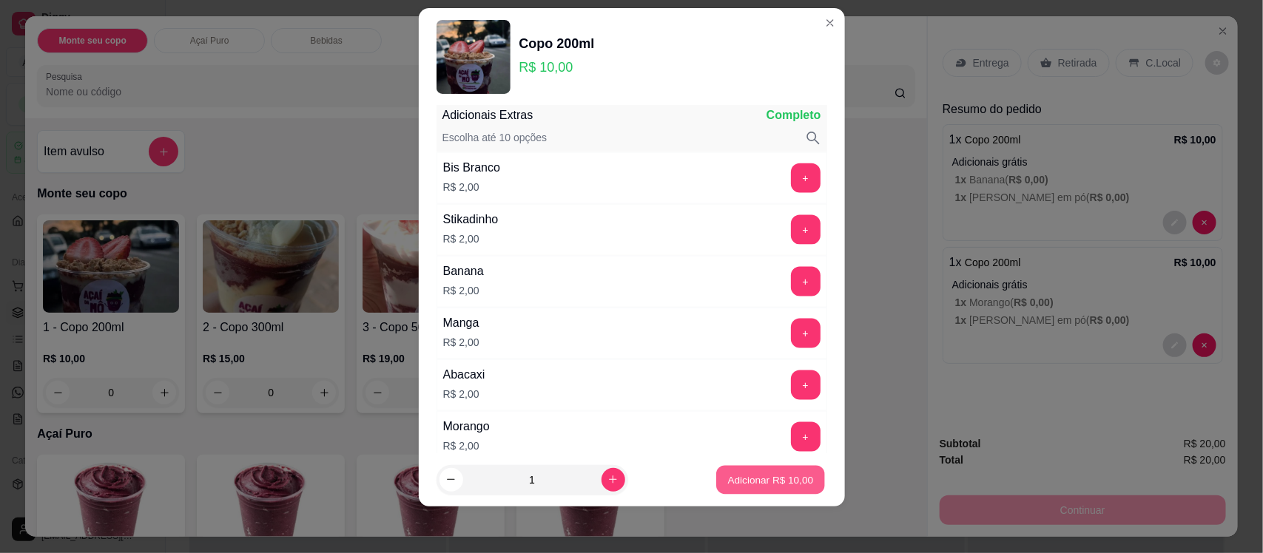
click at [729, 474] on p "Adicionar R$ 10,00" at bounding box center [771, 480] width 86 height 14
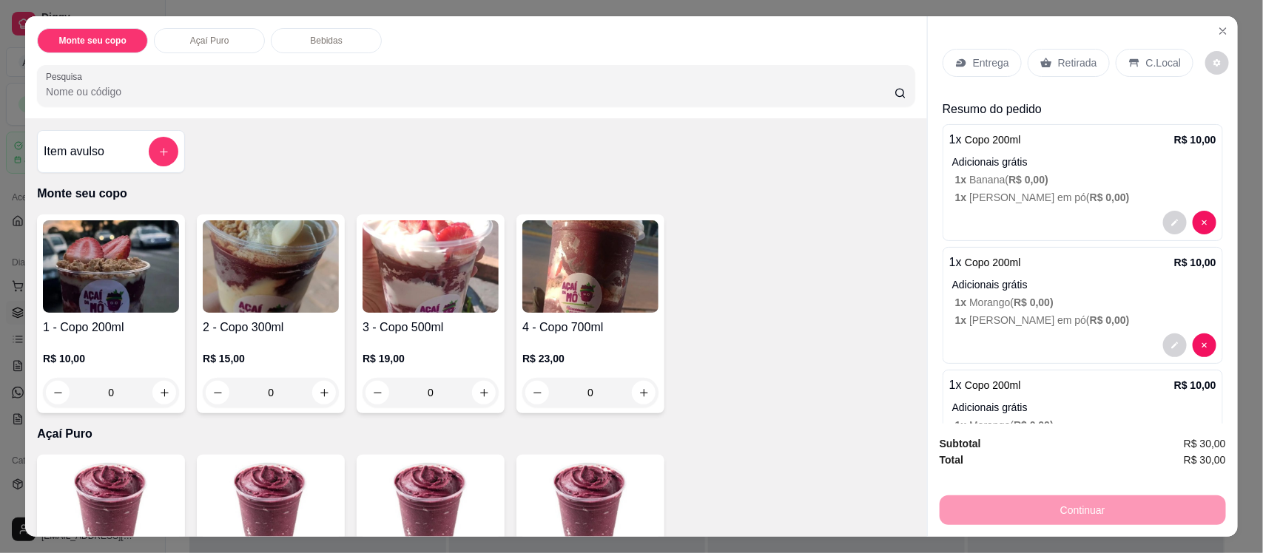
click at [1128, 64] on icon at bounding box center [1134, 63] width 12 height 12
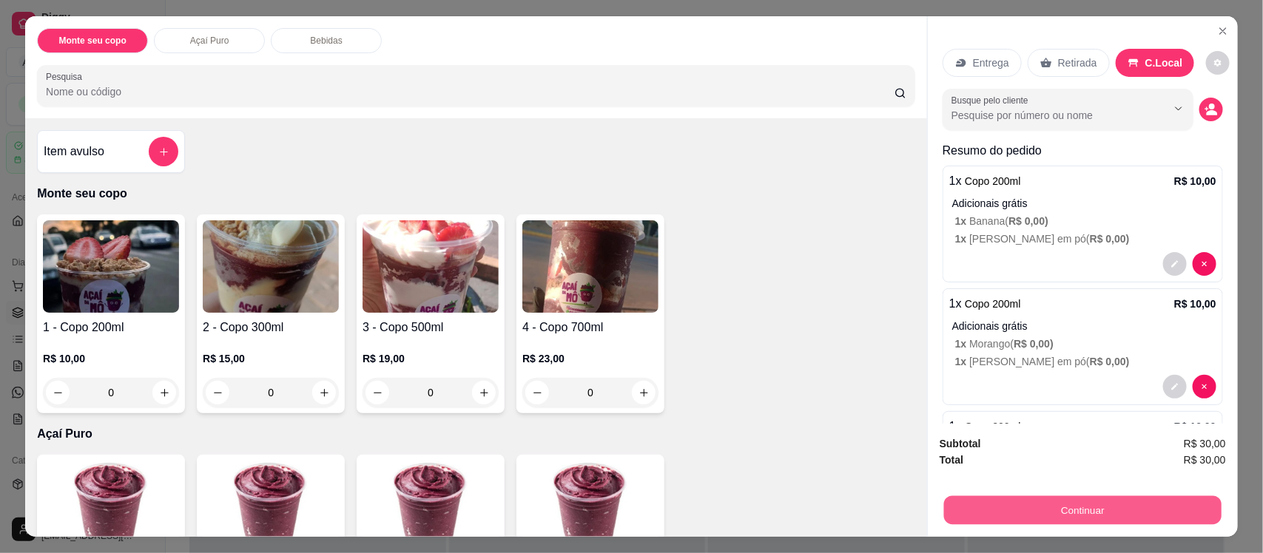
click at [1090, 510] on button "Continuar" at bounding box center [1082, 510] width 277 height 29
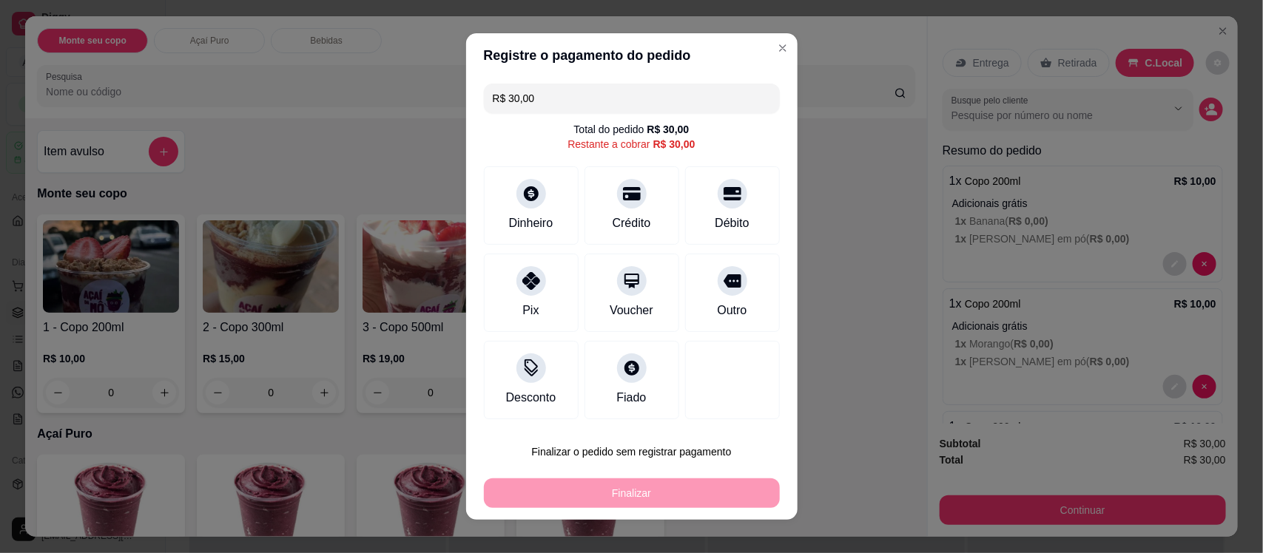
click at [760, 187] on div "R$ 30,00 Total do pedido R$ 30,00 Restante a cobrar R$ 30,00 Dinheiro Crédito D…" at bounding box center [631, 252] width 331 height 348
click at [731, 187] on div "Débito" at bounding box center [732, 203] width 104 height 87
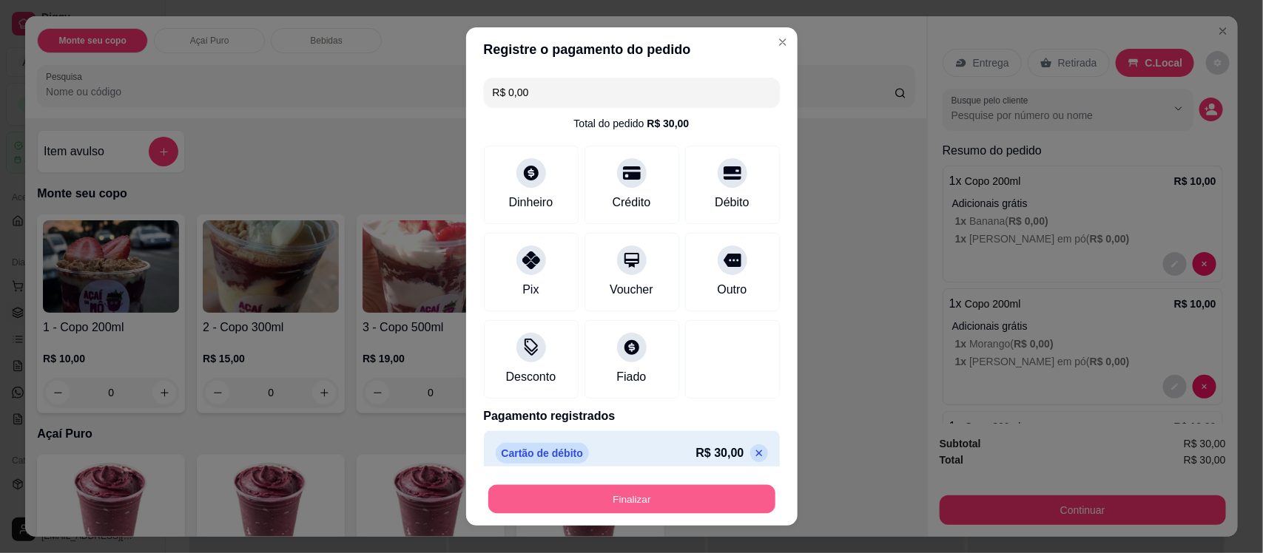
click at [719, 509] on button "Finalizar" at bounding box center [631, 499] width 287 height 29
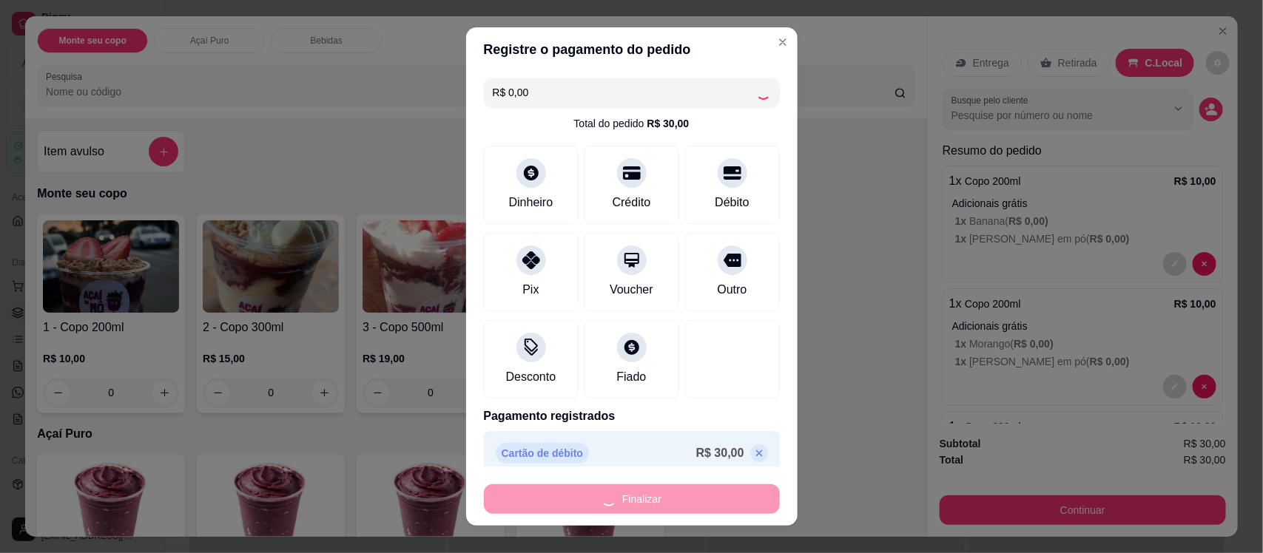
type input "-R$ 30,00"
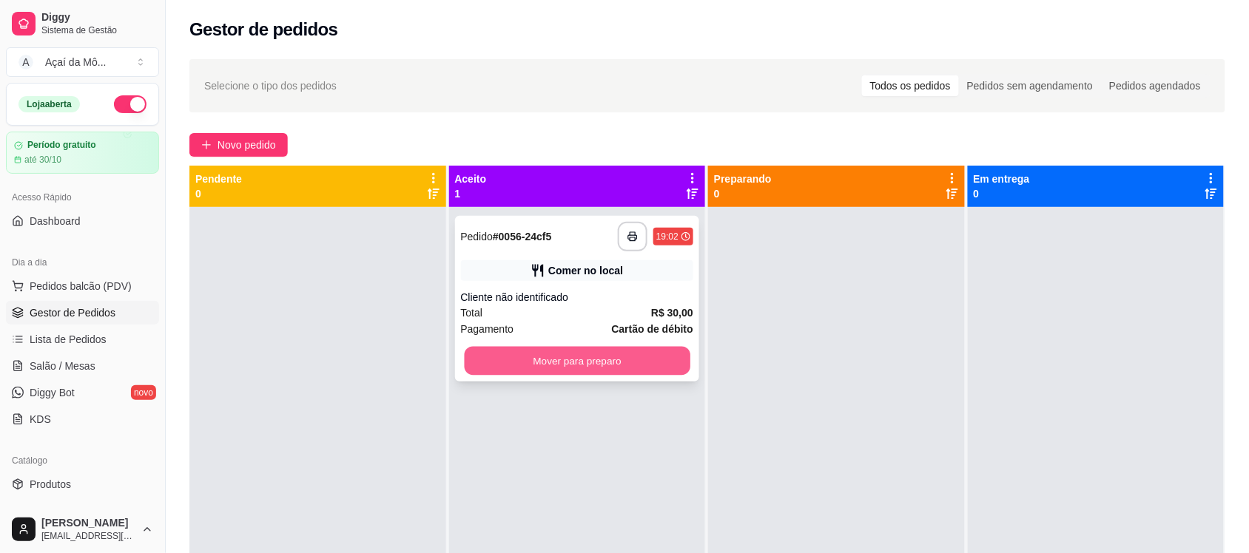
click at [638, 356] on button "Mover para preparo" at bounding box center [577, 361] width 226 height 29
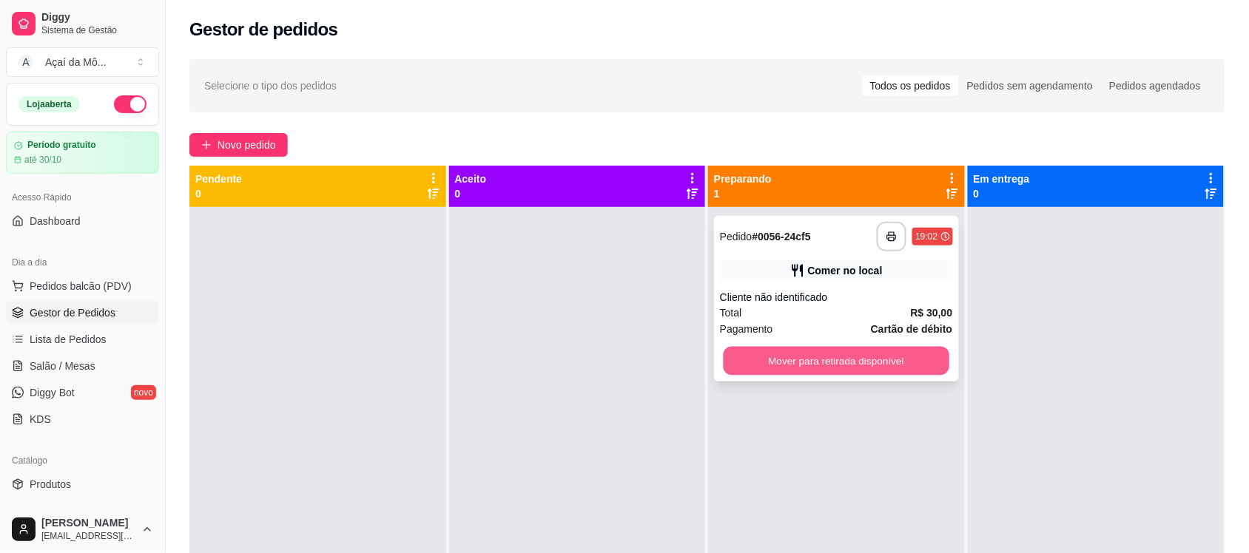
click at [830, 375] on div "Mover para retirada disponível" at bounding box center [836, 361] width 233 height 30
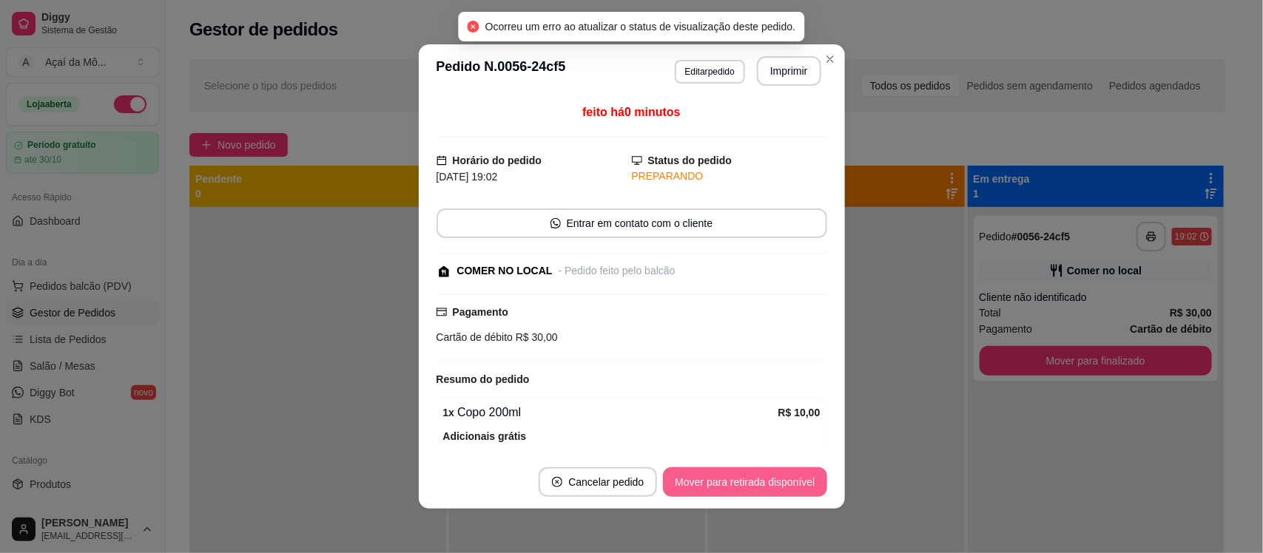
drag, startPoint x: 756, startPoint y: 499, endPoint x: 767, endPoint y: 485, distance: 18.5
click at [767, 485] on footer "Cancelar pedido Mover para retirada disponível" at bounding box center [632, 482] width 426 height 53
click at [767, 485] on button "Mover para retirada disponível" at bounding box center [745, 482] width 158 height 29
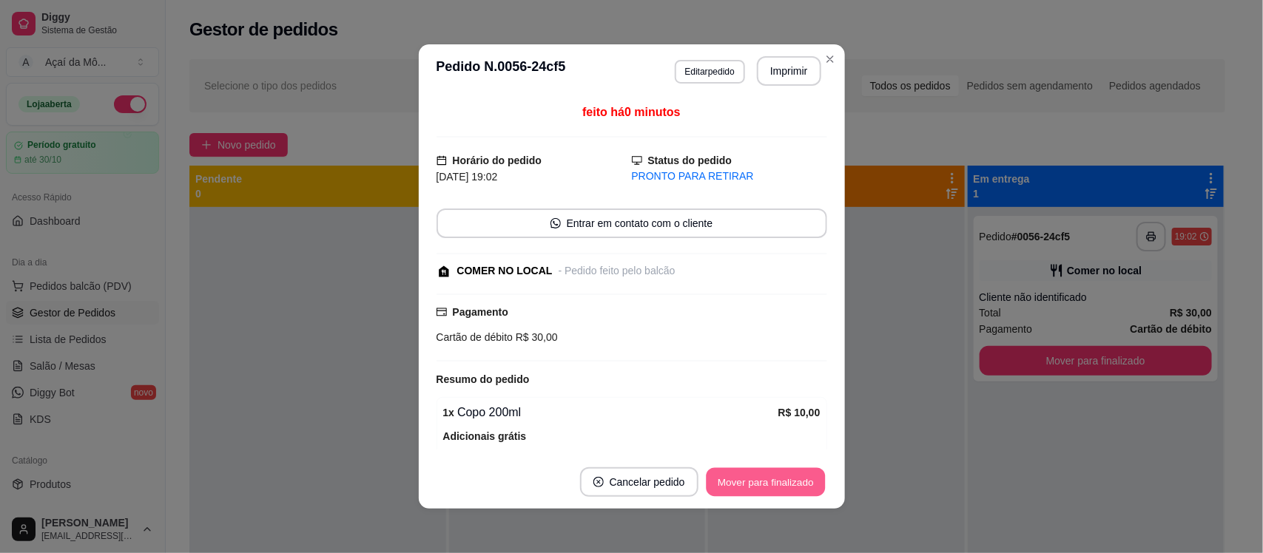
click at [767, 485] on button "Mover para finalizado" at bounding box center [765, 482] width 119 height 29
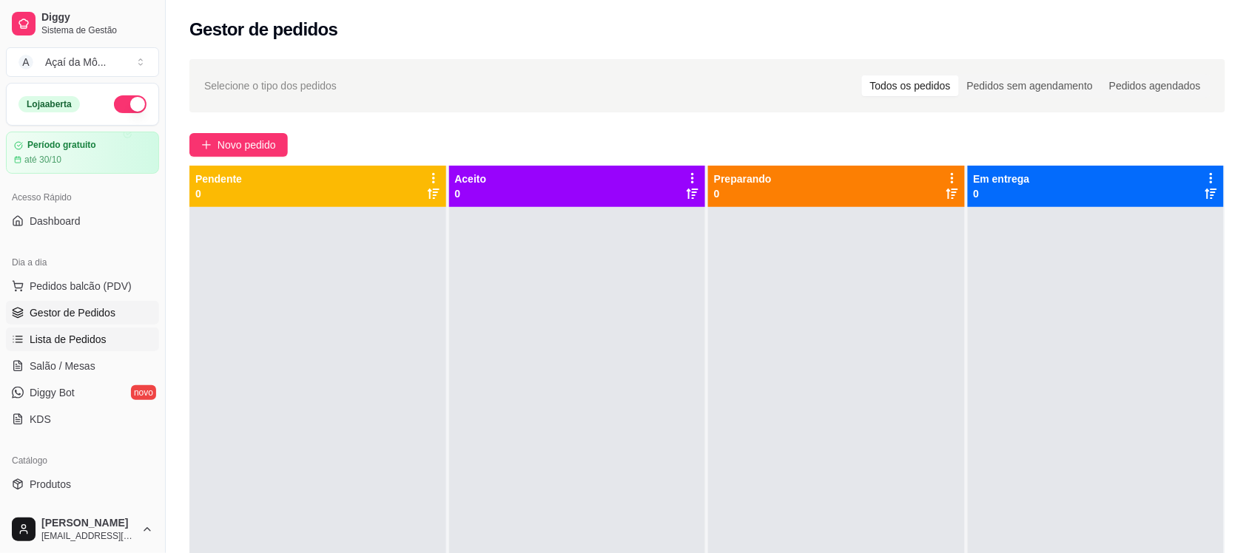
click at [90, 348] on link "Lista de Pedidos" at bounding box center [82, 340] width 153 height 24
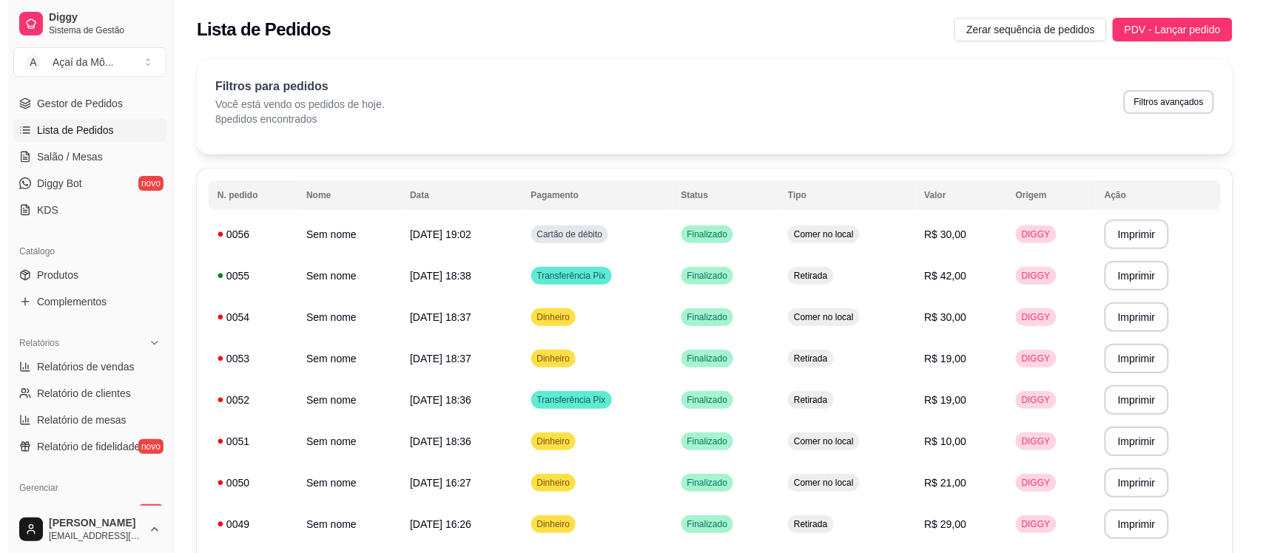
scroll to position [215, 0]
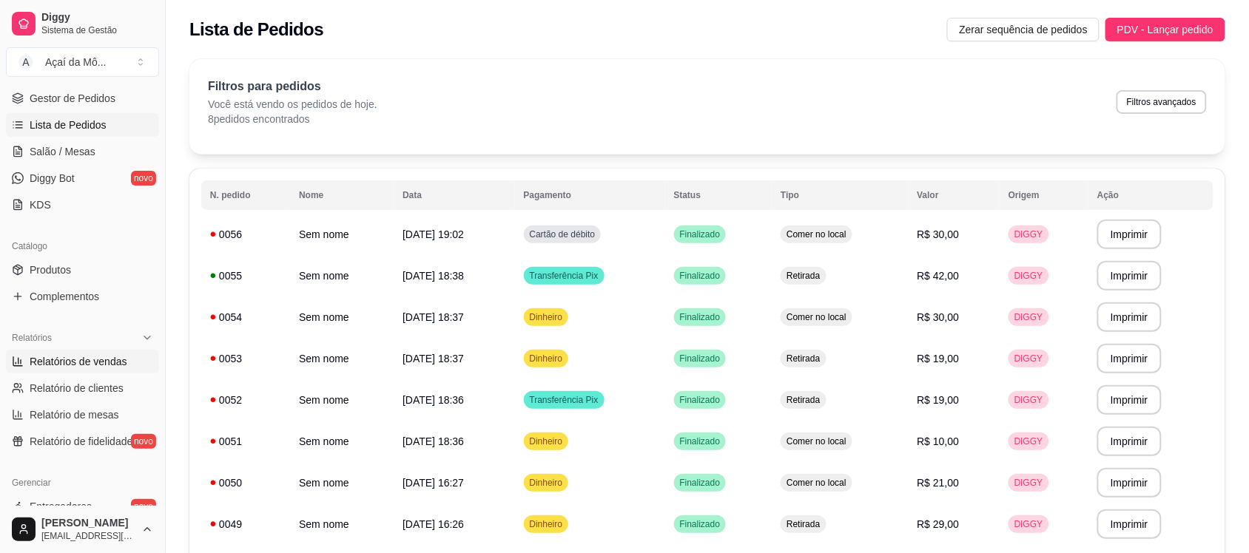
click at [86, 371] on link "Relatórios de vendas" at bounding box center [82, 362] width 153 height 24
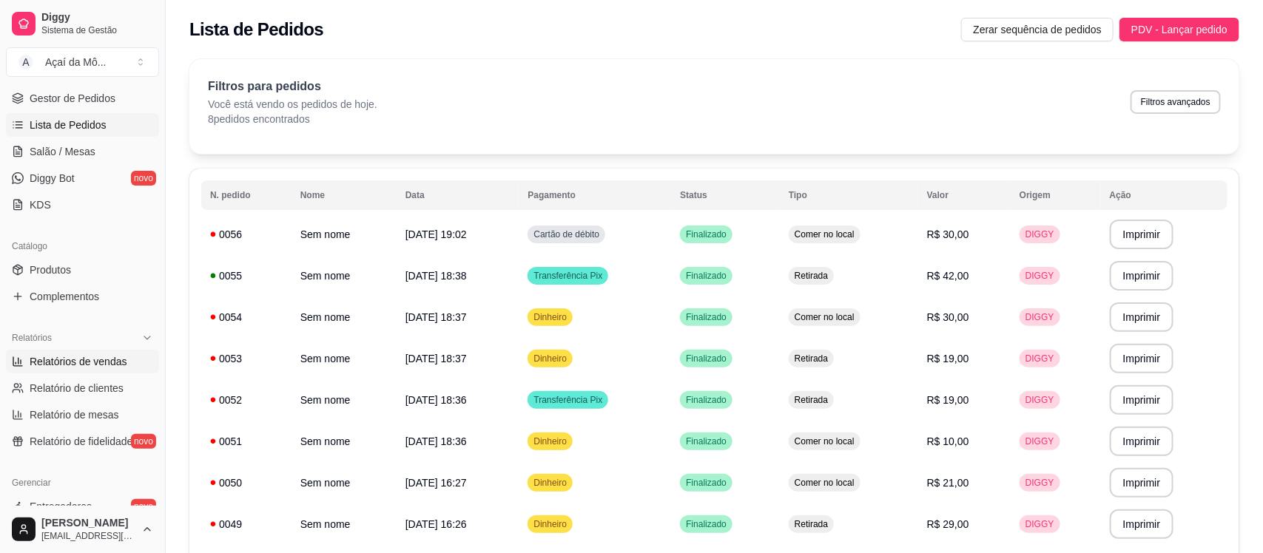
select select "ALL"
select select "0"
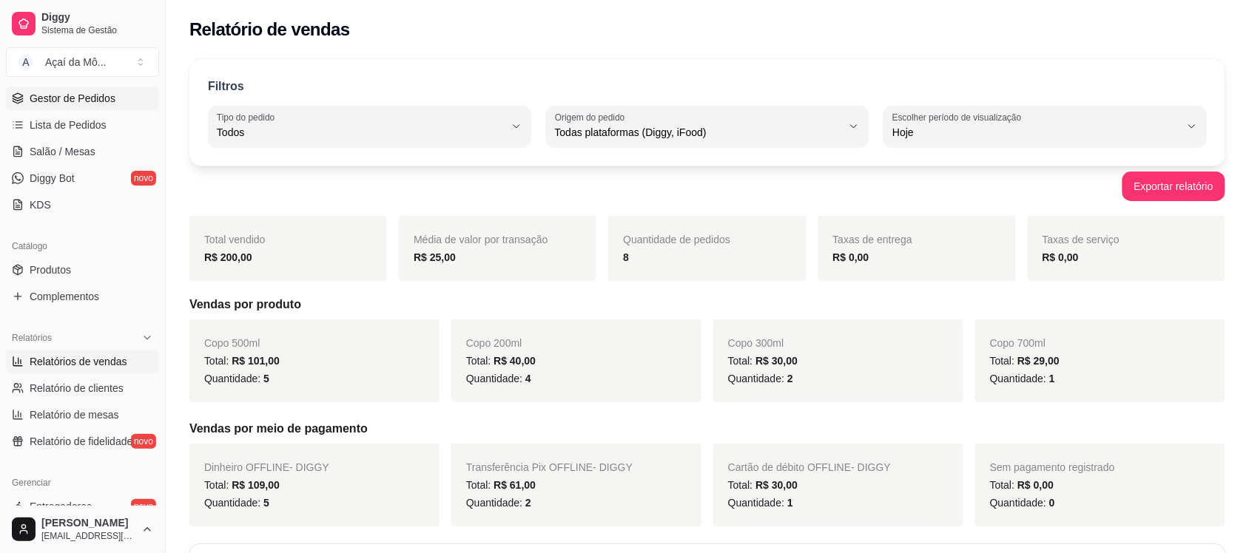
click at [23, 109] on link "Gestor de Pedidos" at bounding box center [82, 99] width 153 height 24
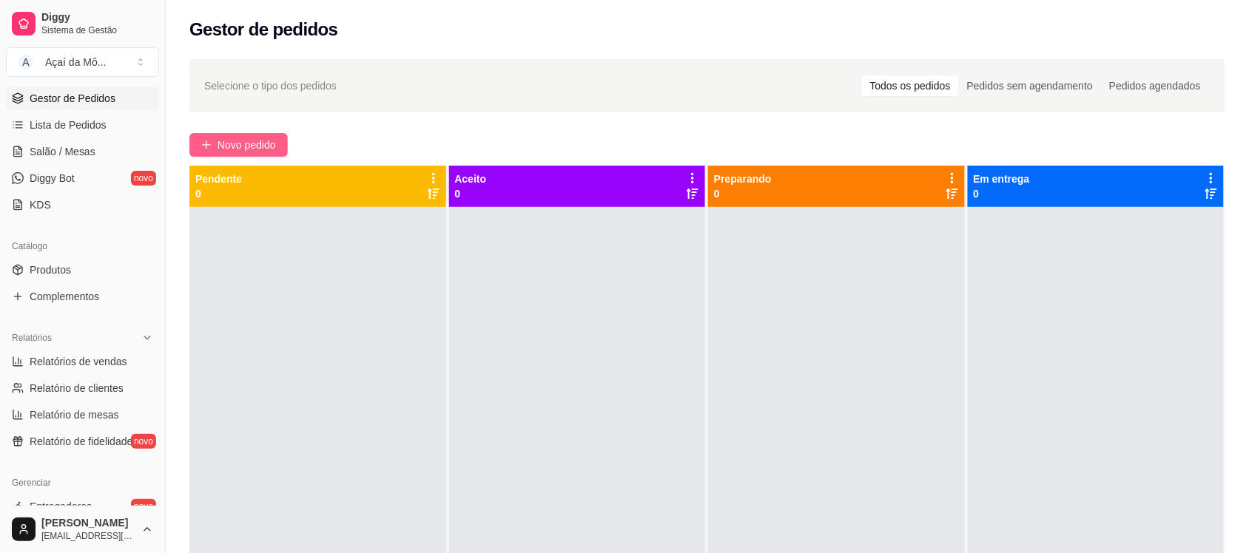
click at [231, 148] on span "Novo pedido" at bounding box center [246, 145] width 58 height 16
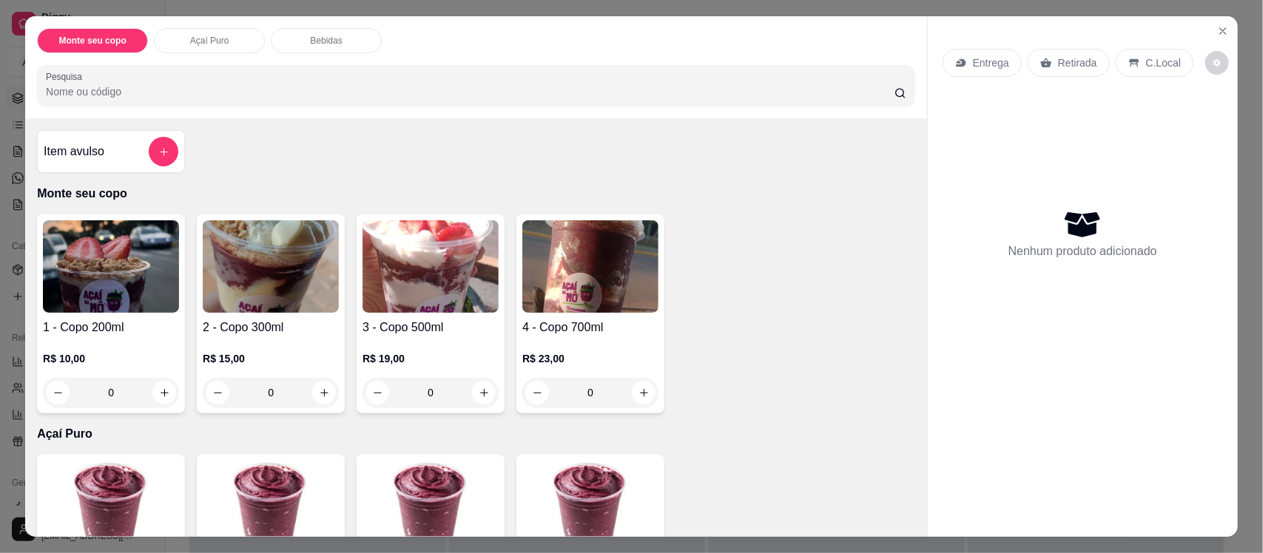
click at [197, 260] on div "2 - Copo 300ml R$ 15,00 0" at bounding box center [271, 314] width 148 height 199
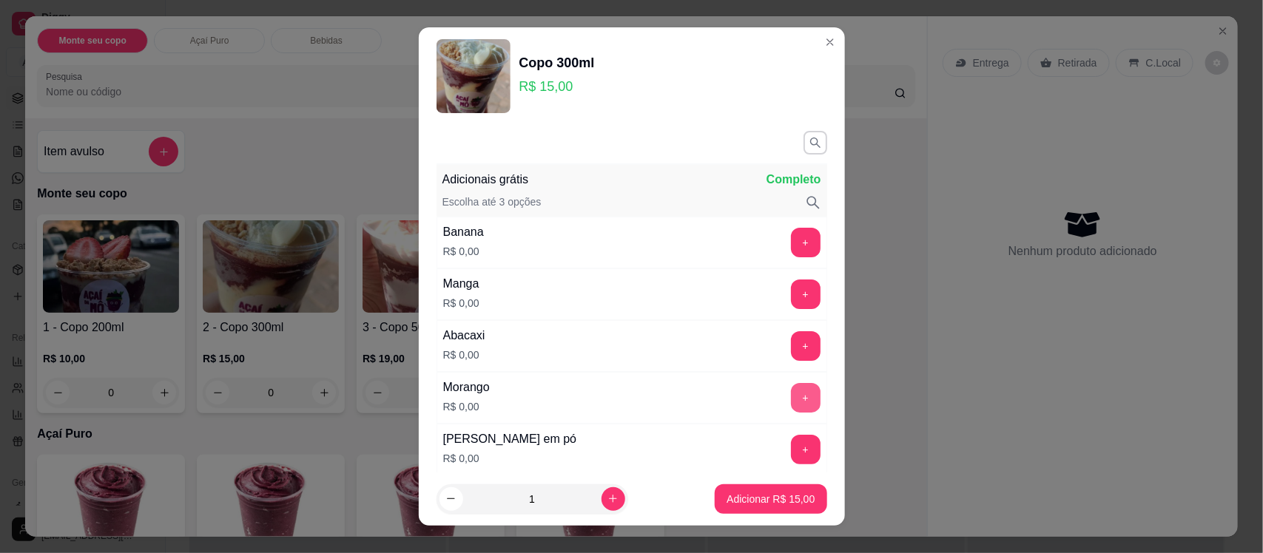
click at [791, 394] on button "+" at bounding box center [806, 398] width 30 height 30
click at [791, 445] on button "+" at bounding box center [805, 450] width 29 height 29
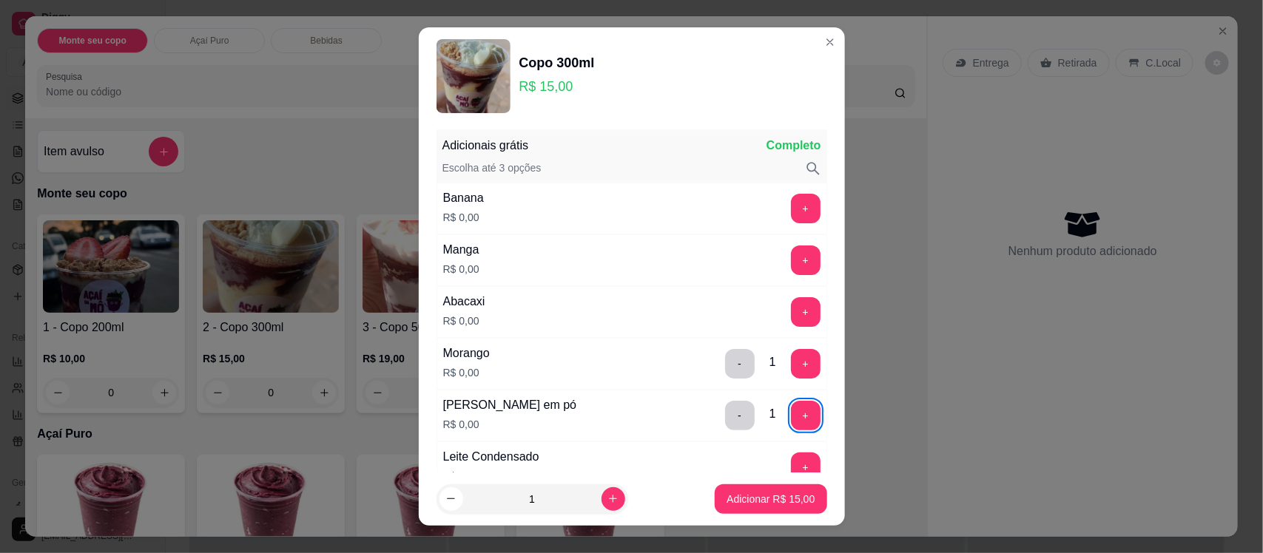
scroll to position [37, 0]
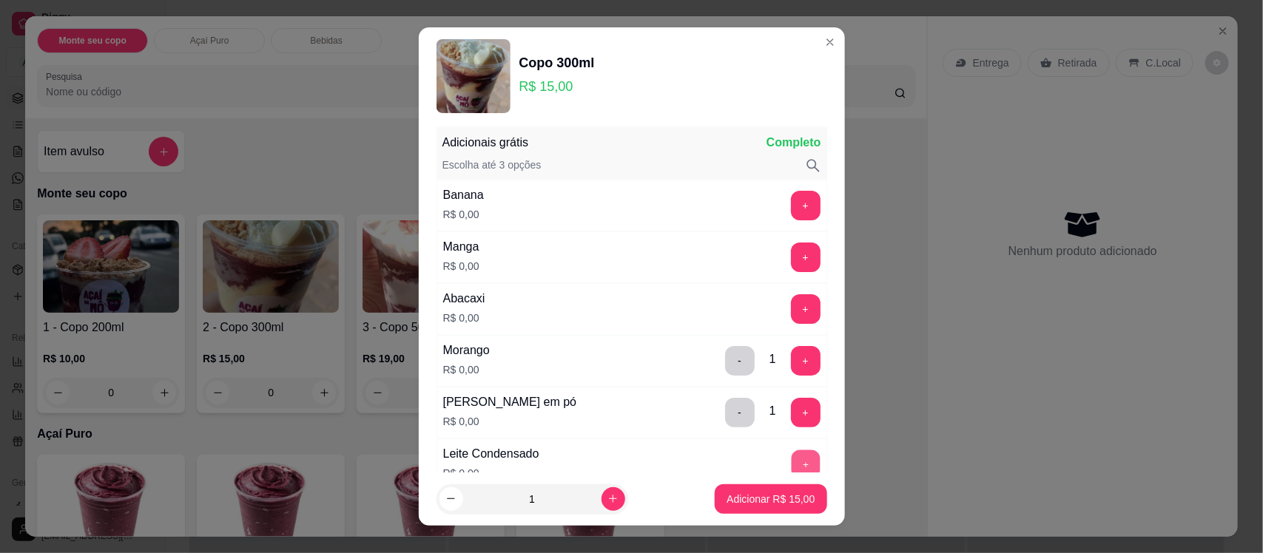
click at [791, 459] on button "+" at bounding box center [805, 464] width 29 height 29
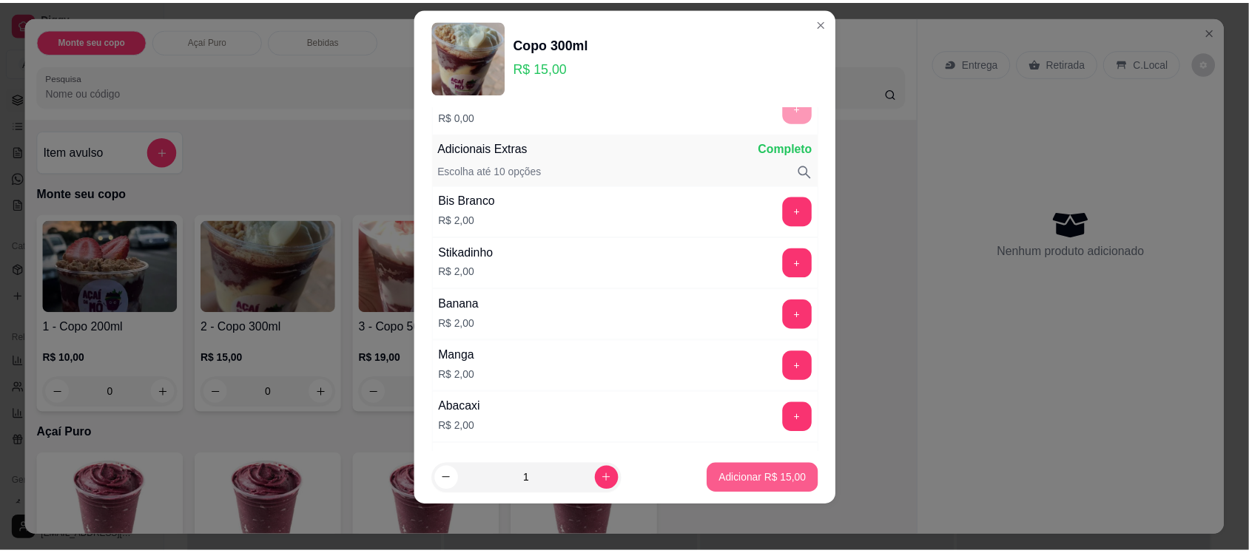
scroll to position [874, 0]
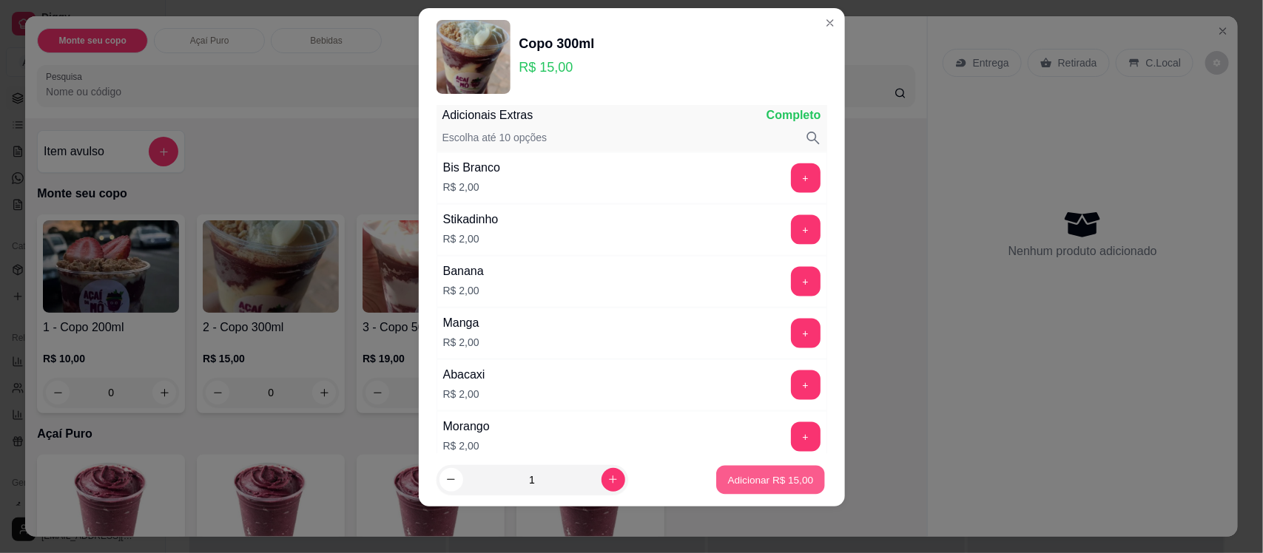
click at [770, 482] on p "Adicionar R$ 15,00" at bounding box center [771, 480] width 86 height 14
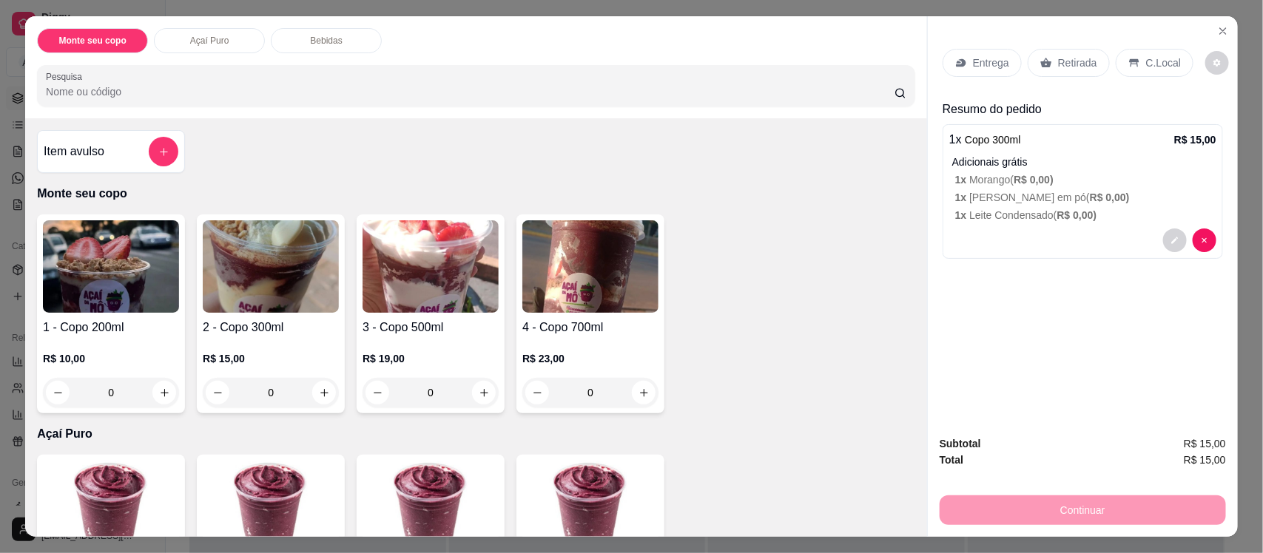
click at [1075, 68] on p "Retirada" at bounding box center [1077, 62] width 39 height 15
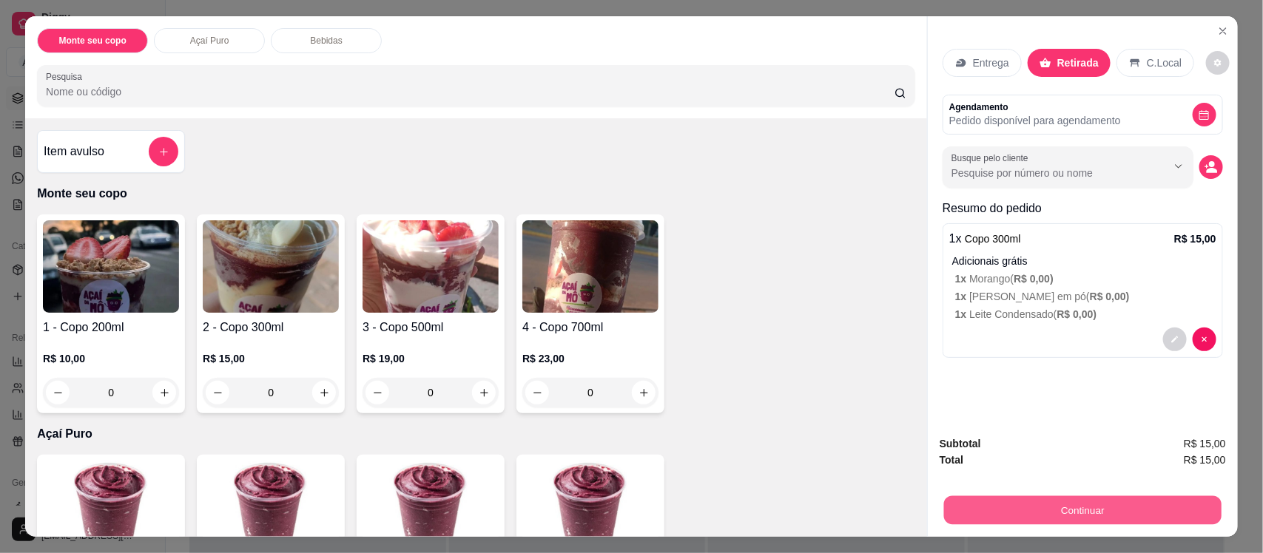
click at [1096, 504] on button "Continuar" at bounding box center [1082, 510] width 277 height 29
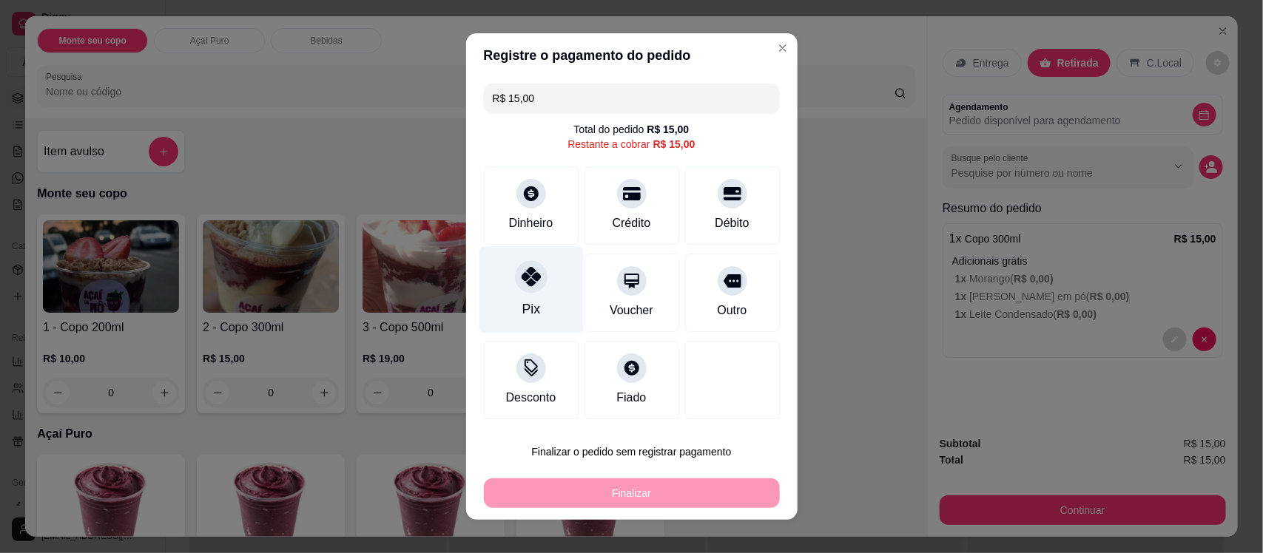
click at [547, 291] on div "Pix" at bounding box center [531, 290] width 104 height 87
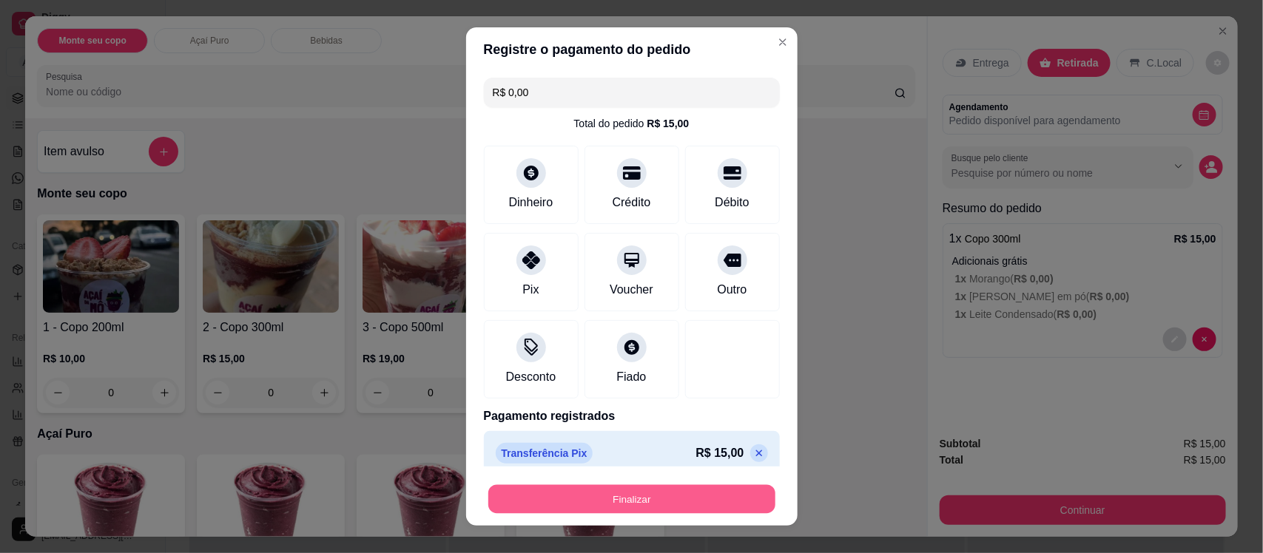
click at [594, 509] on button "Finalizar" at bounding box center [631, 499] width 287 height 29
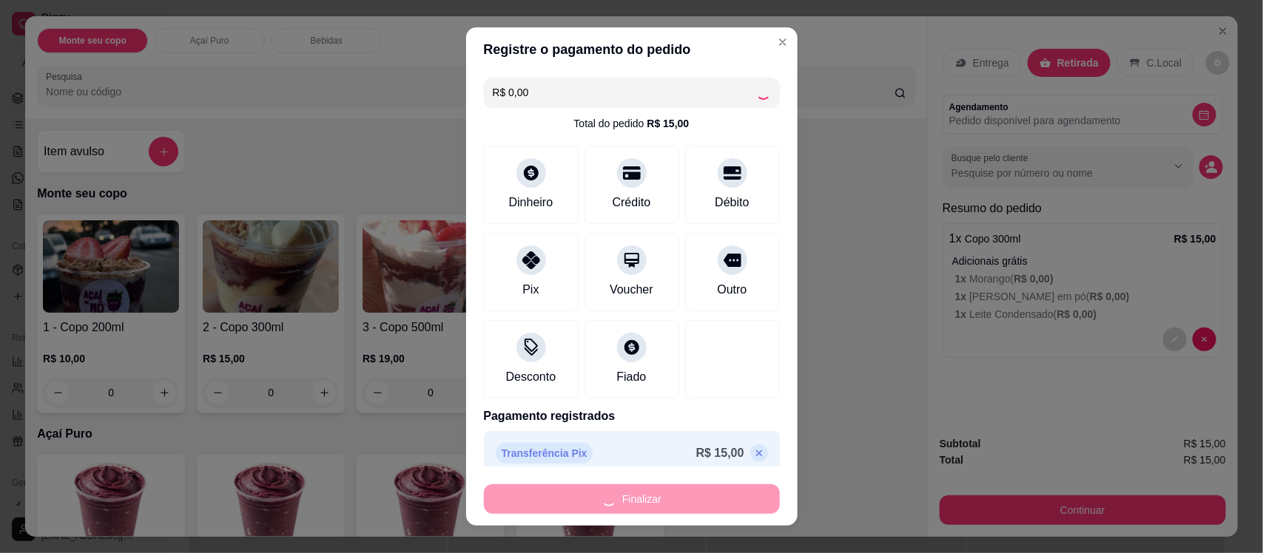
type input "-R$ 15,00"
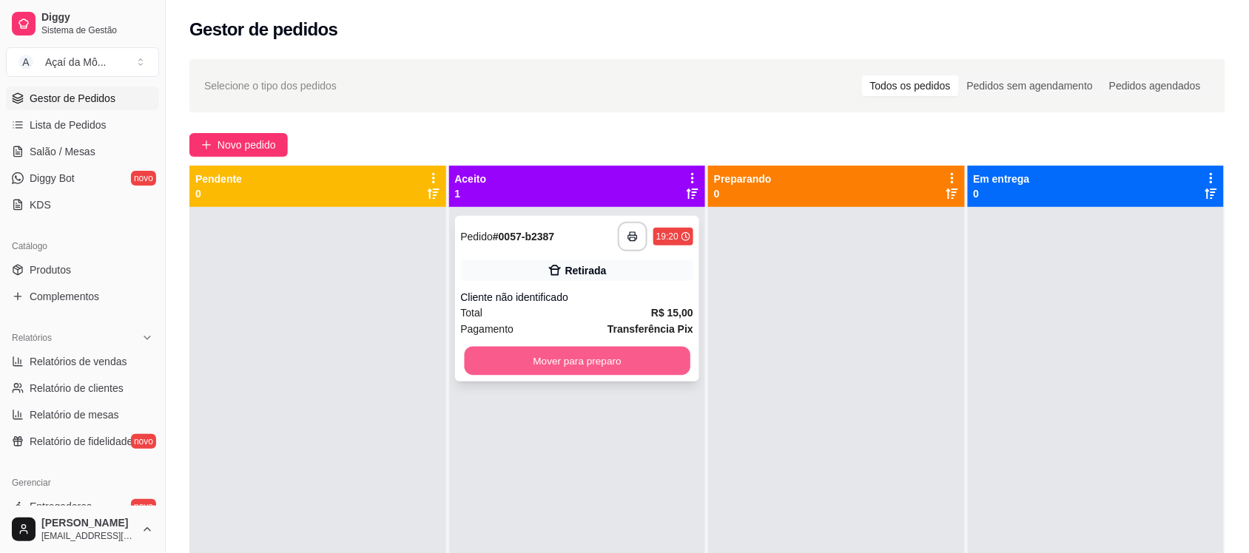
click at [597, 366] on button "Mover para preparo" at bounding box center [577, 361] width 226 height 29
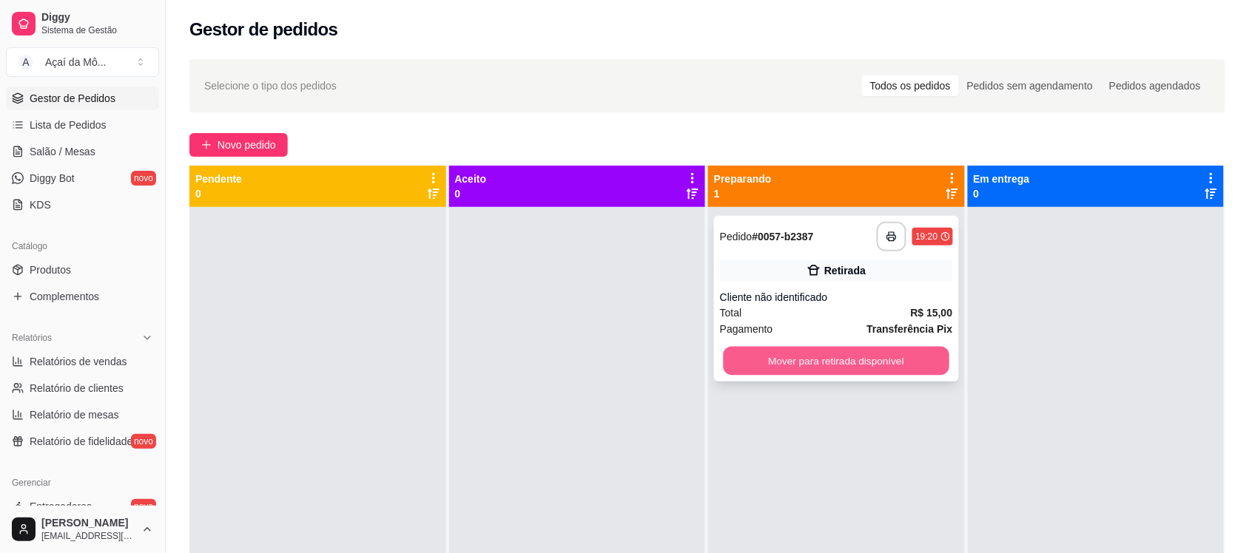
click at [830, 362] on button "Mover para retirada disponível" at bounding box center [836, 361] width 226 height 29
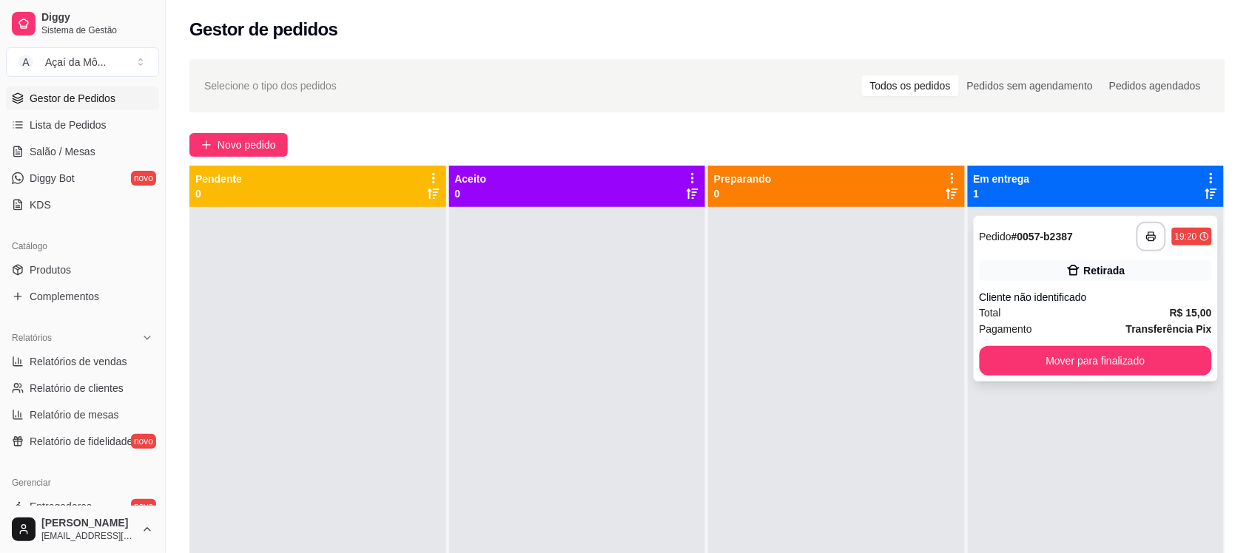
click at [1044, 379] on div "**********" at bounding box center [1095, 299] width 245 height 166
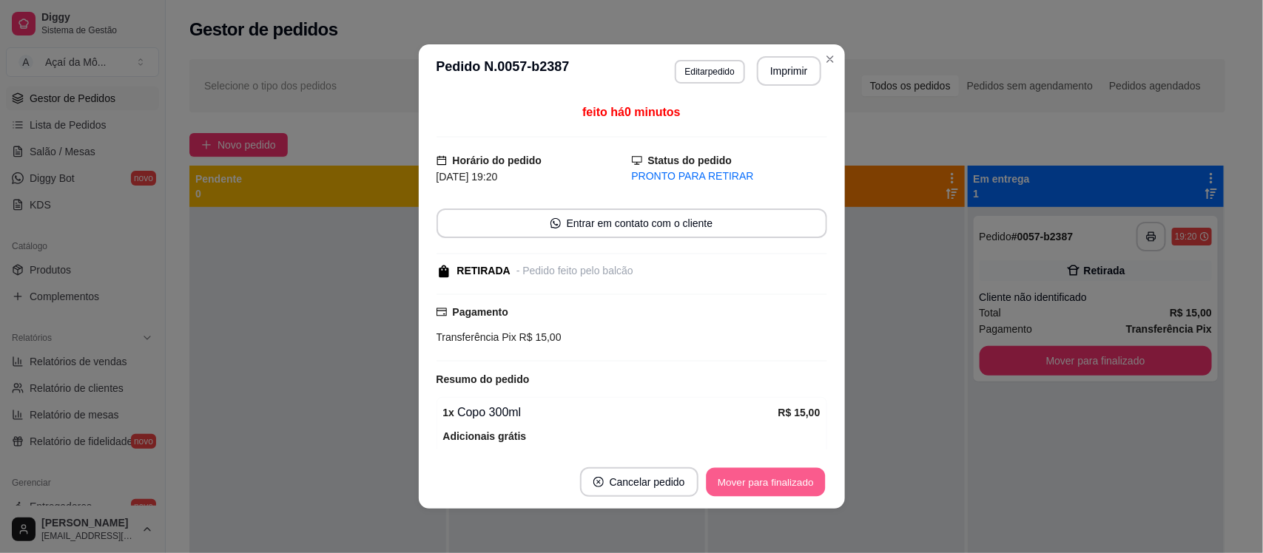
click at [801, 473] on button "Mover para finalizado" at bounding box center [765, 482] width 119 height 29
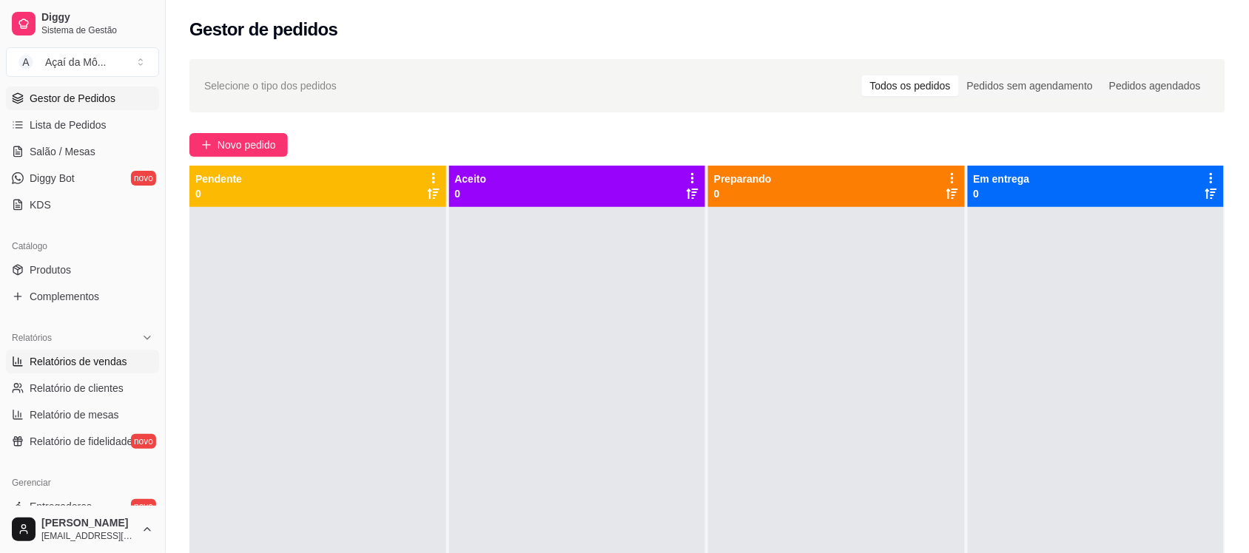
click at [90, 357] on span "Relatórios de vendas" at bounding box center [79, 361] width 98 height 15
select select "ALL"
select select "0"
